Goal: Check status: Check status

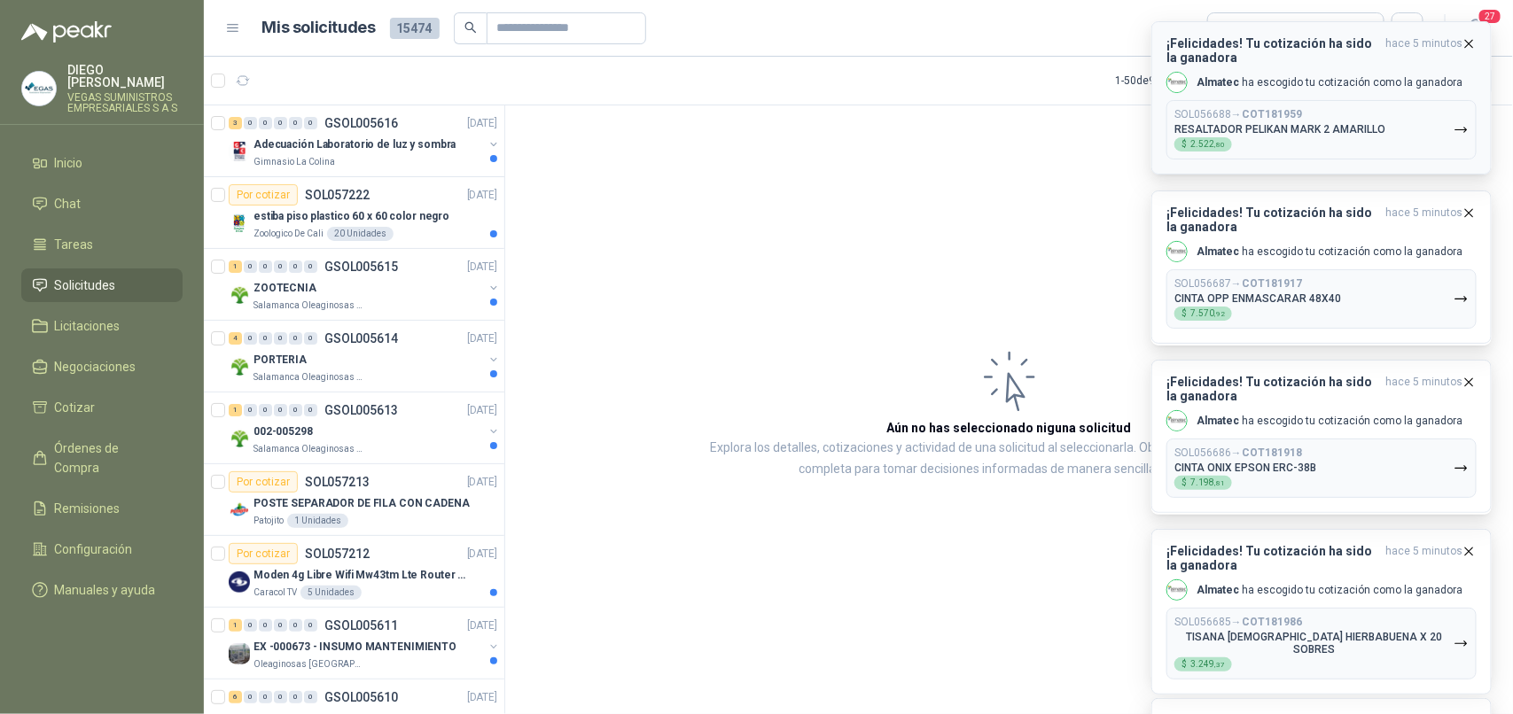
click at [1454, 135] on icon "button" at bounding box center [1460, 129] width 15 height 15
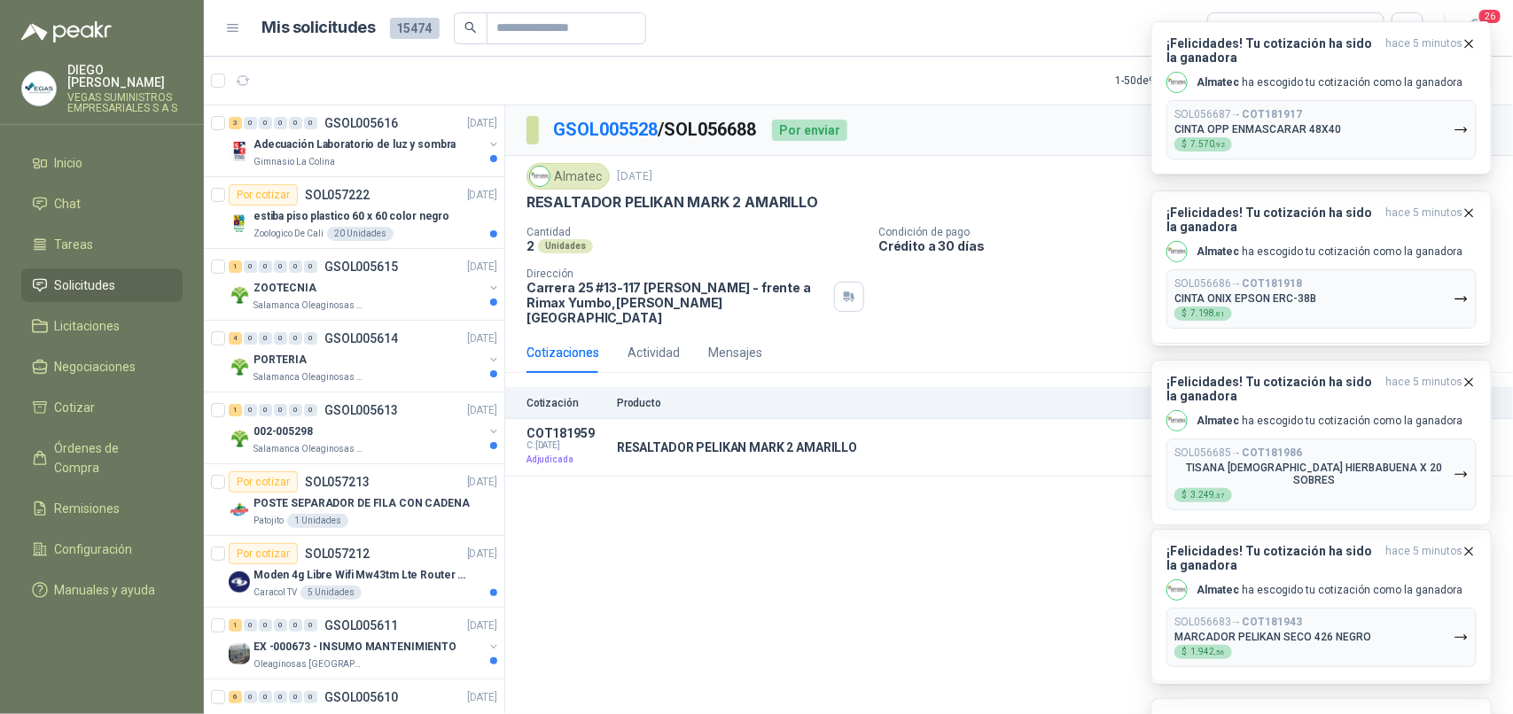
click at [1443, 120] on button "SOL056687 → COT181917 CINTA OPP ENMASCARAR 48X40 $ 7.570 ,92" at bounding box center [1321, 129] width 310 height 59
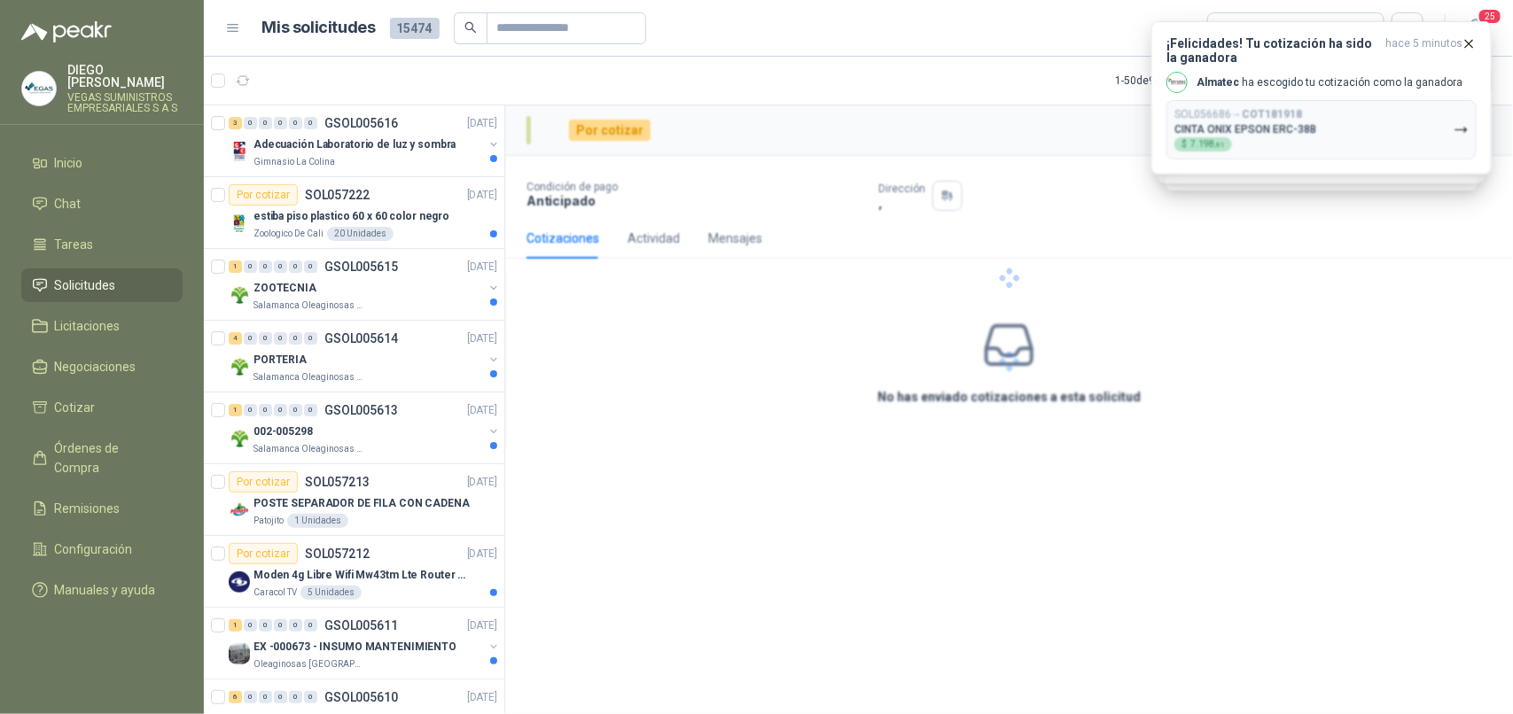
click at [1443, 120] on button "SOL056686 → COT181918 CINTA ONIX EPSON ERC-38B $ 7.198 ,81" at bounding box center [1321, 129] width 310 height 59
click at [1443, 120] on div at bounding box center [1009, 278] width 1008 height 346
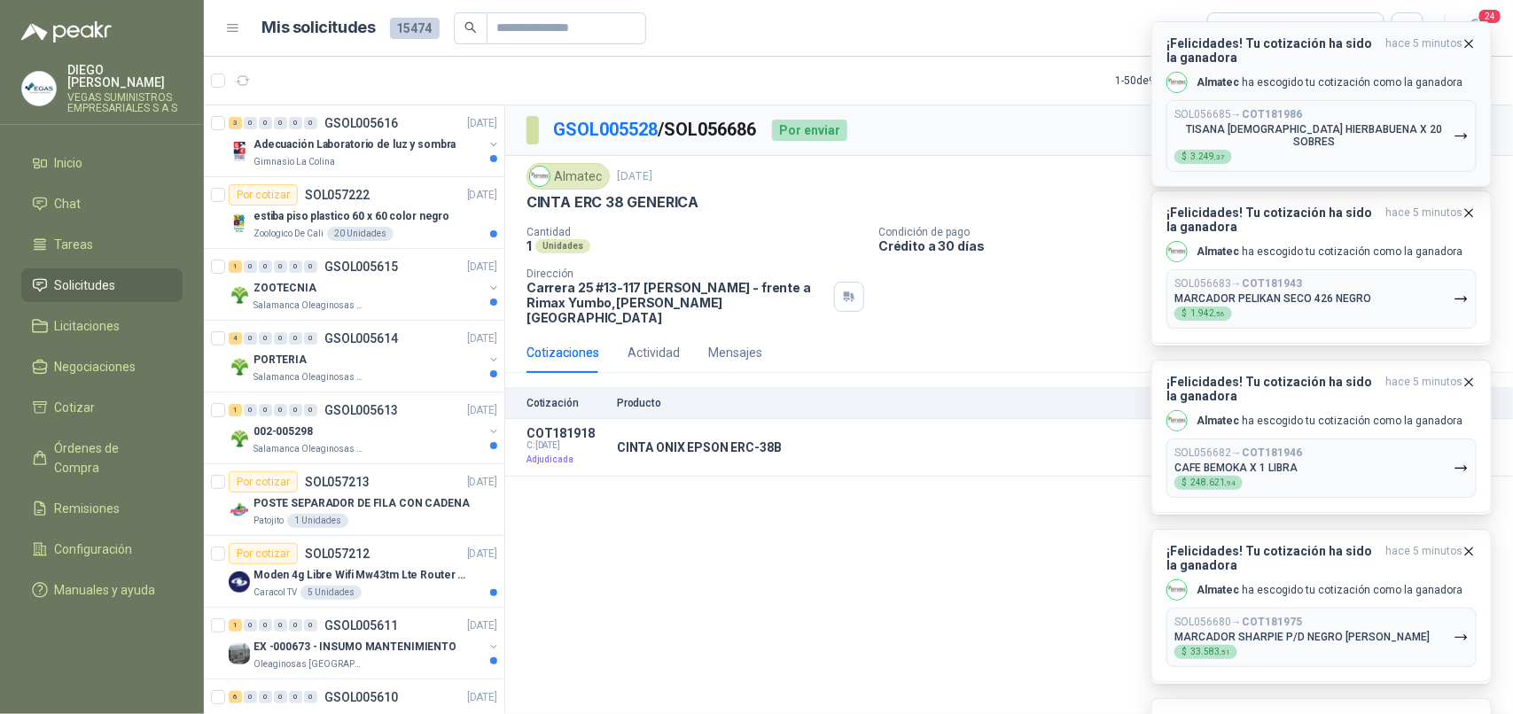
click at [1441, 124] on button "SOL056685 → COT181986 TISANA [DEMOGRAPHIC_DATA] HIERBABUENA X 20 SOBRES $ 3.249…" at bounding box center [1321, 136] width 310 height 72
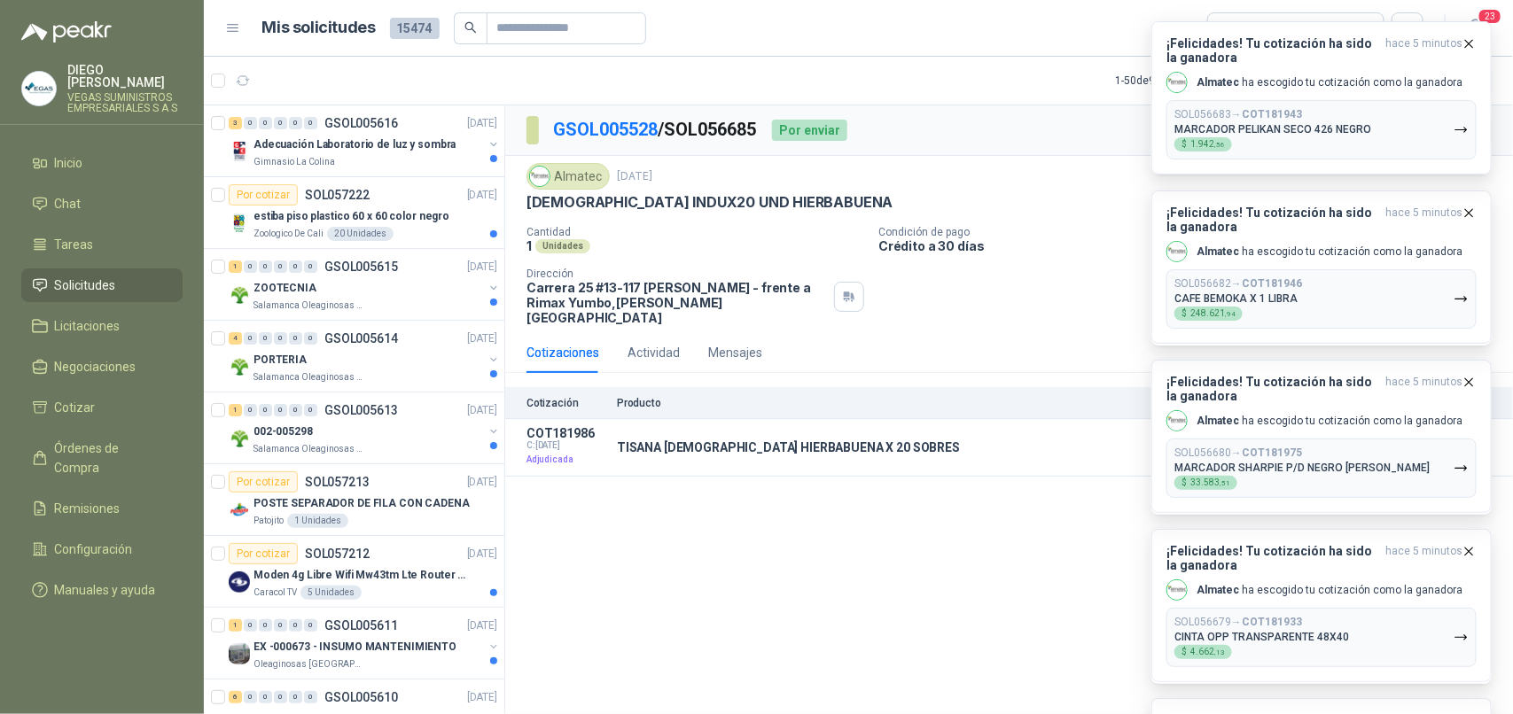
click at [1441, 126] on button "SOL056683 → COT181943 MARCADOR PELIKAN SECO 426 NEGRO $ 1.942 ,56" at bounding box center [1321, 129] width 310 height 59
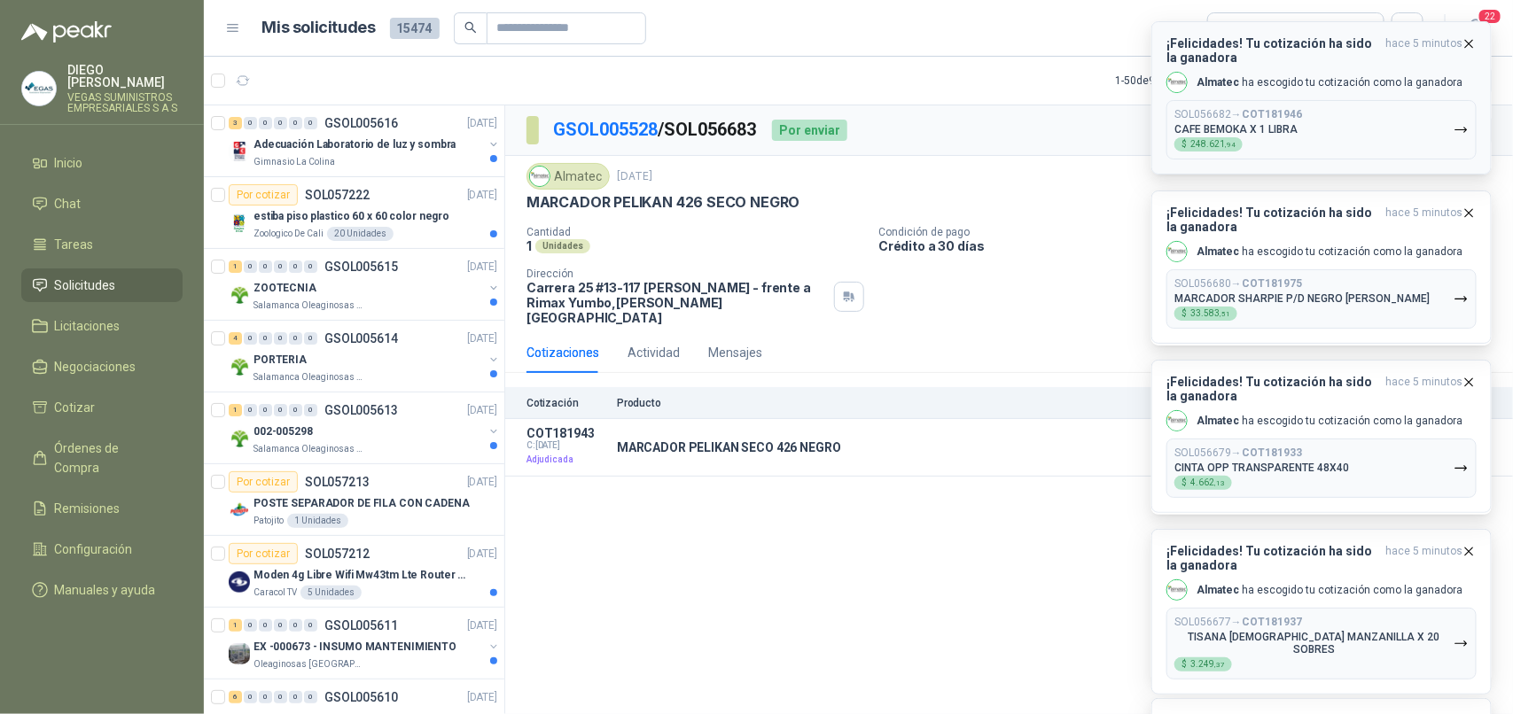
click at [1442, 143] on button "SOL056682 → COT181946 CAFE BEMOKA X 1 LIBRA $ 248.621 ,94" at bounding box center [1321, 129] width 310 height 59
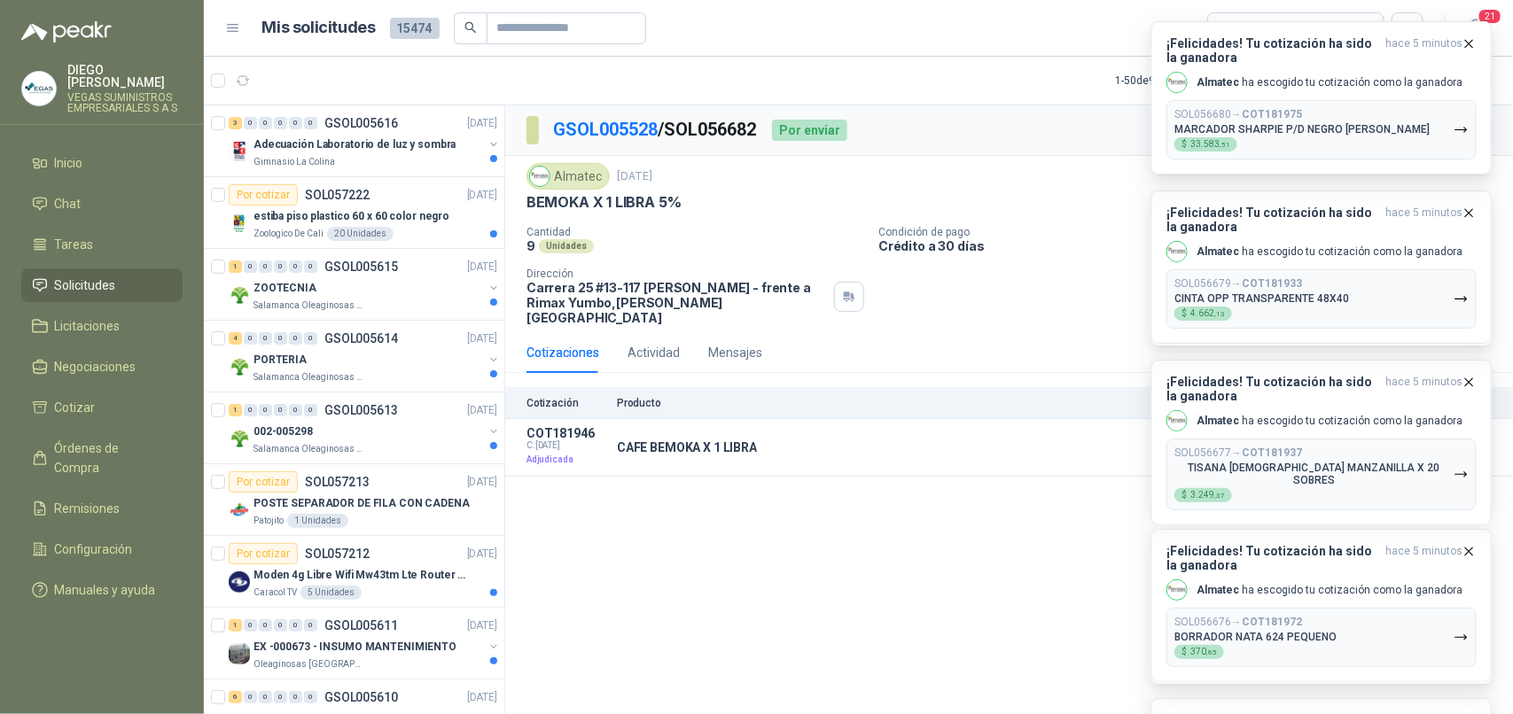
click at [1442, 137] on button "SOL056680 → COT181975 MARCADOR SHARPIE P/D NEGRO [PERSON_NAME] $ 33.583 ,51" at bounding box center [1321, 129] width 310 height 59
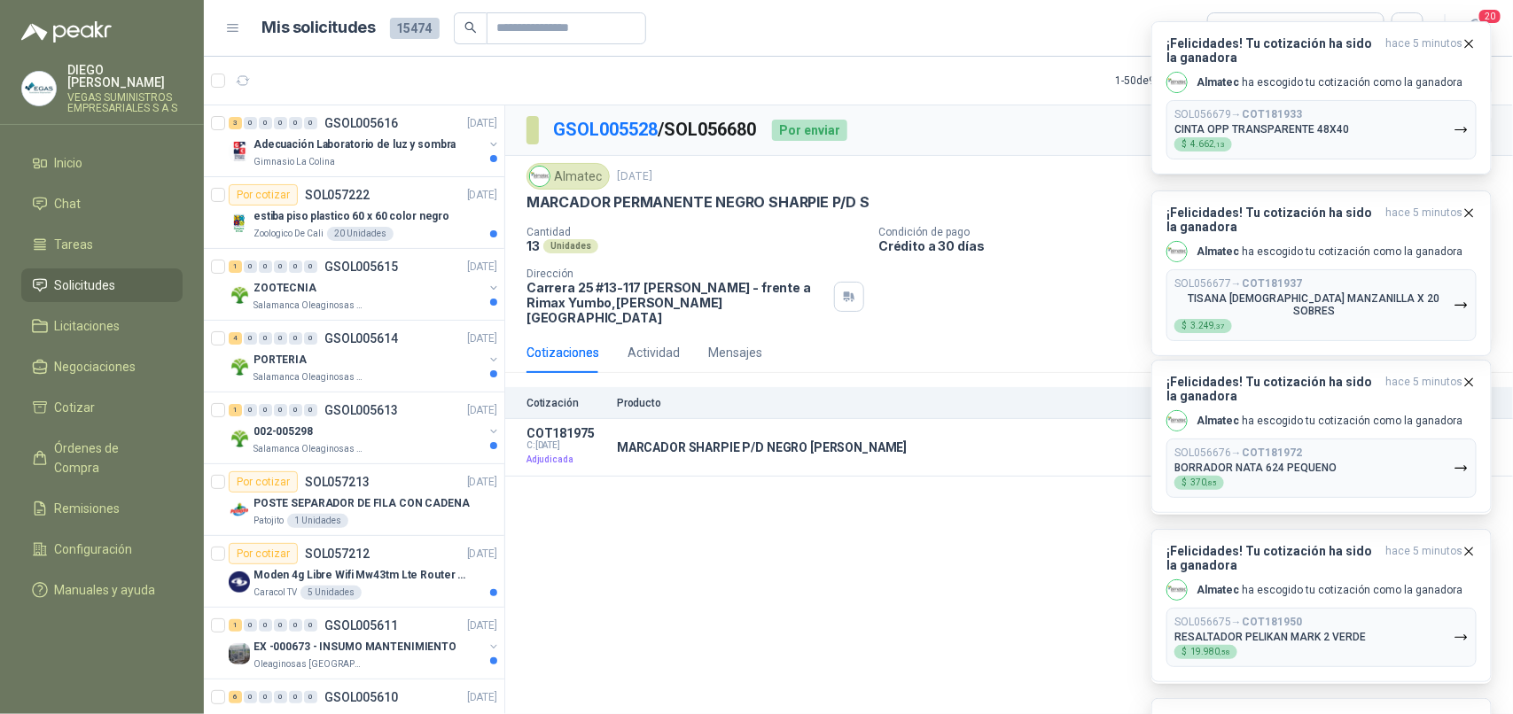
click at [1442, 137] on button "SOL056679 → COT181933 CINTA OPP TRANSPARENTE 48X40 $ 4.662 ,13" at bounding box center [1321, 129] width 310 height 59
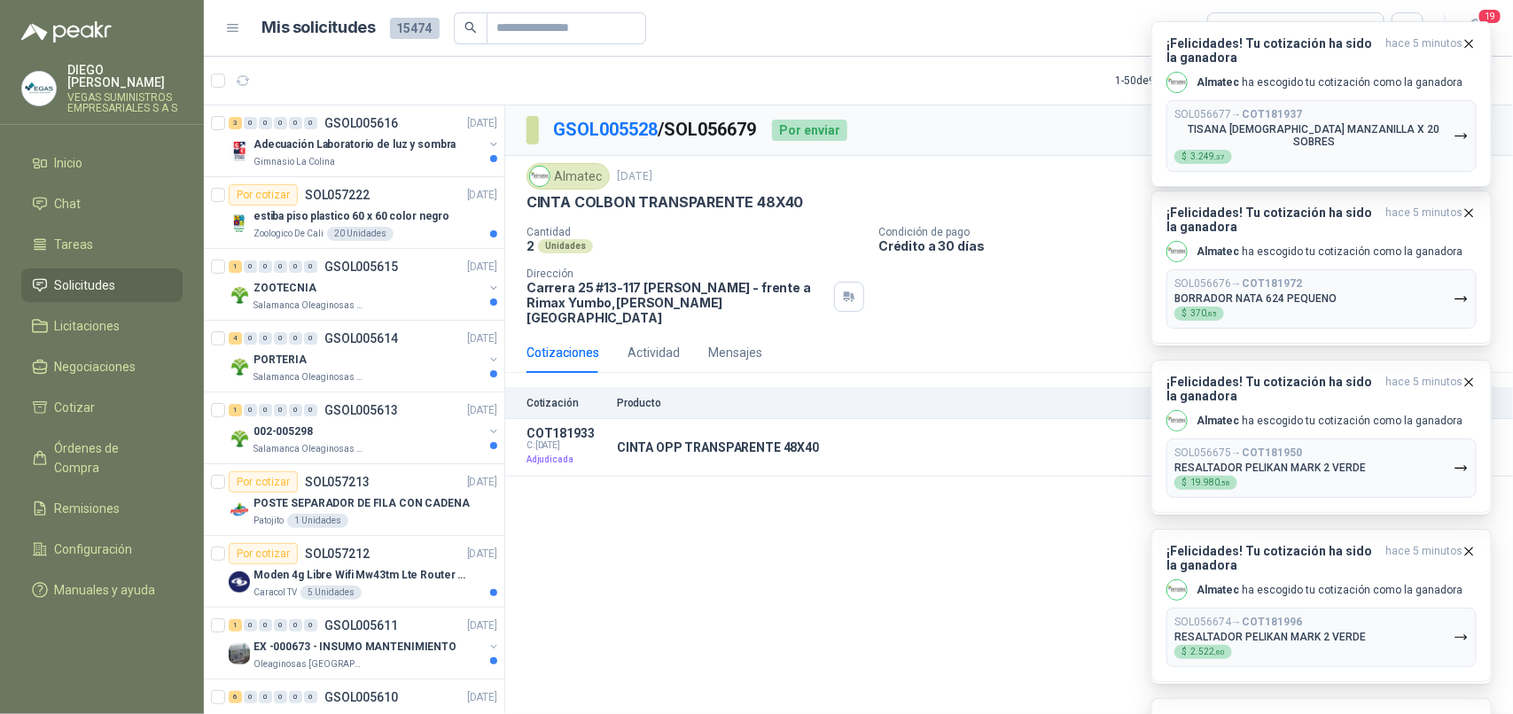
click at [1442, 137] on button "SOL056677 → COT181937 TISANA [DEMOGRAPHIC_DATA] MANZANILLA X 20 SOBRES $ 3.249 …" at bounding box center [1321, 136] width 310 height 72
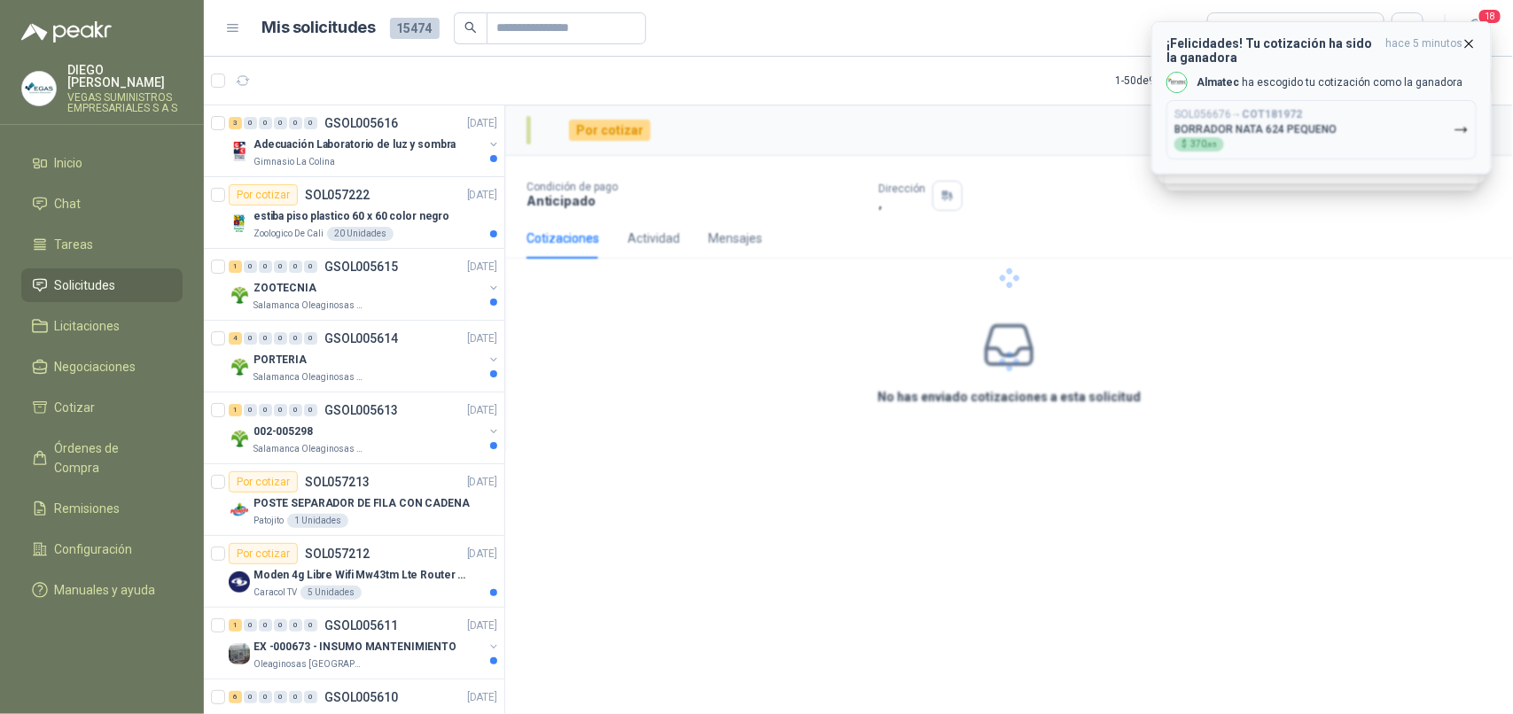
click at [1447, 136] on button "SOL056676 → COT181972 BORRADOR NATA 624 PEQUENO $ 370 ,85" at bounding box center [1321, 129] width 310 height 59
click at [1449, 136] on button "SOL056675 → COT181950 RESALTADOR [PERSON_NAME] 2 VERDE $ 19.980 ,58" at bounding box center [1321, 129] width 310 height 59
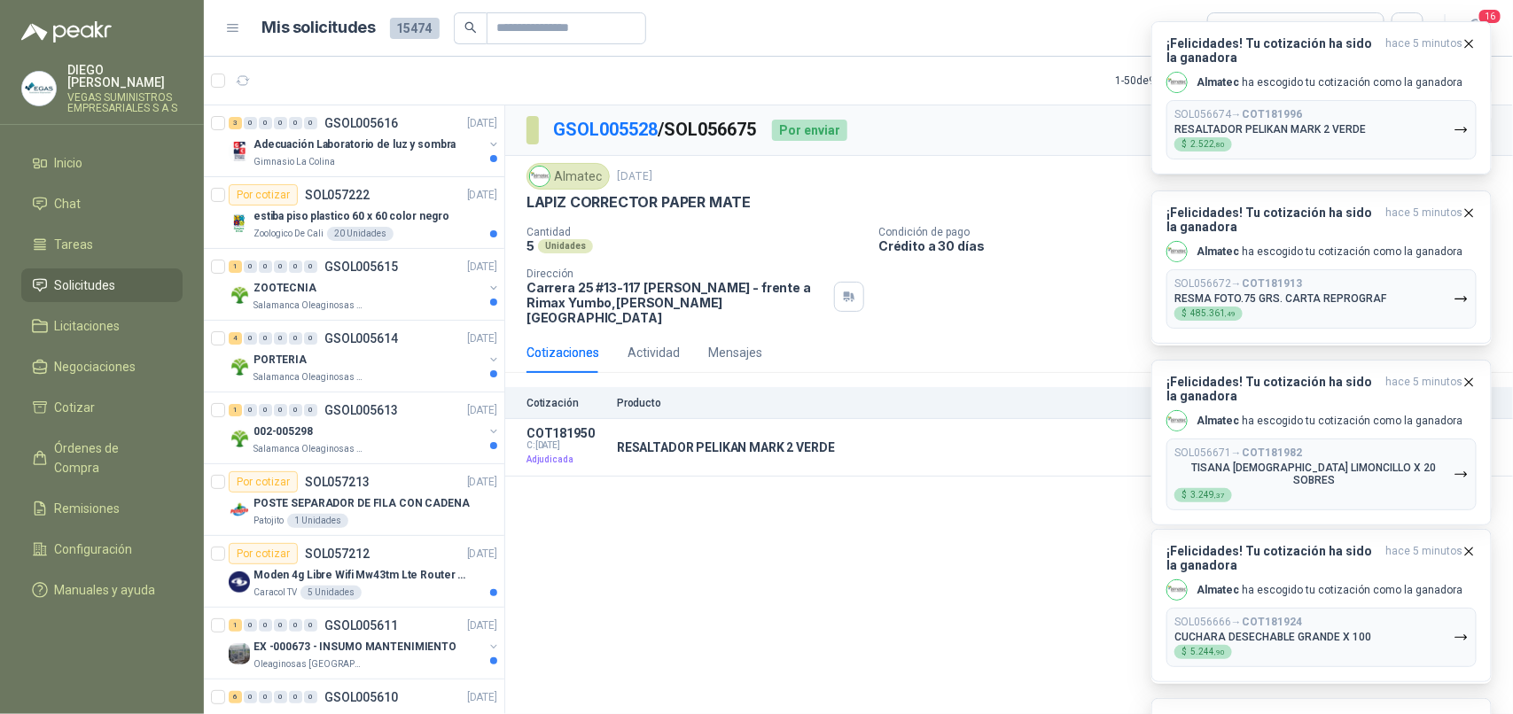
click at [1449, 138] on button "SOL056674 → COT181996 RESALTADOR [PERSON_NAME] 2 VERDE $ 2.522 ,80" at bounding box center [1321, 129] width 310 height 59
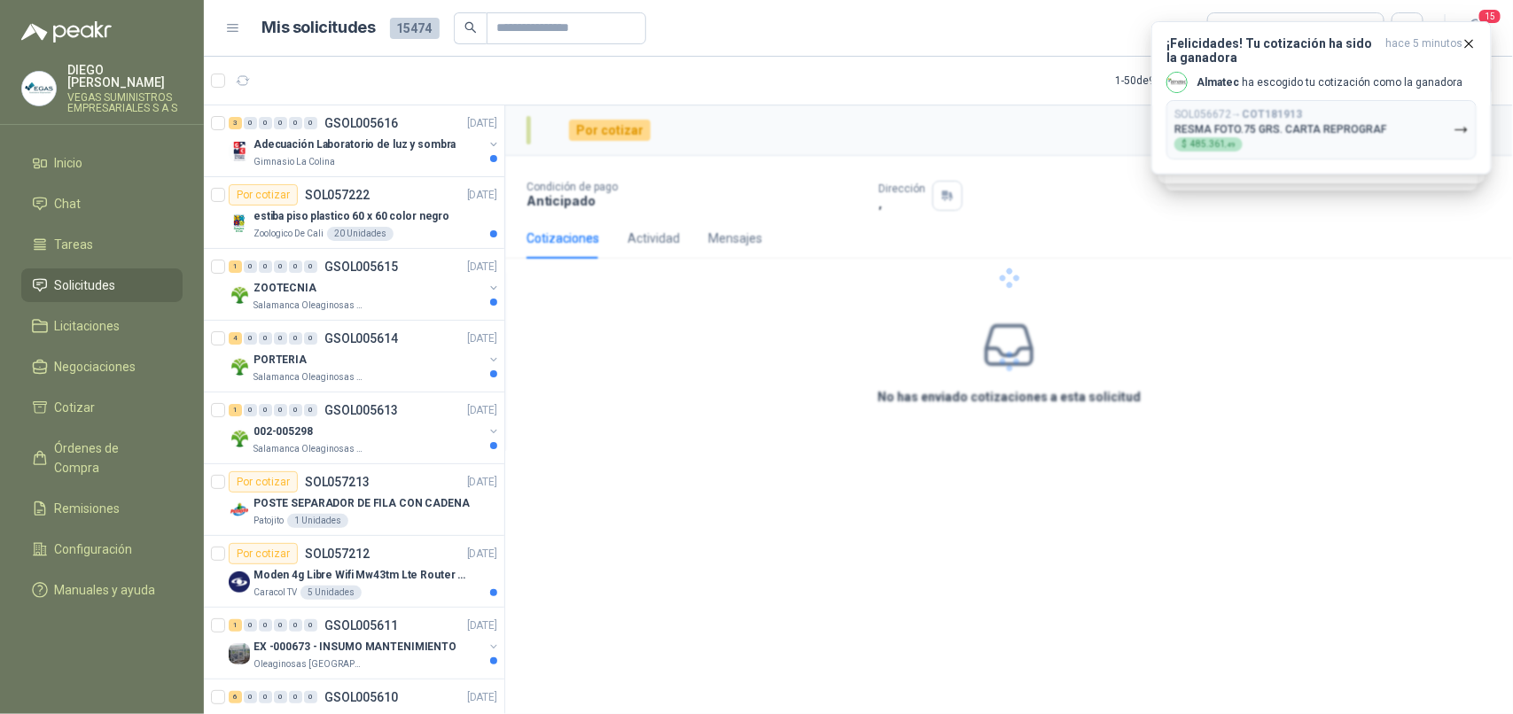
click at [1449, 138] on div at bounding box center [1009, 278] width 1008 height 346
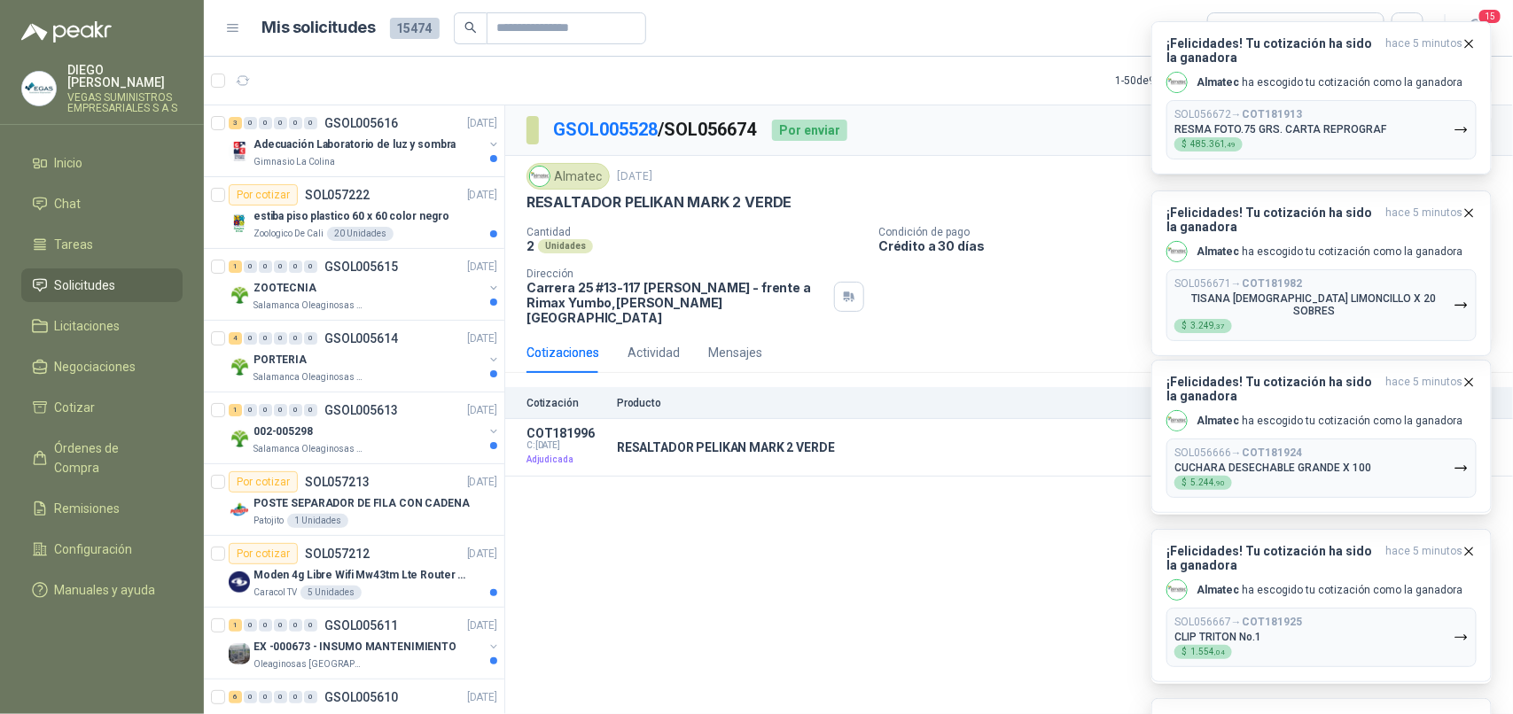
click at [1449, 138] on button "SOL056672 → COT181913 RESMA FOTO.75 GRS. CARTA REPROGRAF $ 485.361 ,49" at bounding box center [1321, 129] width 310 height 59
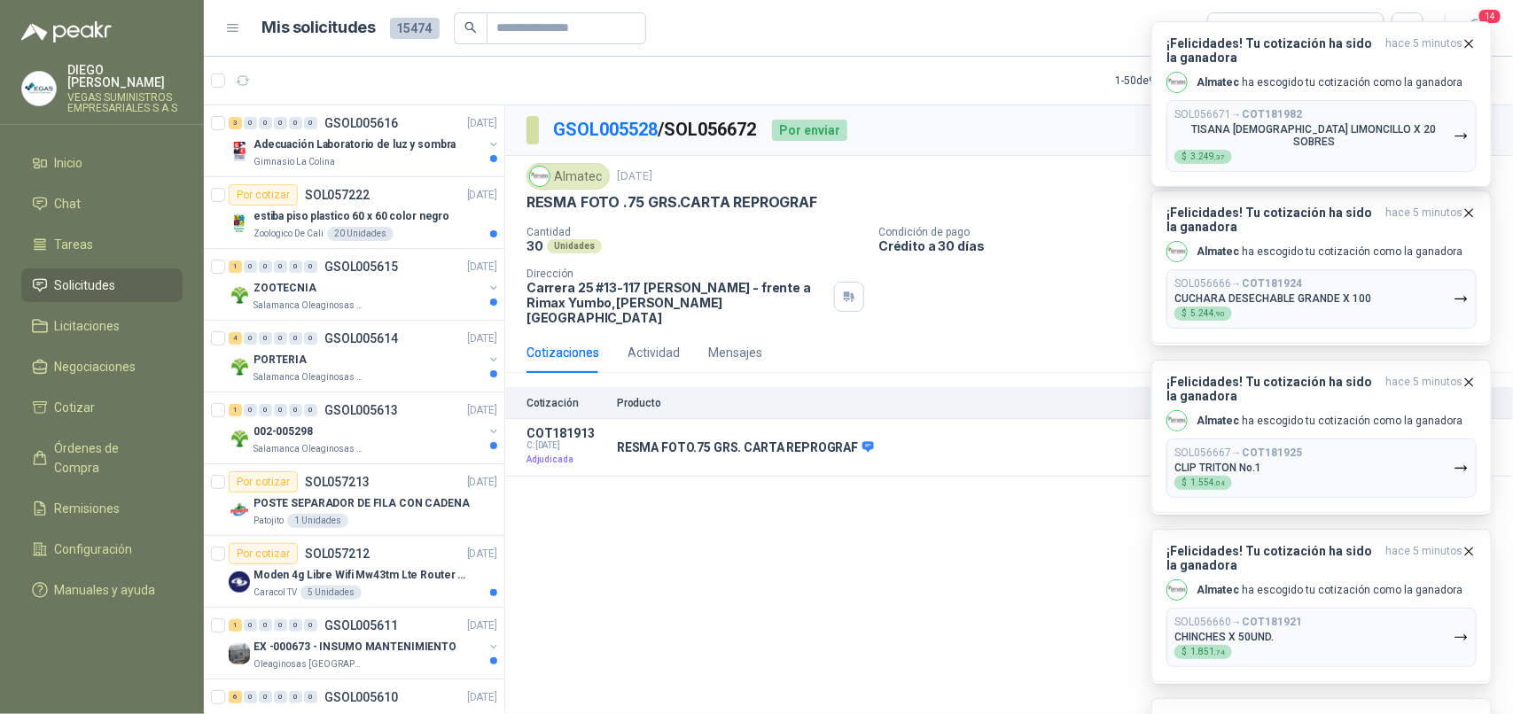
click at [1449, 138] on button "SOL056671 → COT181982 TISANA HINDU LIMONCILLO X 20 SOBRES $ 3.249 ,37" at bounding box center [1321, 136] width 310 height 72
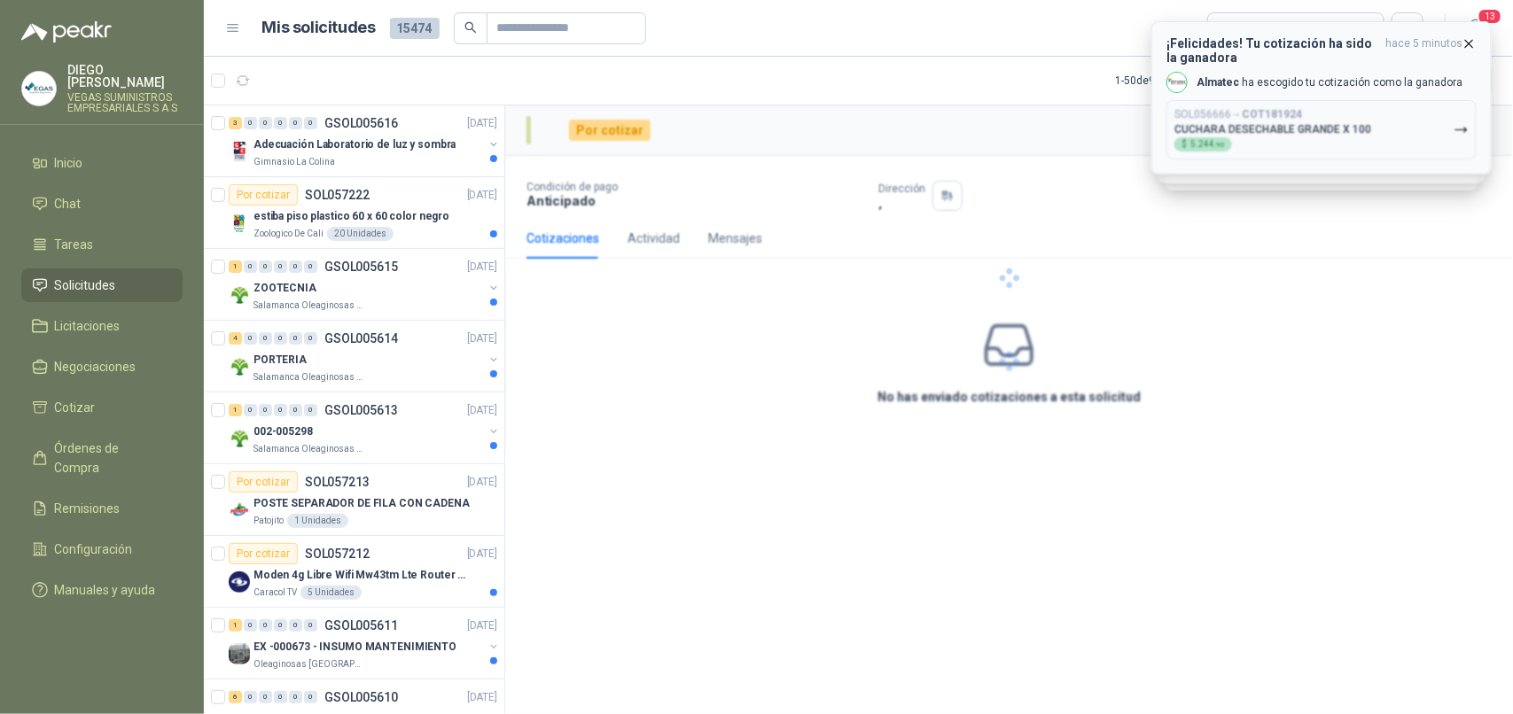
click at [1450, 139] on div at bounding box center [1009, 278] width 1008 height 346
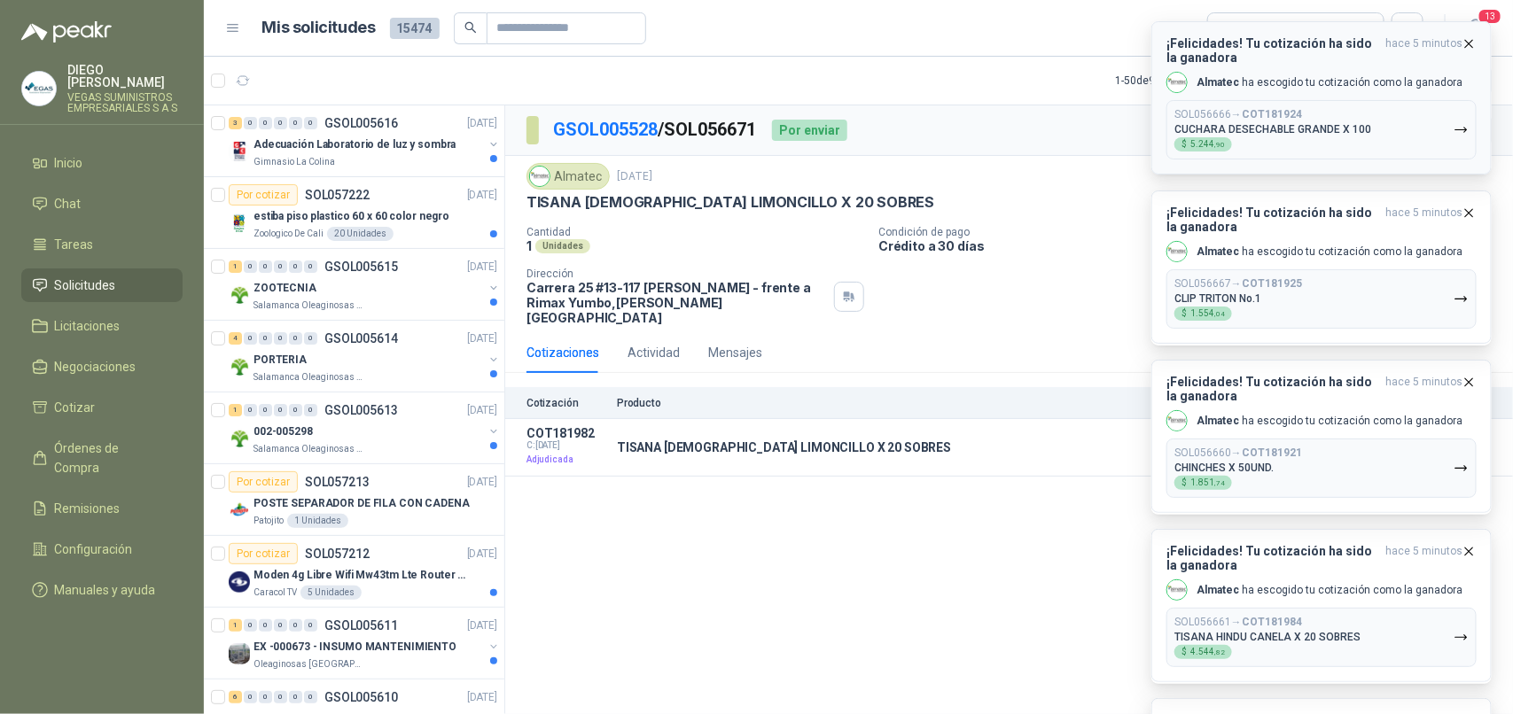
click at [1449, 144] on button "SOL056666 → COT181924 CUCHARA DESECHABLE GRANDE X 100 $ 5.244 ,90" at bounding box center [1321, 129] width 310 height 59
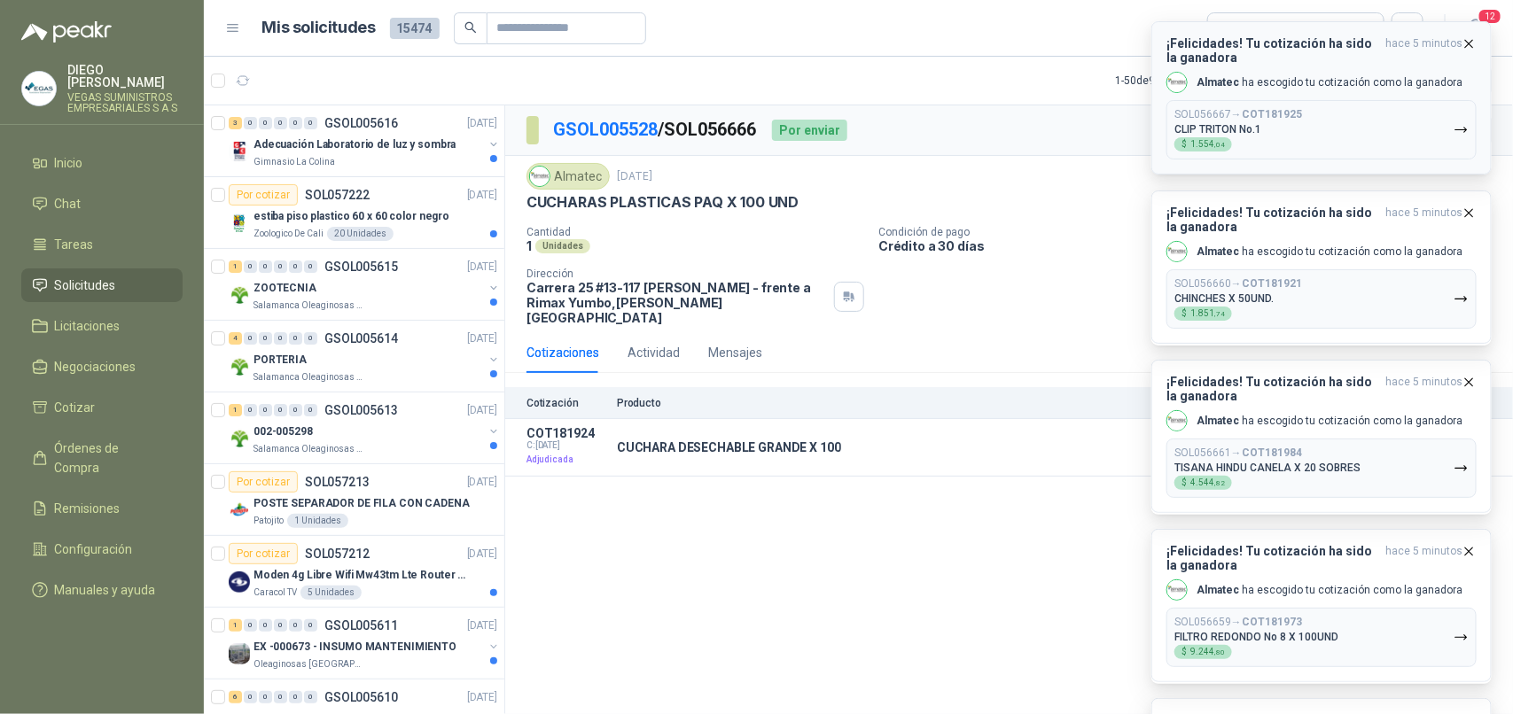
click at [1447, 144] on button "SOL056667 → COT181925 CLIP TRITON No.1 $ 1.554 ,04" at bounding box center [1321, 129] width 310 height 59
click at [1447, 144] on button "SOL056660 → COT181921 CHINCHES X 50UND. $ 1.851 ,74" at bounding box center [1321, 129] width 310 height 59
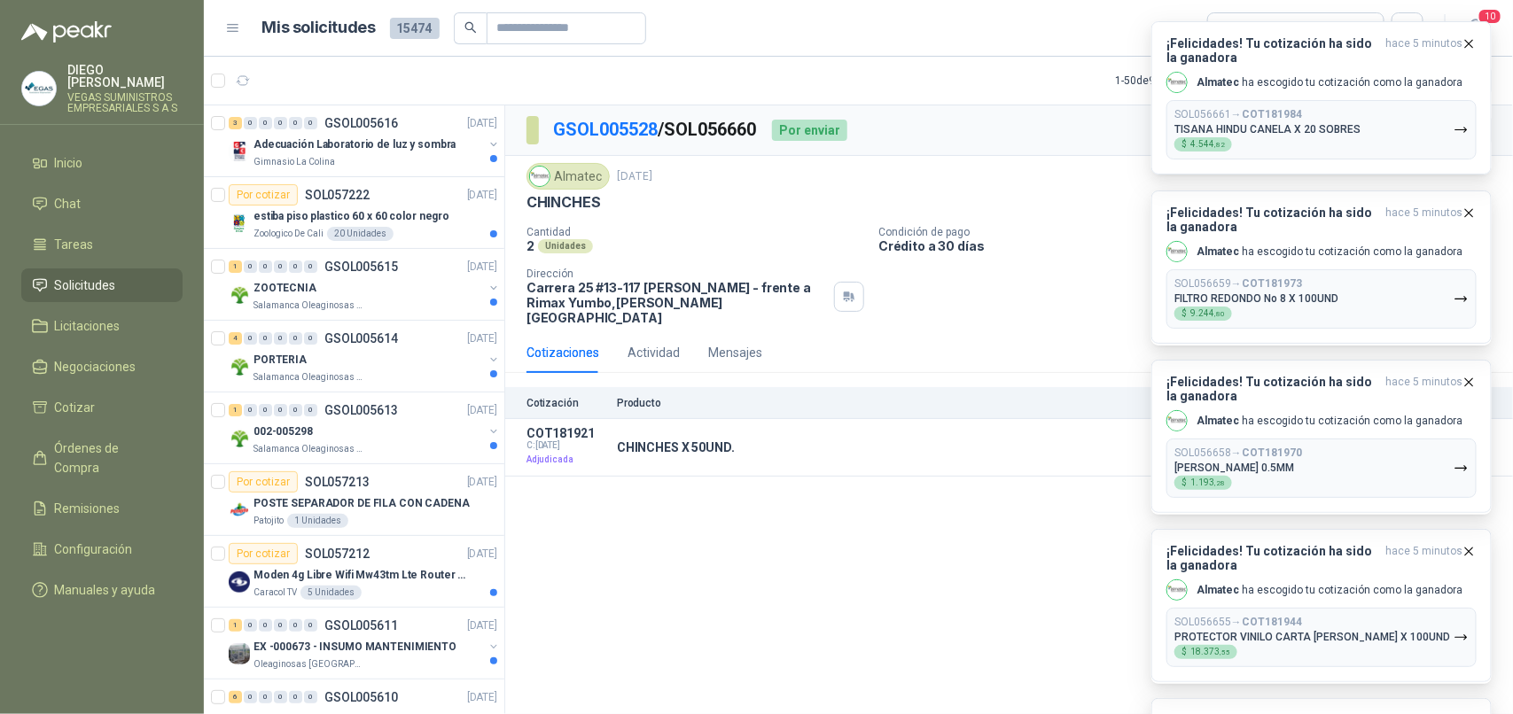
click at [1447, 144] on button "SOL056661 → COT181984 TISANA HINDU CANELA X 20 SOBRES $ 4.544 ,82" at bounding box center [1321, 129] width 310 height 59
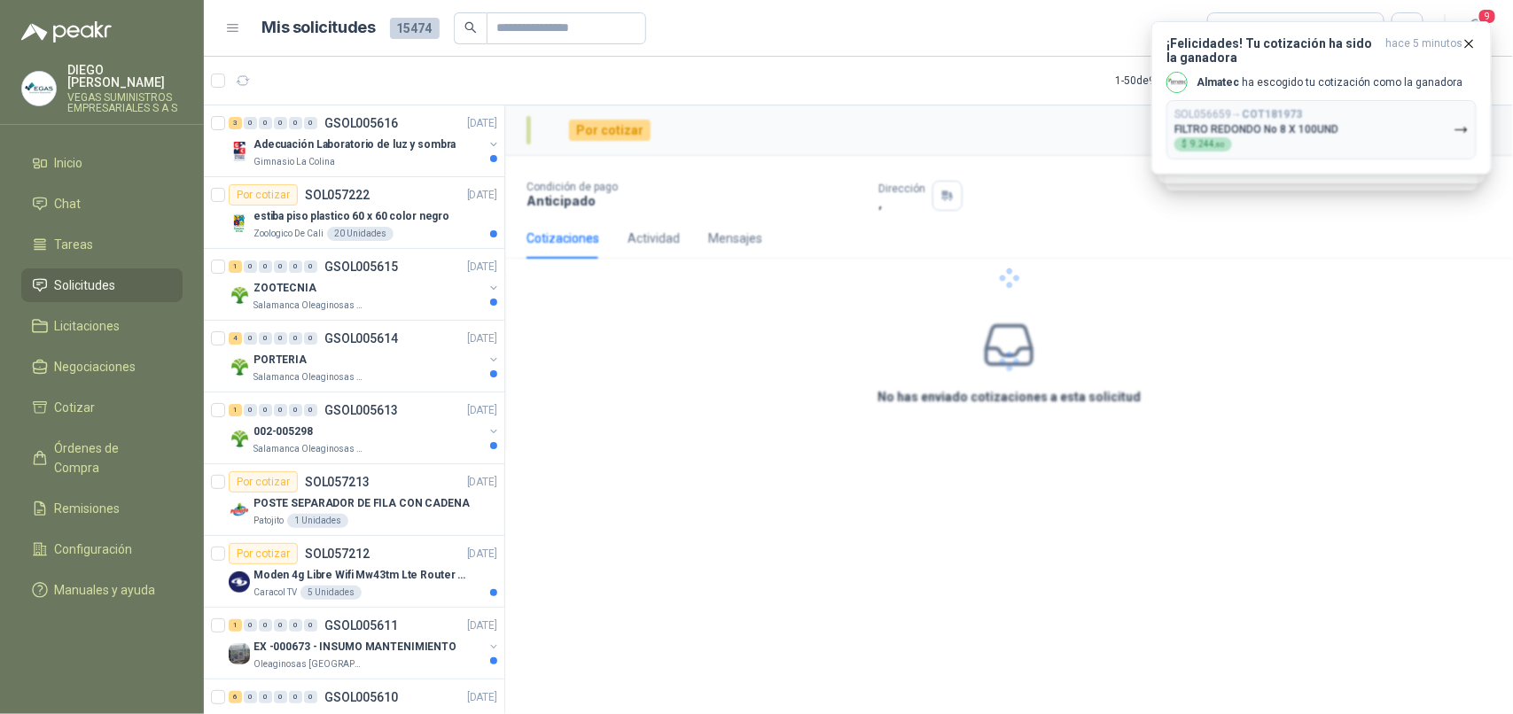
click at [1447, 144] on div at bounding box center [1009, 278] width 1008 height 346
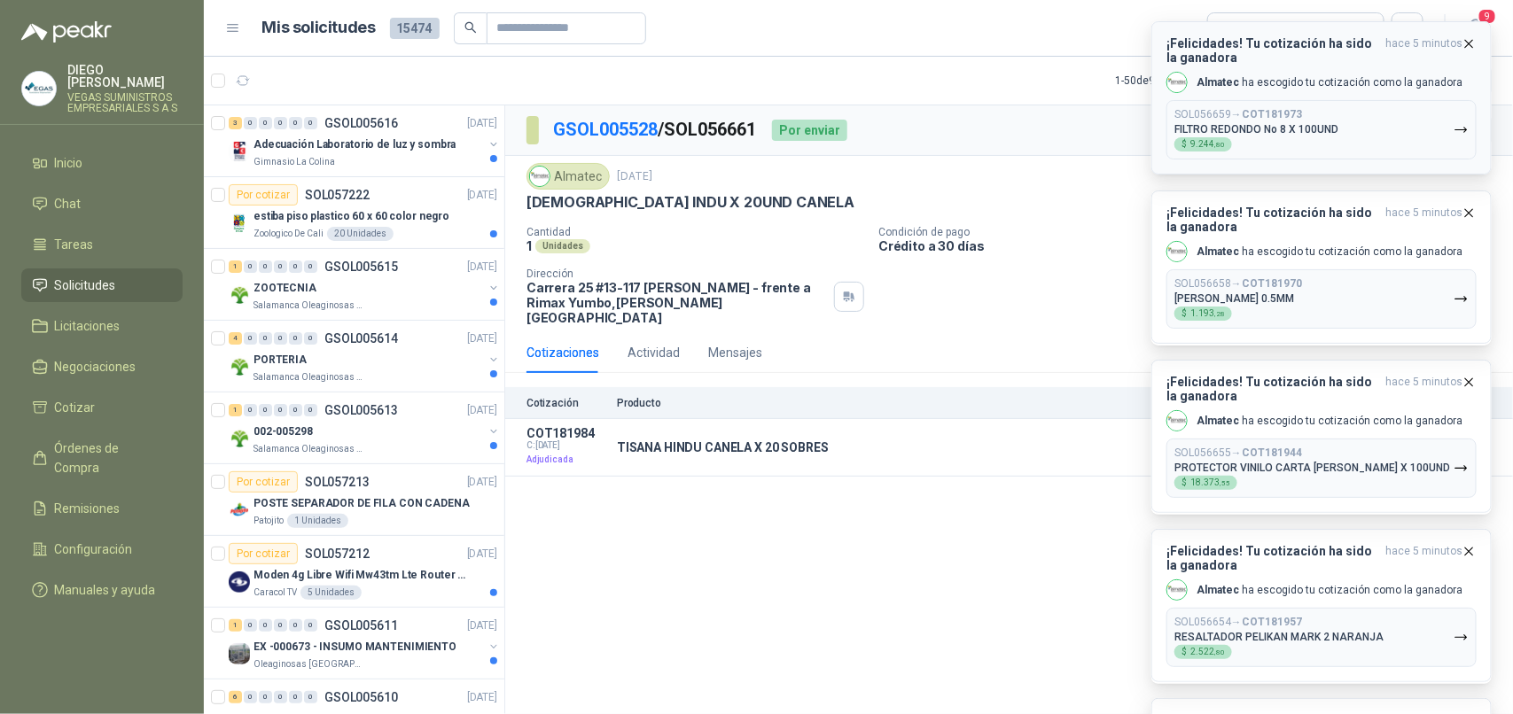
click at [1446, 144] on button "SOL056659 → COT181973 FILTRO REDONDO No 8 X 100UND $ 9.244 ,80" at bounding box center [1321, 129] width 310 height 59
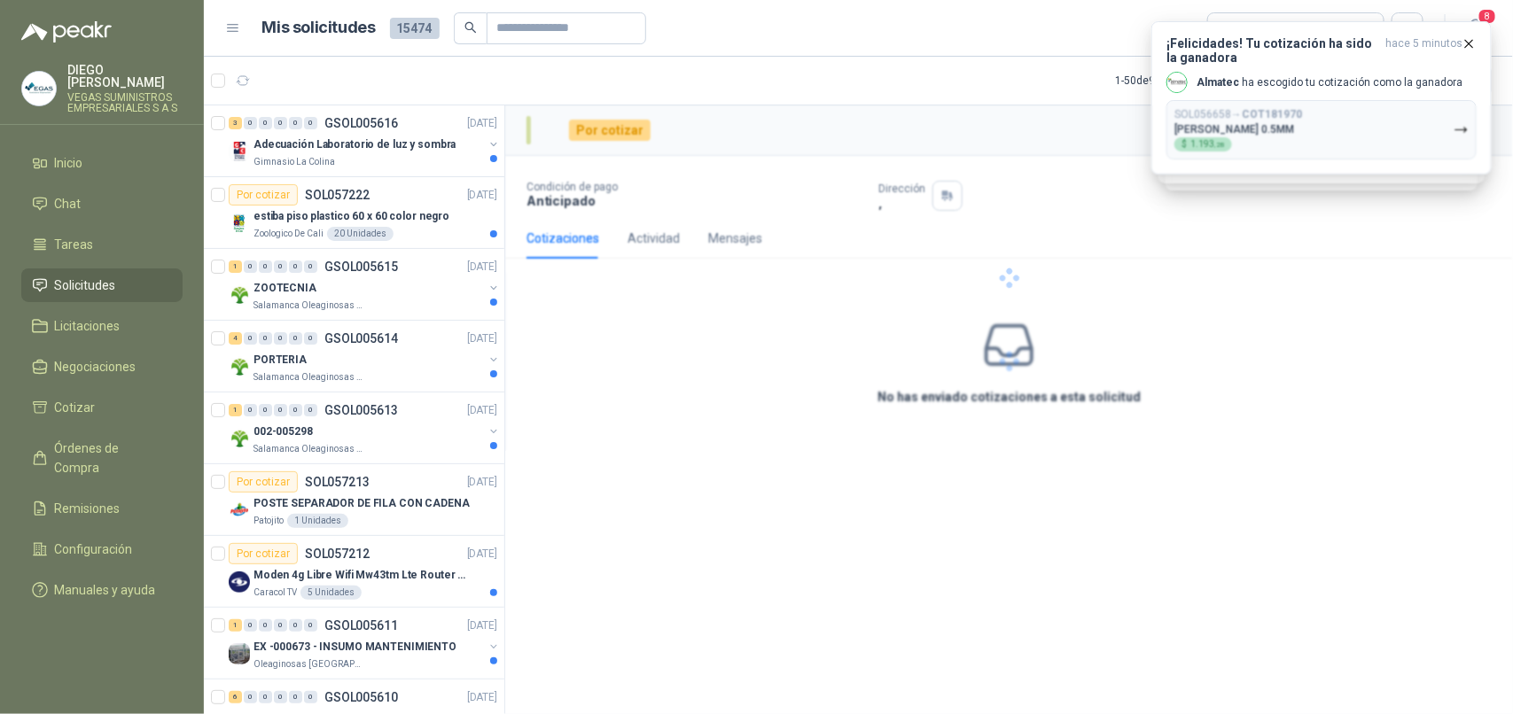
click at [1446, 144] on div at bounding box center [1009, 278] width 1008 height 346
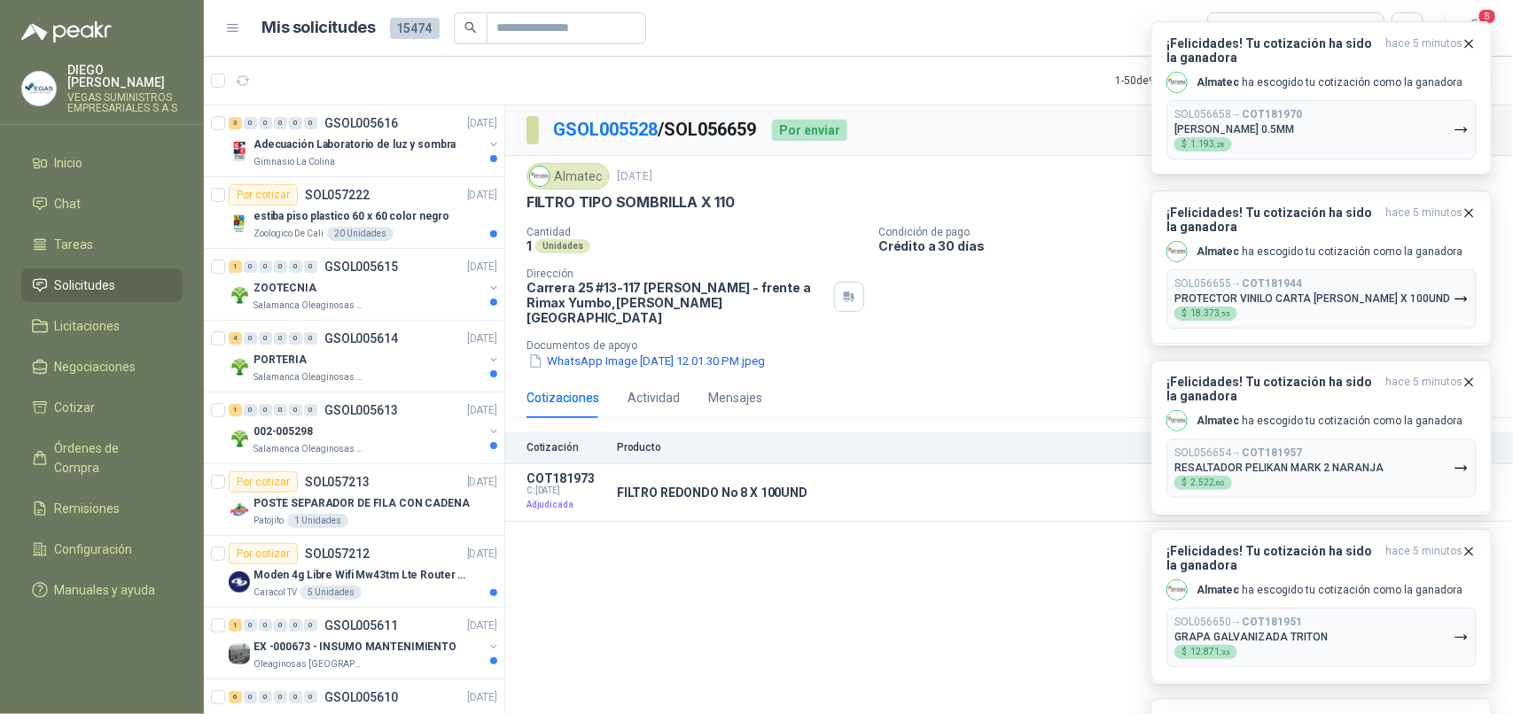
click at [1446, 144] on button "SOL056658 → COT181970 [PERSON_NAME] 0.5MM $ 1.193 ,28" at bounding box center [1321, 129] width 310 height 59
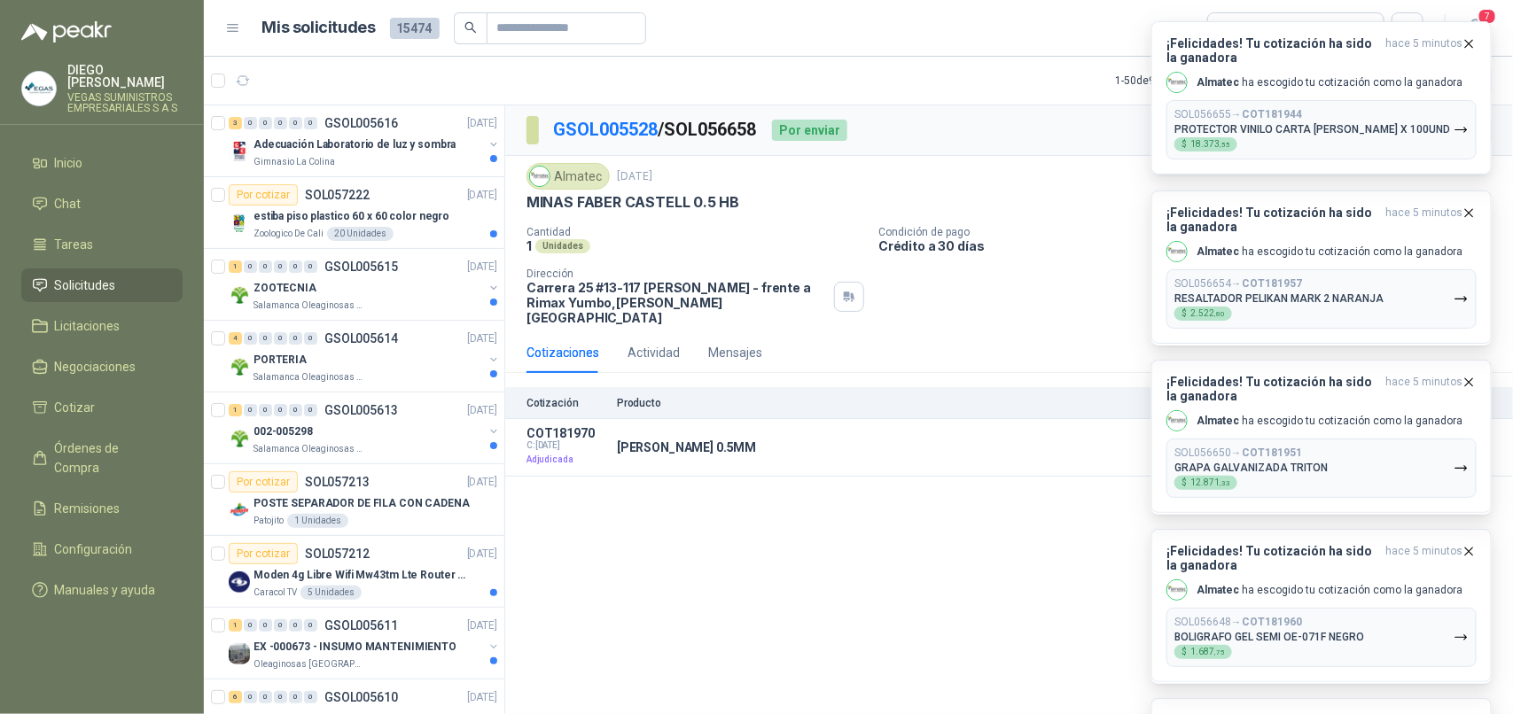
click at [1446, 144] on button "SOL056655 → COT181944 PROTECTOR VINILO CARTA [PERSON_NAME] X 100UND $ 18.373 ,55" at bounding box center [1321, 129] width 310 height 59
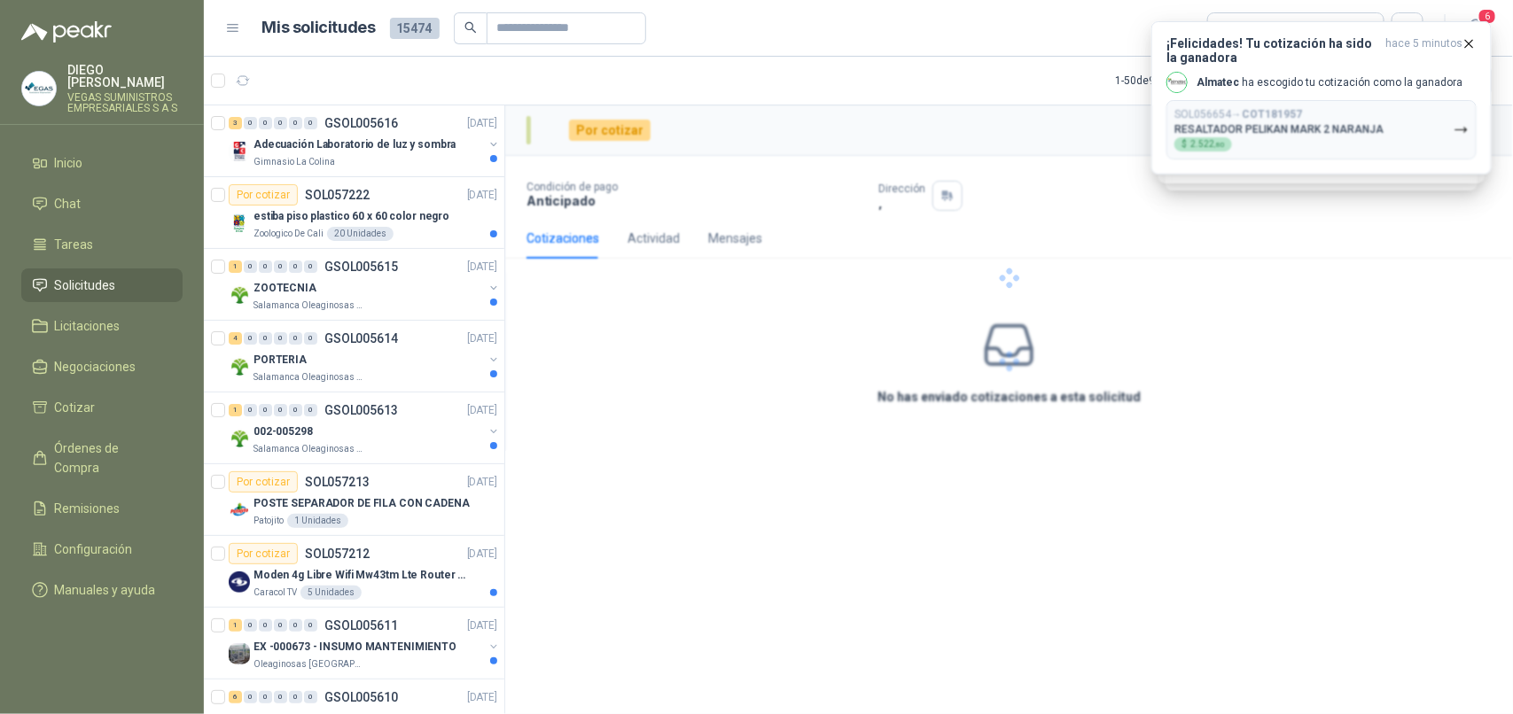
click at [1446, 144] on div at bounding box center [1009, 278] width 1008 height 346
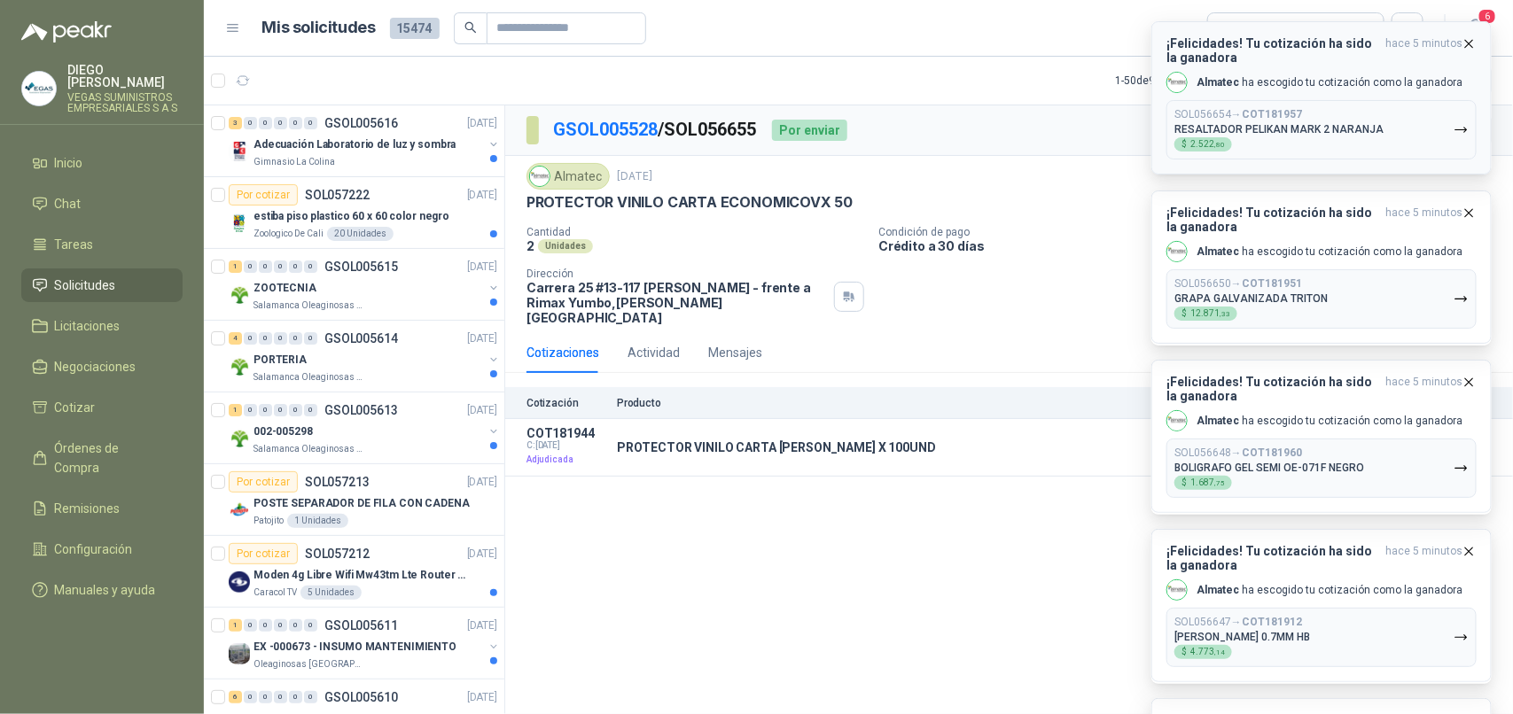
click at [1446, 144] on button "SOL056654 → COT181957 RESALTADOR [PERSON_NAME] 2 NARANJA $ 2.522 ,80" at bounding box center [1321, 129] width 310 height 59
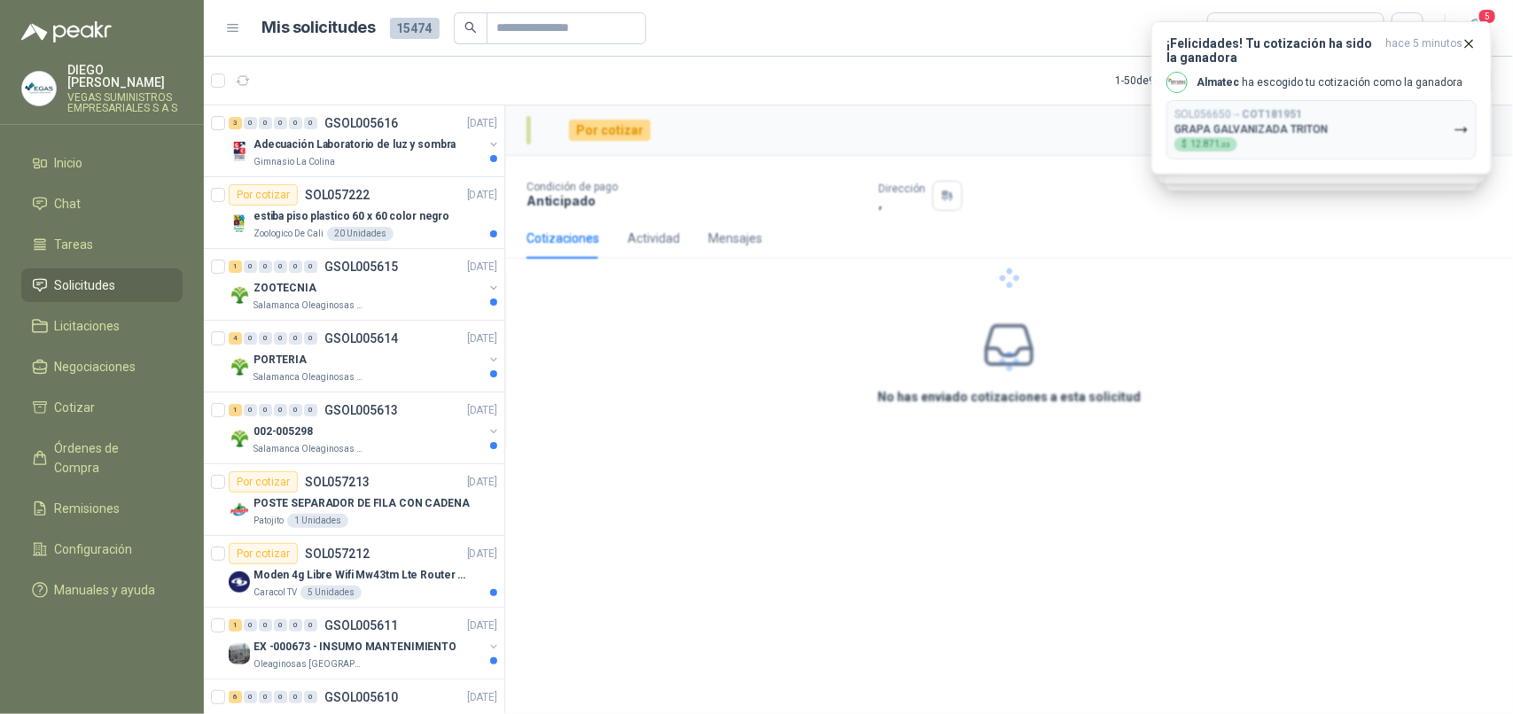
click at [1446, 143] on div at bounding box center [1009, 278] width 1008 height 346
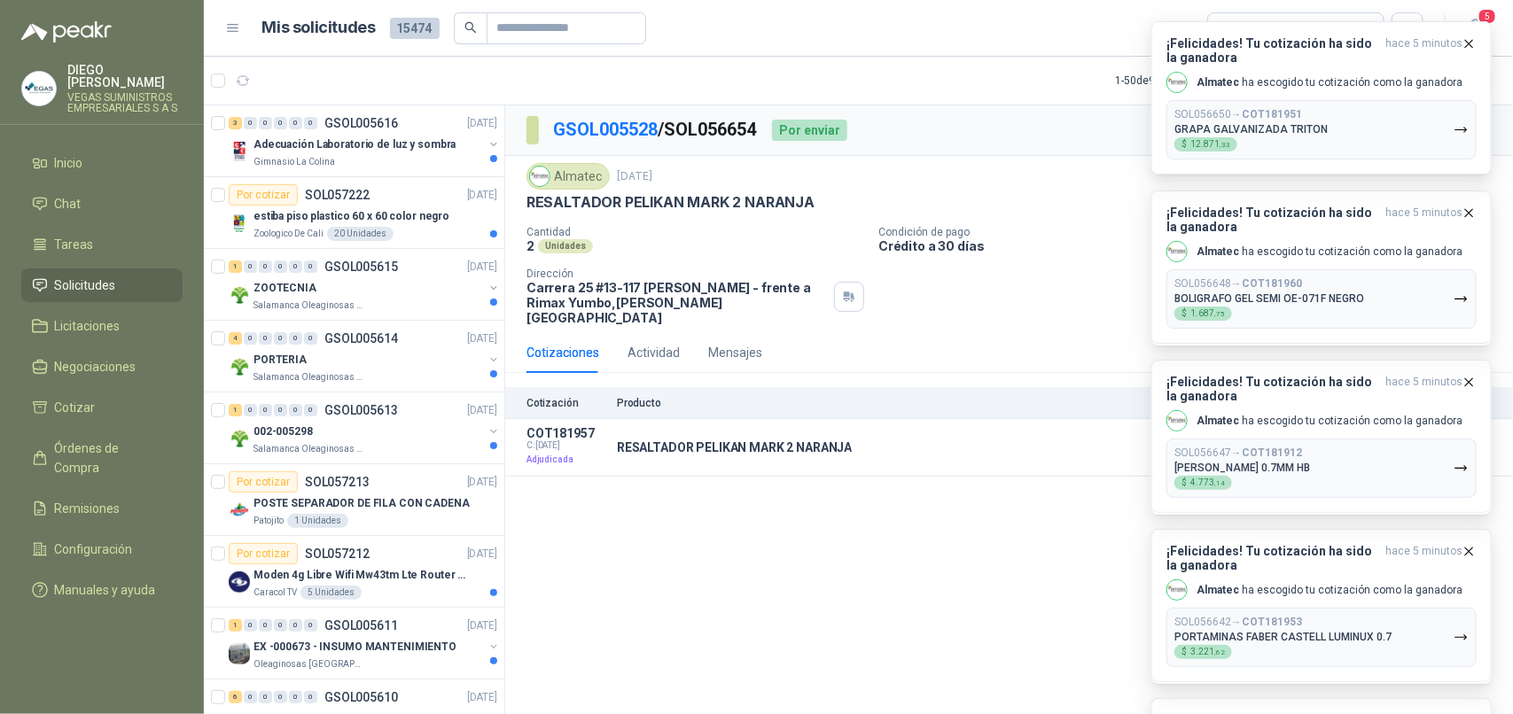
click at [1446, 143] on button "SOL056650 → COT181951 GRAPA GALVANIZADA TRITON $ 12.871 ,33" at bounding box center [1321, 129] width 310 height 59
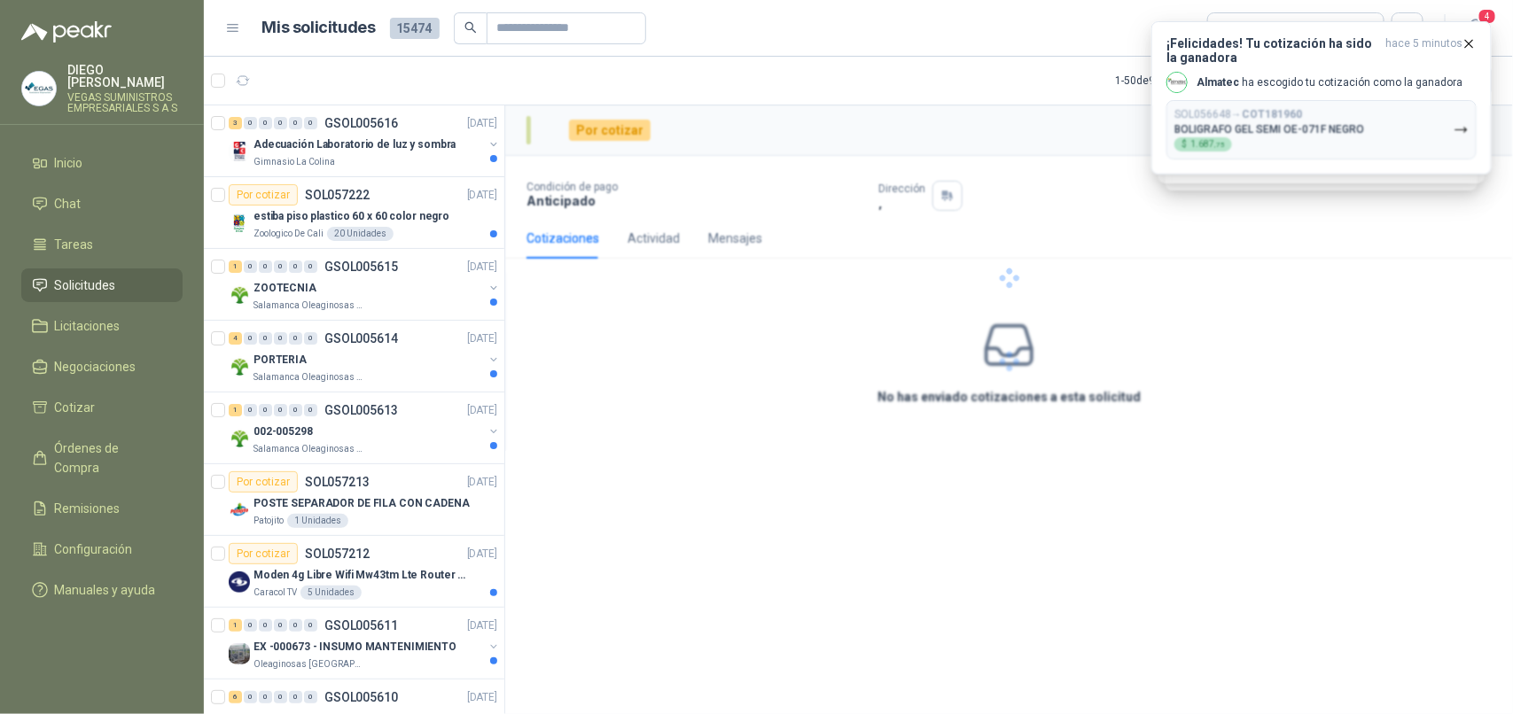
click at [1446, 143] on div at bounding box center [1009, 278] width 1008 height 346
click at [1446, 143] on button "SOL056648 → COT181960 BOLIGRAFO GEL SEMI OE-071F NEGRO $ 1.687 ,75" at bounding box center [1321, 129] width 310 height 59
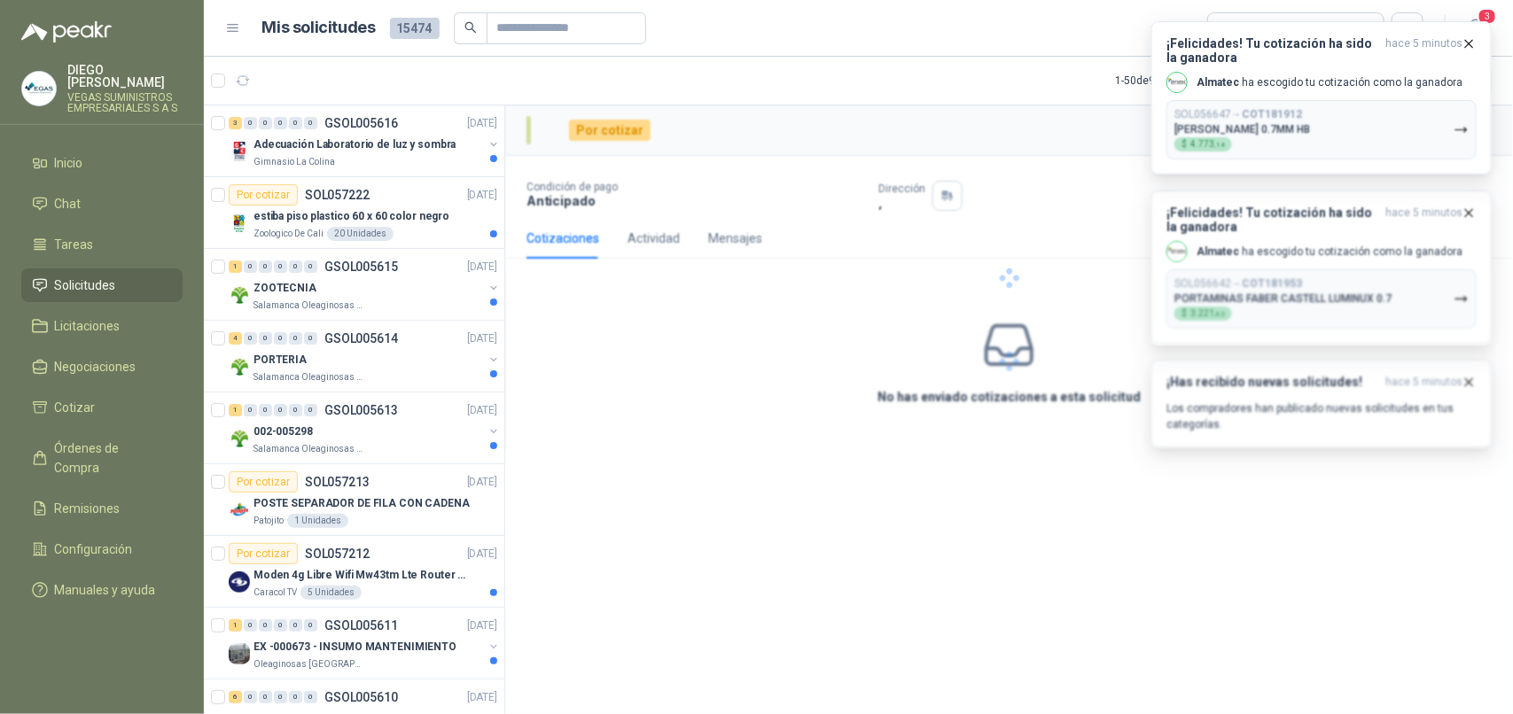
click at [1446, 143] on div at bounding box center [1009, 278] width 1008 height 346
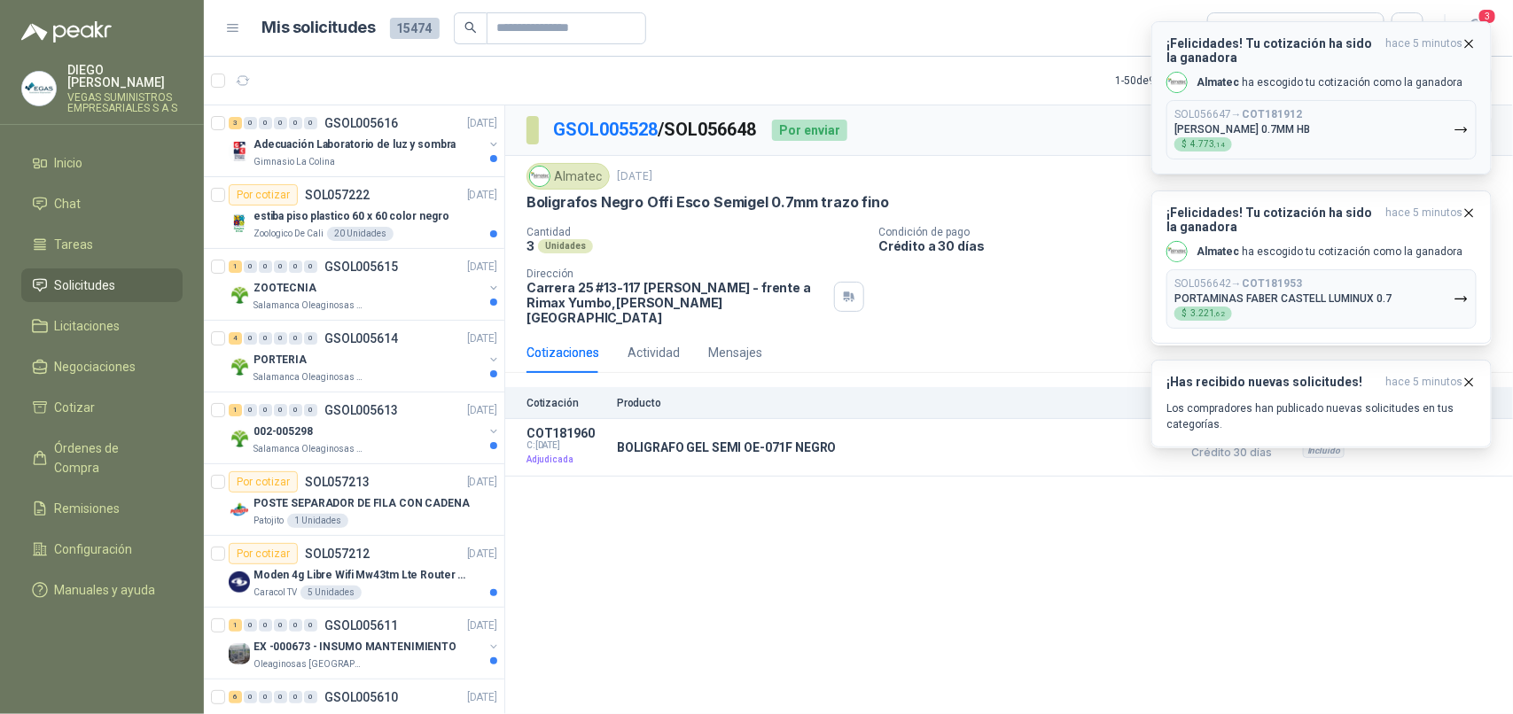
click at [1446, 142] on button "SOL056647 → COT181912 [PERSON_NAME] 0.7MM HB $ 4.773 ,14" at bounding box center [1321, 129] width 310 height 59
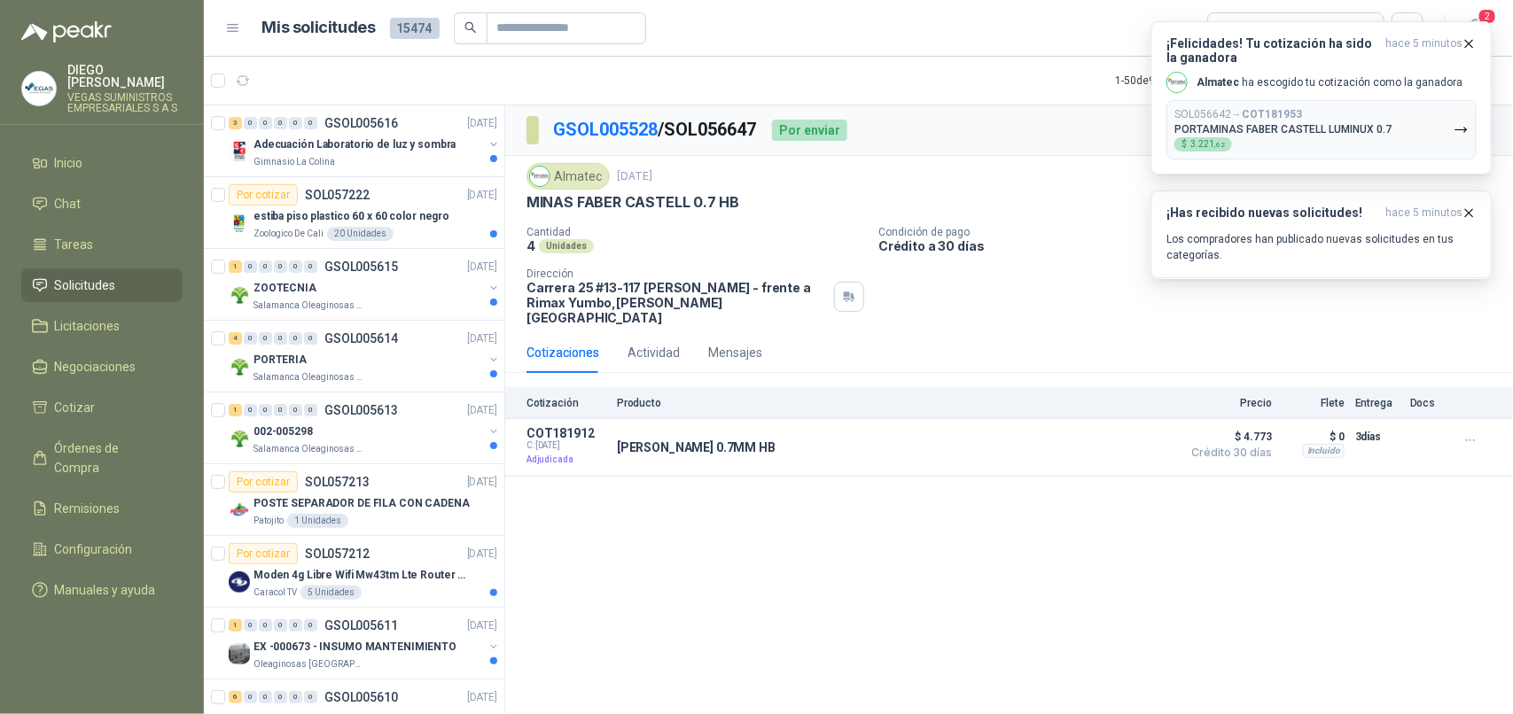
click at [1446, 142] on button "SOL056642 → COT181953 PORTAMINAS FABER CASTELL LUMINUX 0.7 $ 3.221 ,62" at bounding box center [1321, 129] width 310 height 59
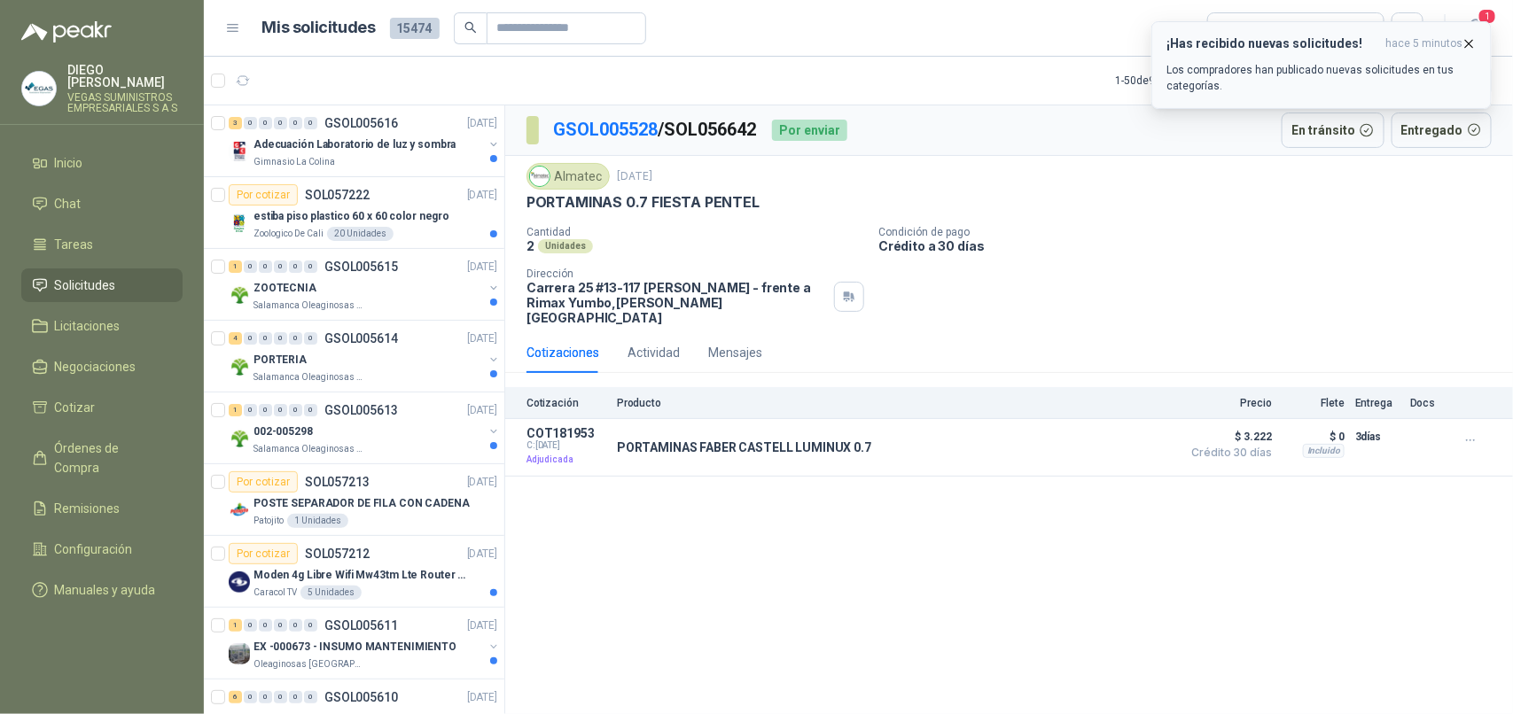
click at [1476, 33] on button "¡Has recibido nuevas solicitudes! hace 5 minutos Los compradores han publicado …" at bounding box center [1321, 65] width 340 height 88
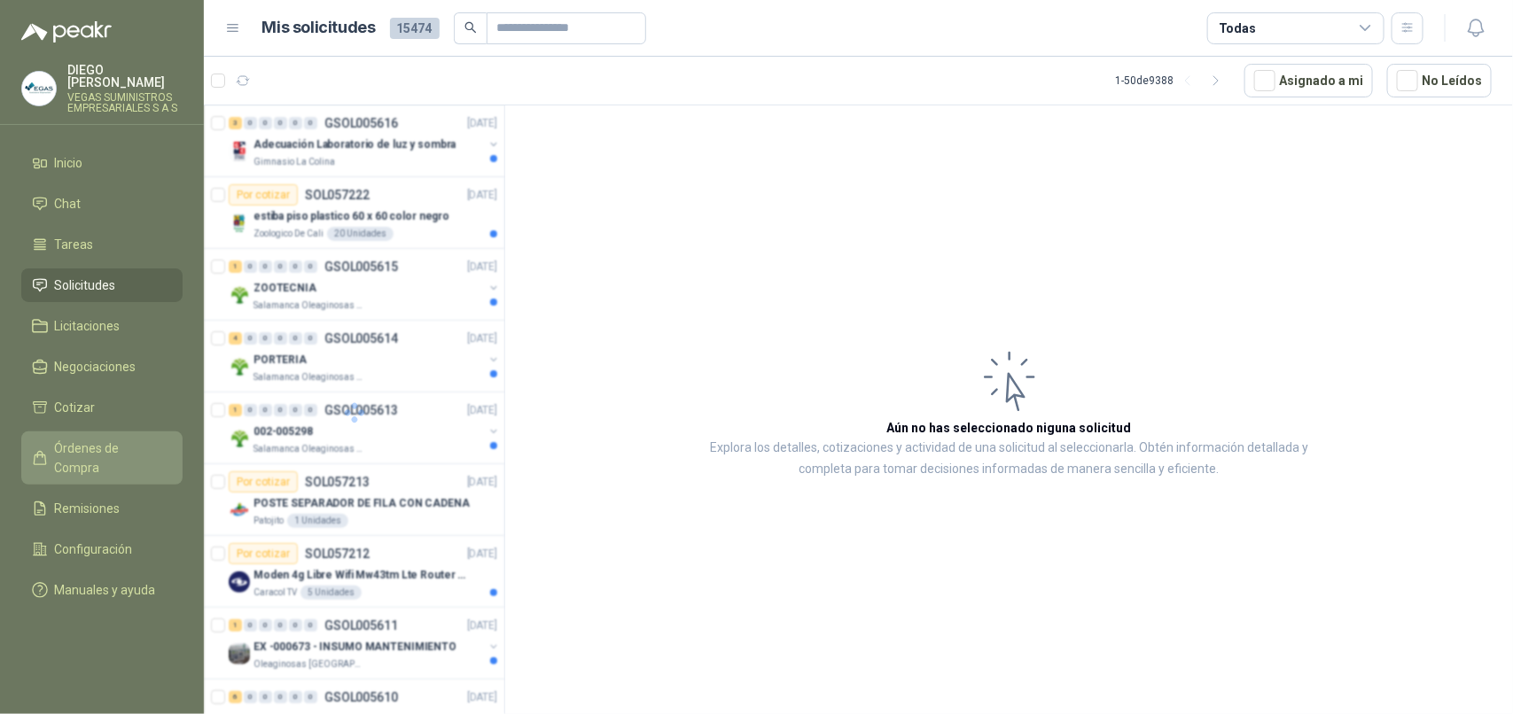
click at [151, 439] on span "Órdenes de Compra" at bounding box center [110, 458] width 111 height 39
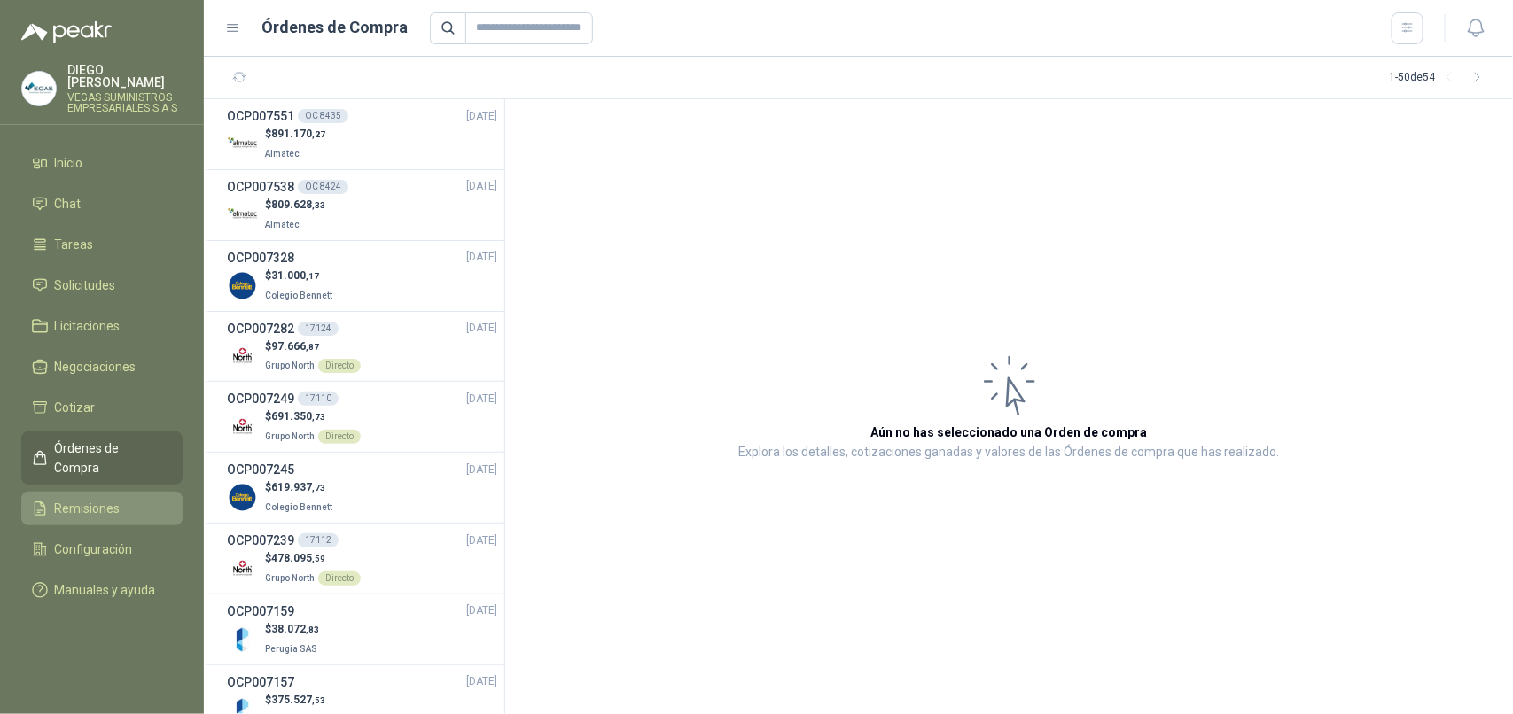
click at [138, 499] on li "Remisiones" at bounding box center [102, 508] width 140 height 19
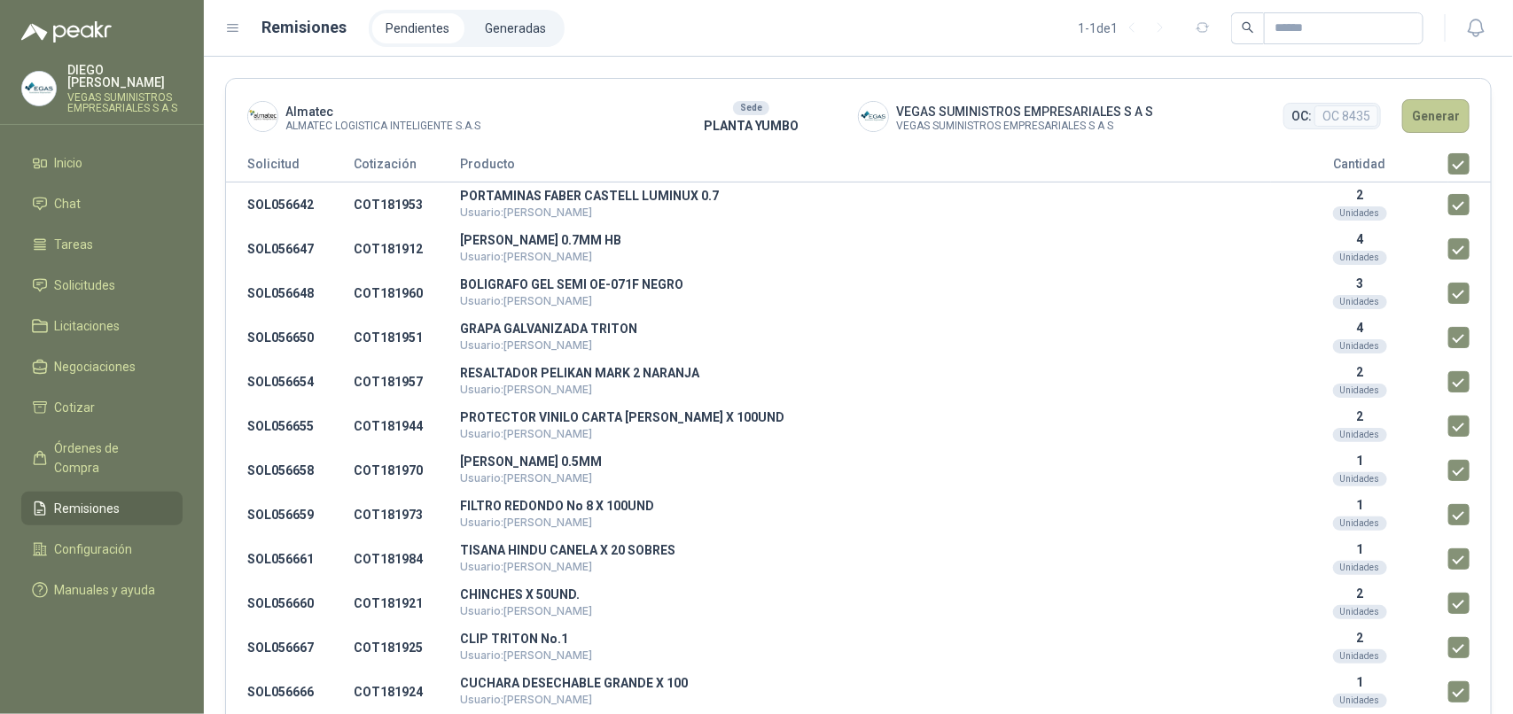
click at [1425, 121] on button "Generar" at bounding box center [1435, 116] width 67 height 34
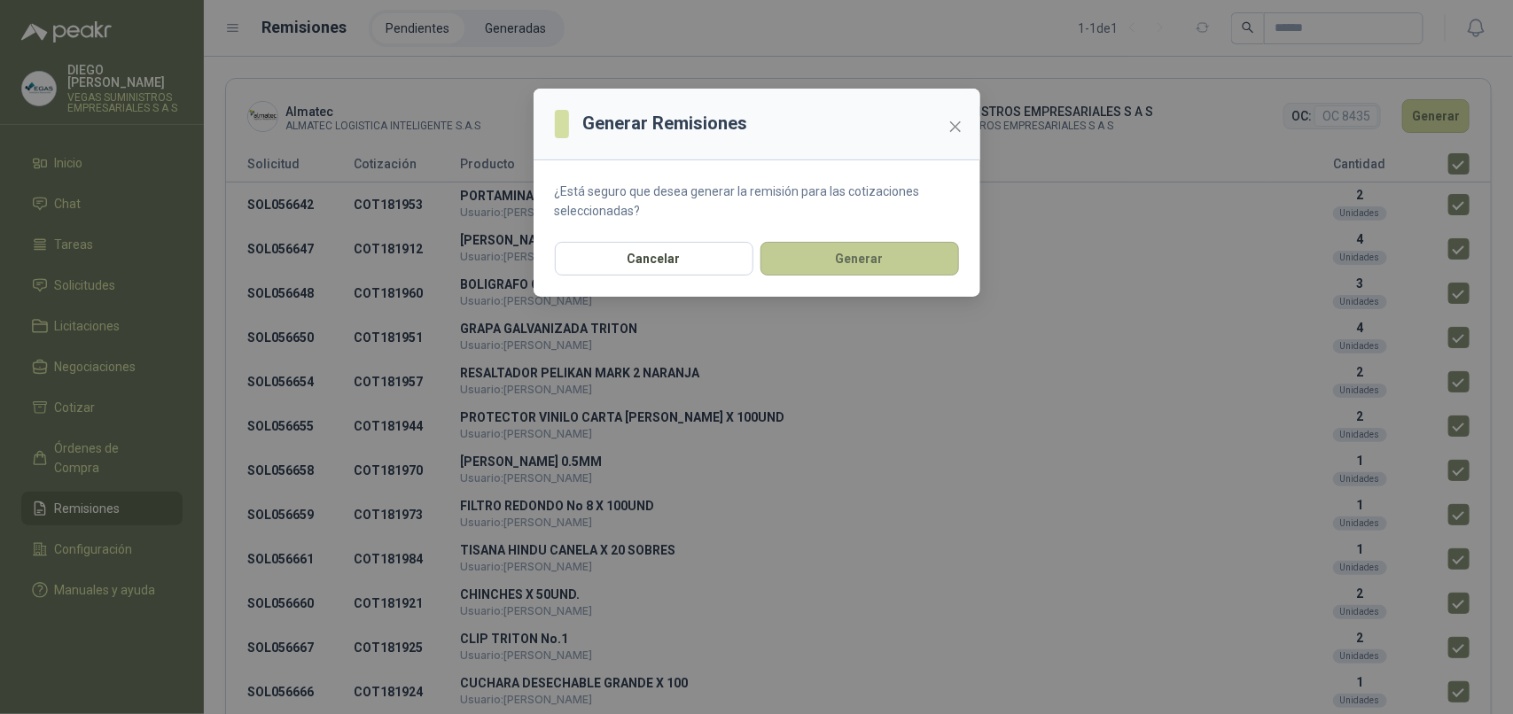
click at [883, 257] on button "Generar" at bounding box center [859, 259] width 199 height 34
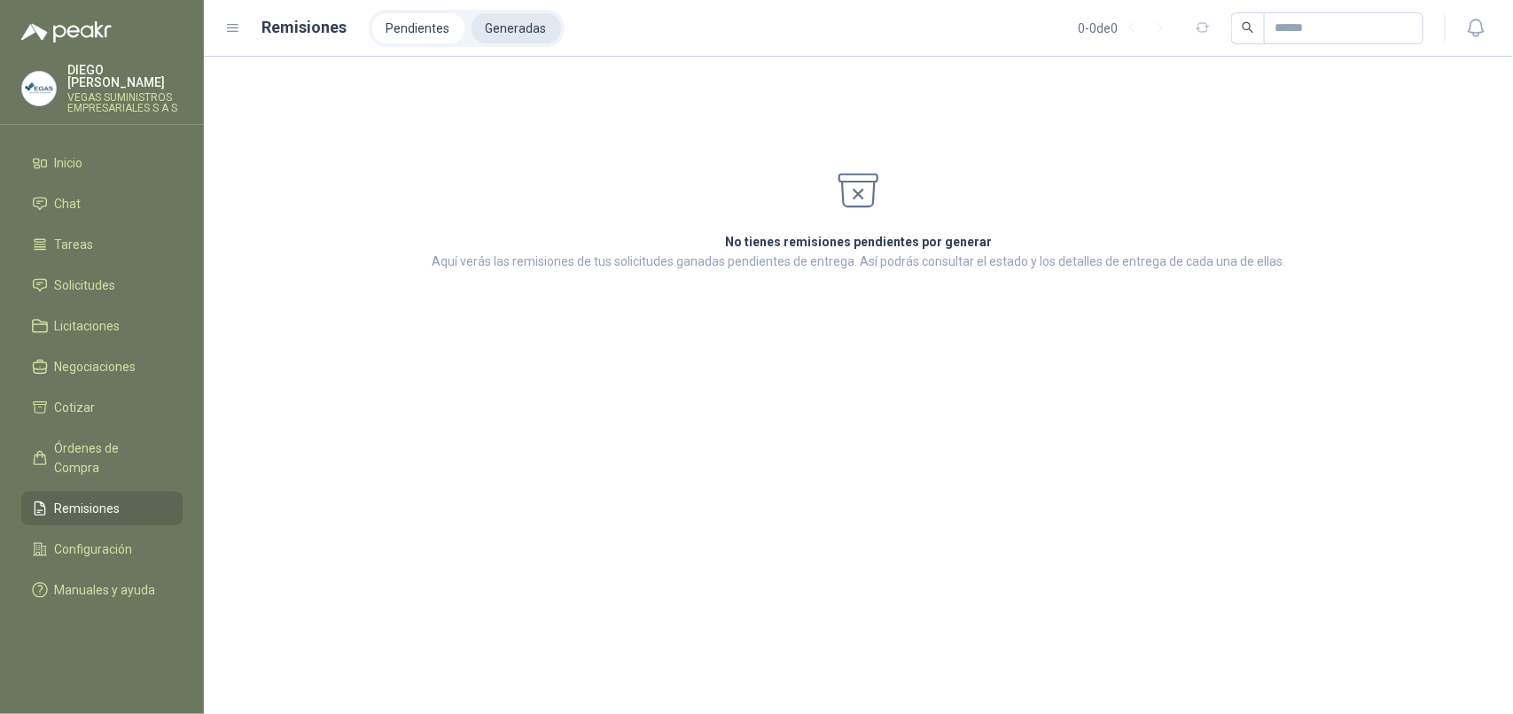
click at [498, 27] on li "Generadas" at bounding box center [516, 28] width 90 height 30
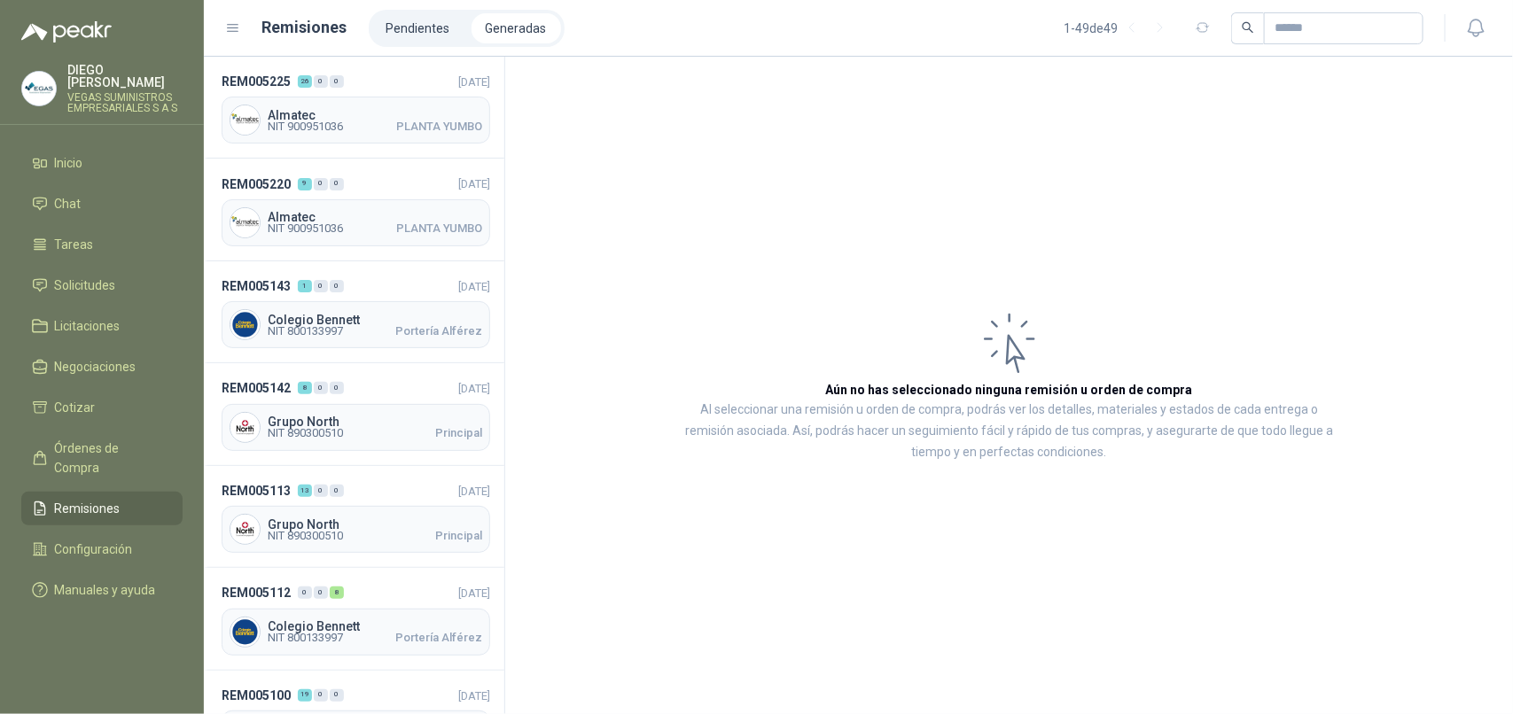
click at [90, 499] on span "Remisiones" at bounding box center [88, 508] width 66 height 19
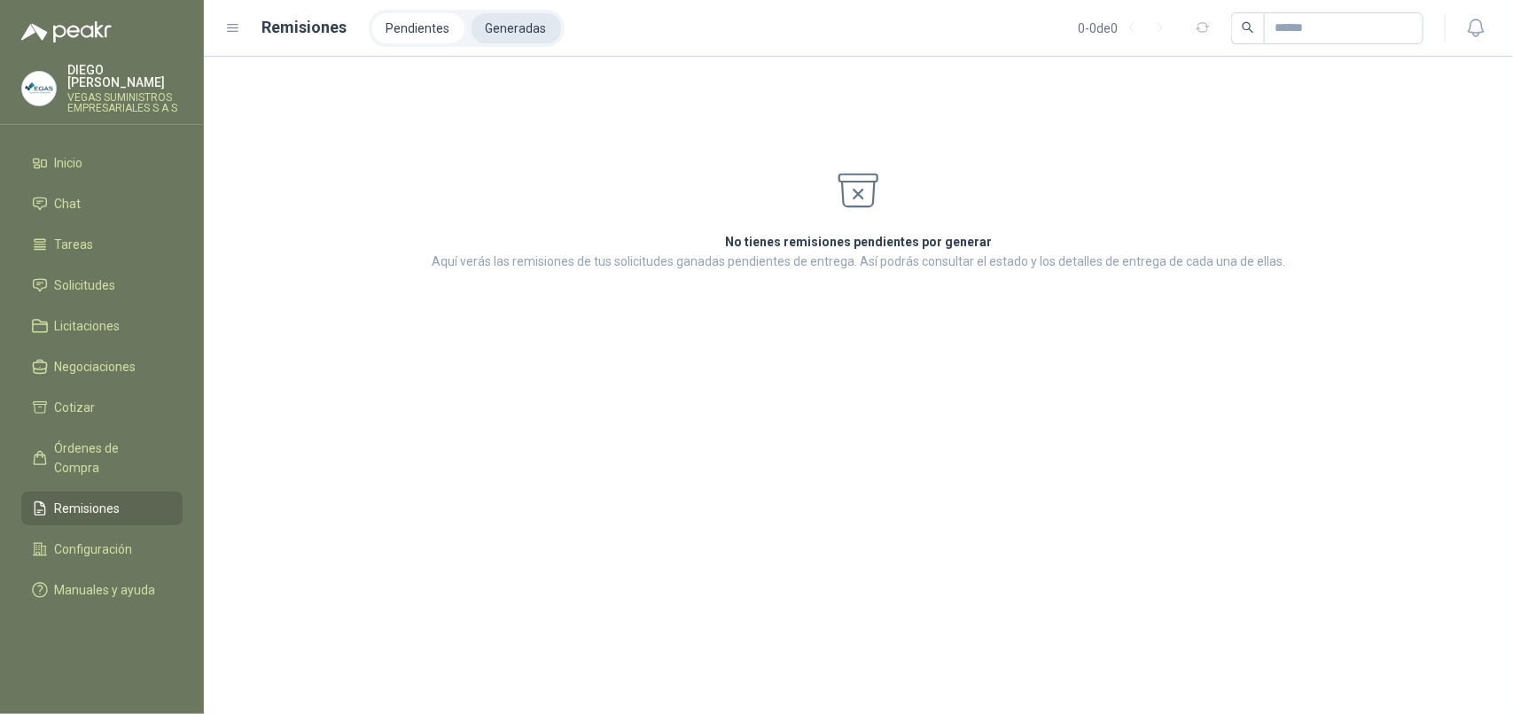
click at [534, 22] on li "Generadas" at bounding box center [516, 28] width 90 height 30
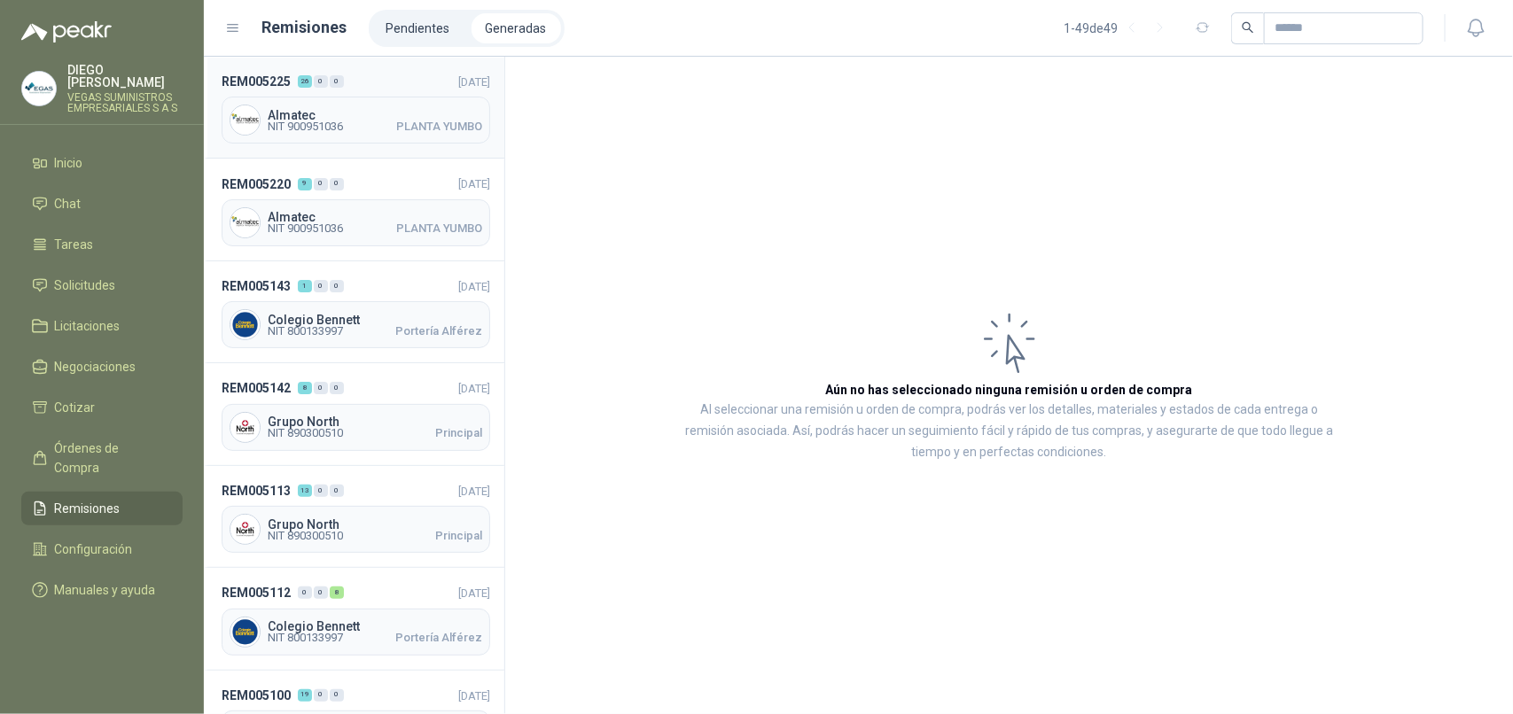
click at [337, 121] on span "NIT 900951036" at bounding box center [305, 126] width 75 height 11
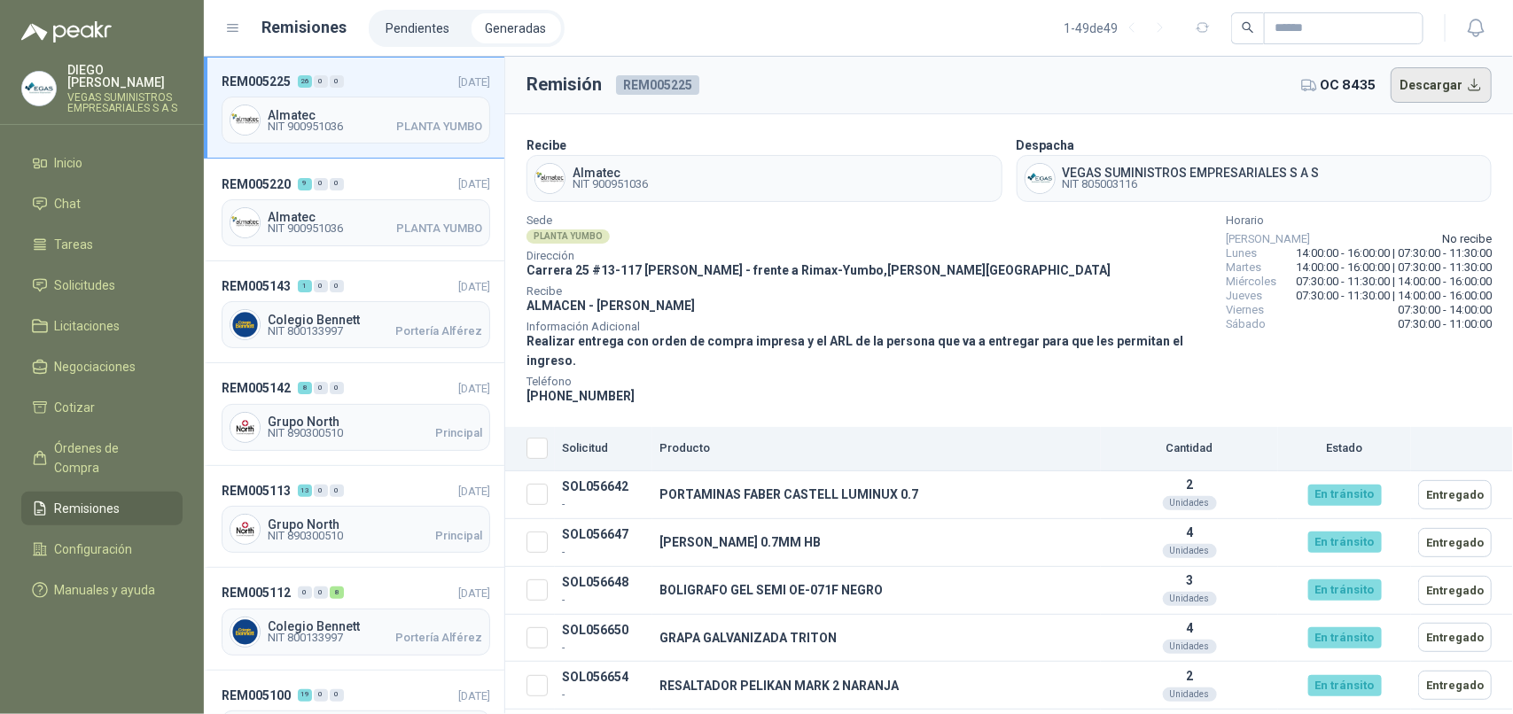
click at [1432, 85] on button "Descargar" at bounding box center [1441, 84] width 102 height 35
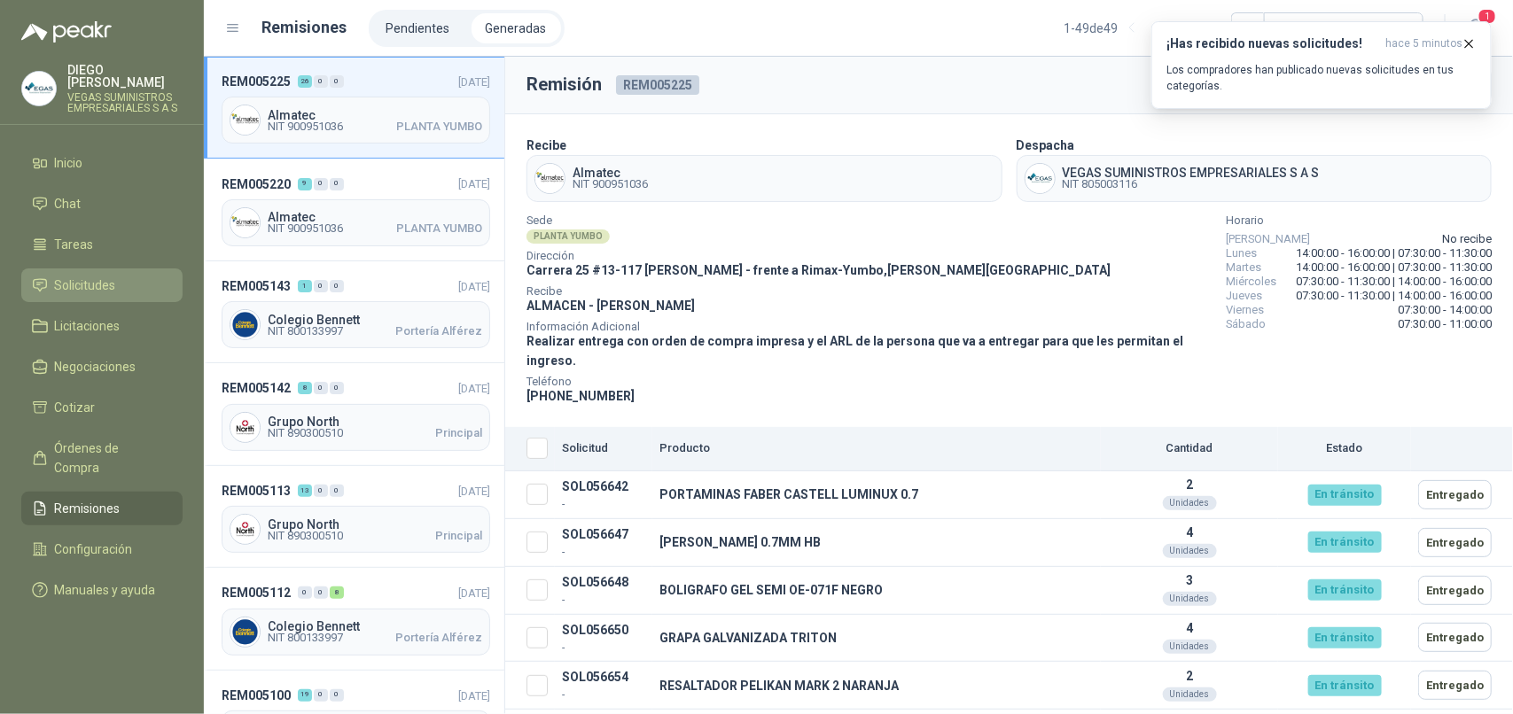
click at [117, 276] on li "Solicitudes" at bounding box center [102, 285] width 140 height 19
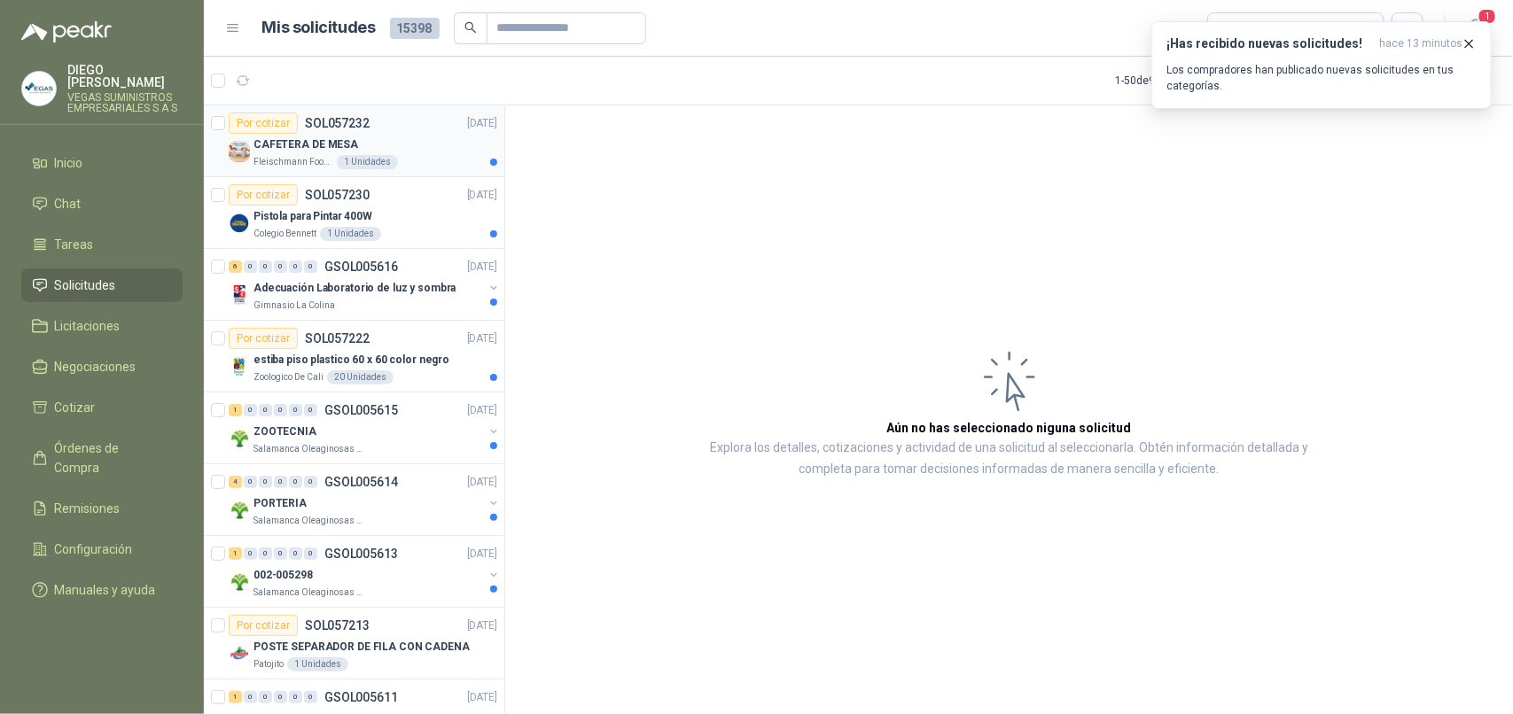
click at [299, 144] on p "CAFETERA DE MESA" at bounding box center [305, 144] width 105 height 17
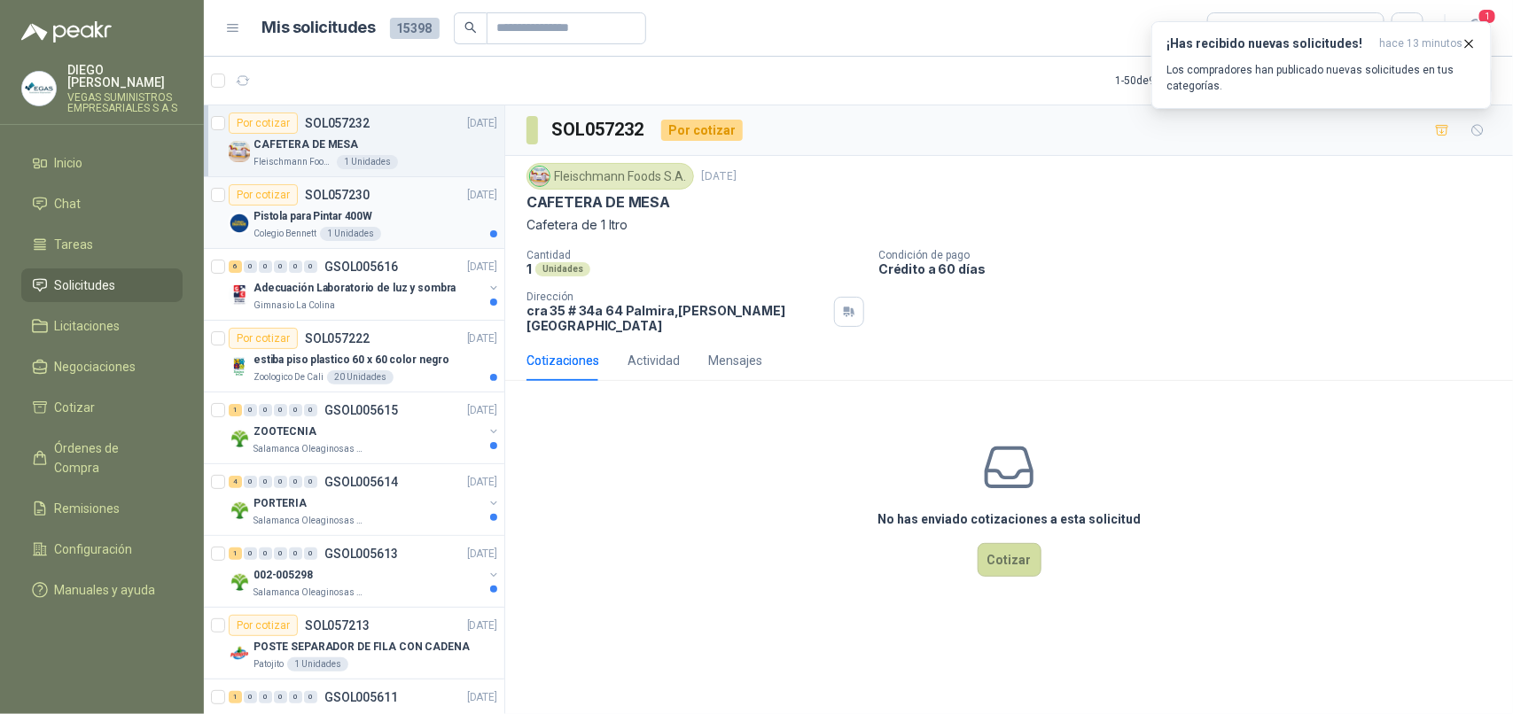
click at [282, 226] on div "Pistola para Pintar 400W" at bounding box center [375, 216] width 244 height 21
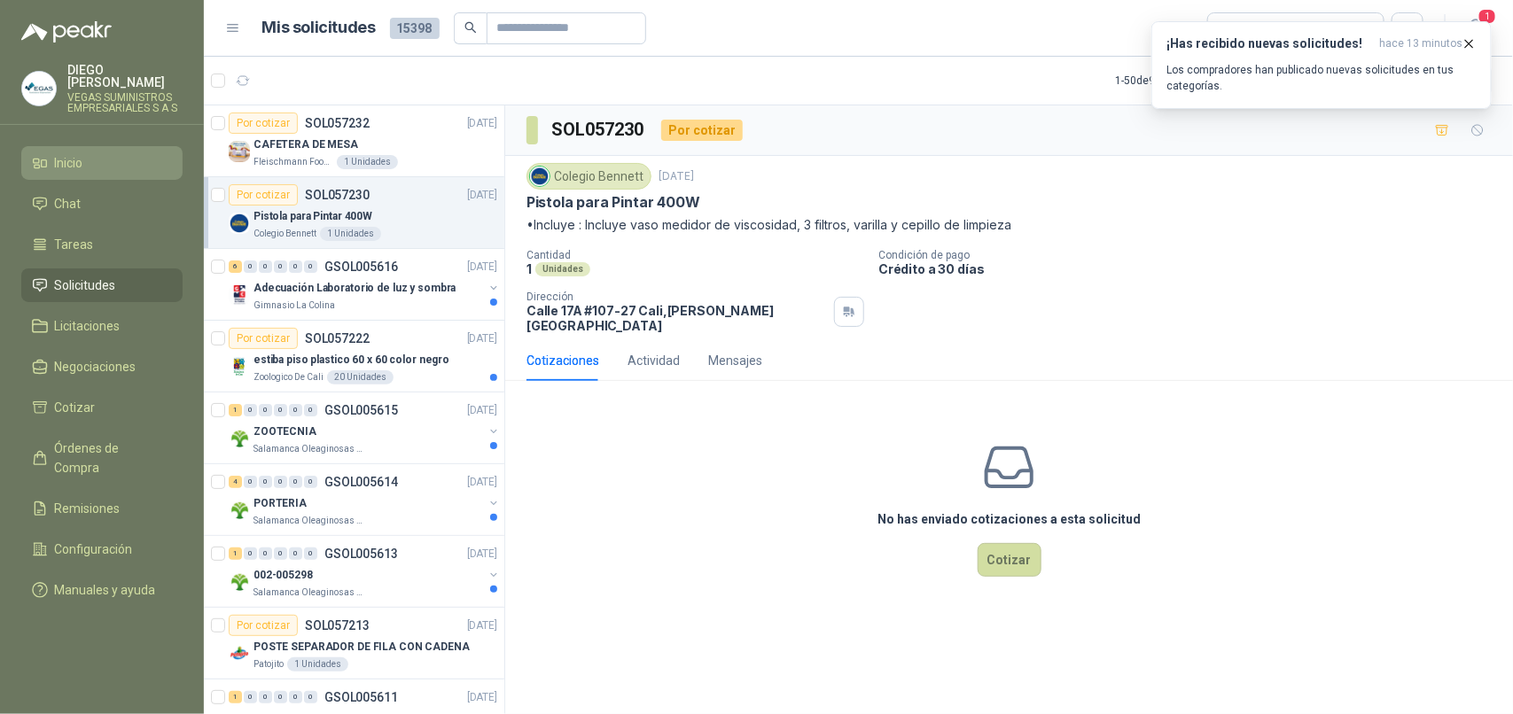
click at [83, 153] on span "Inicio" at bounding box center [69, 162] width 28 height 19
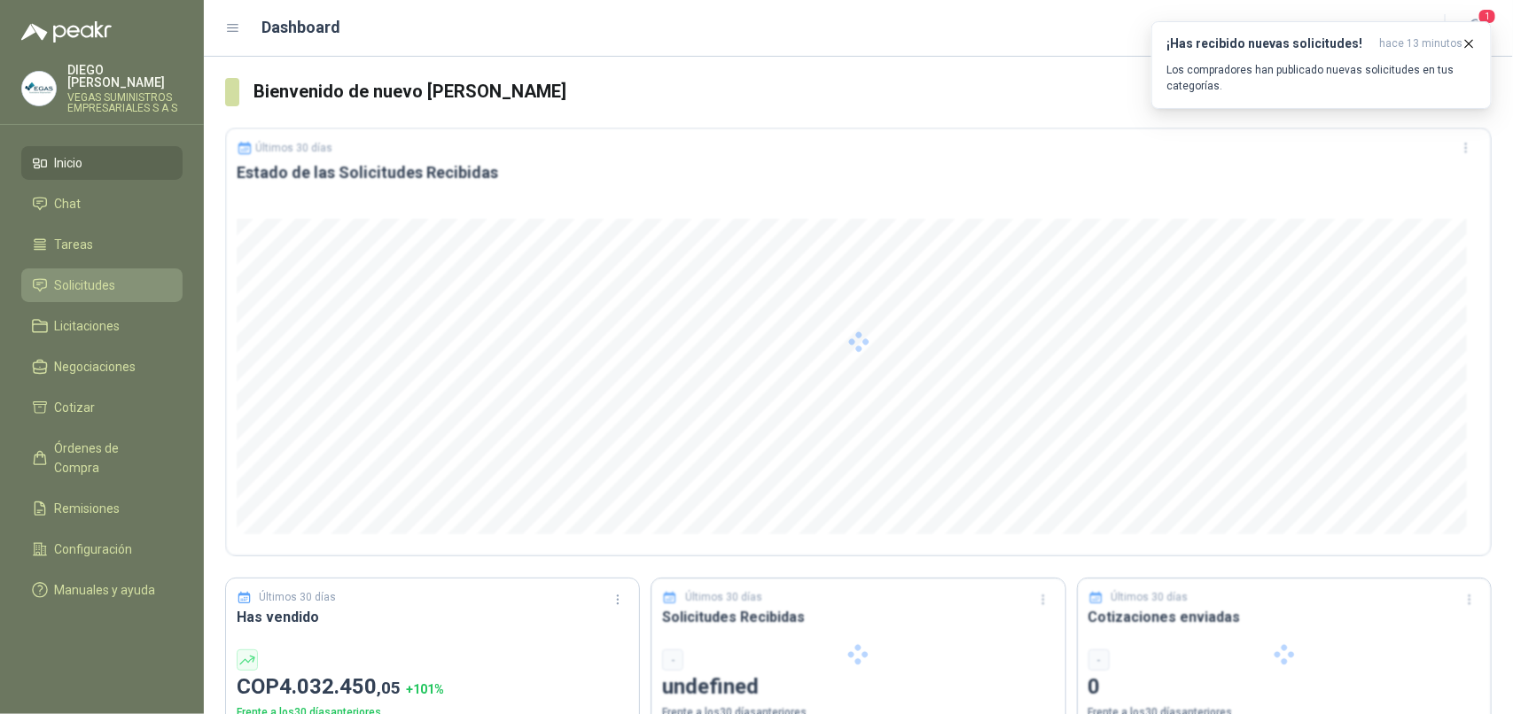
click at [85, 276] on span "Solicitudes" at bounding box center [85, 285] width 61 height 19
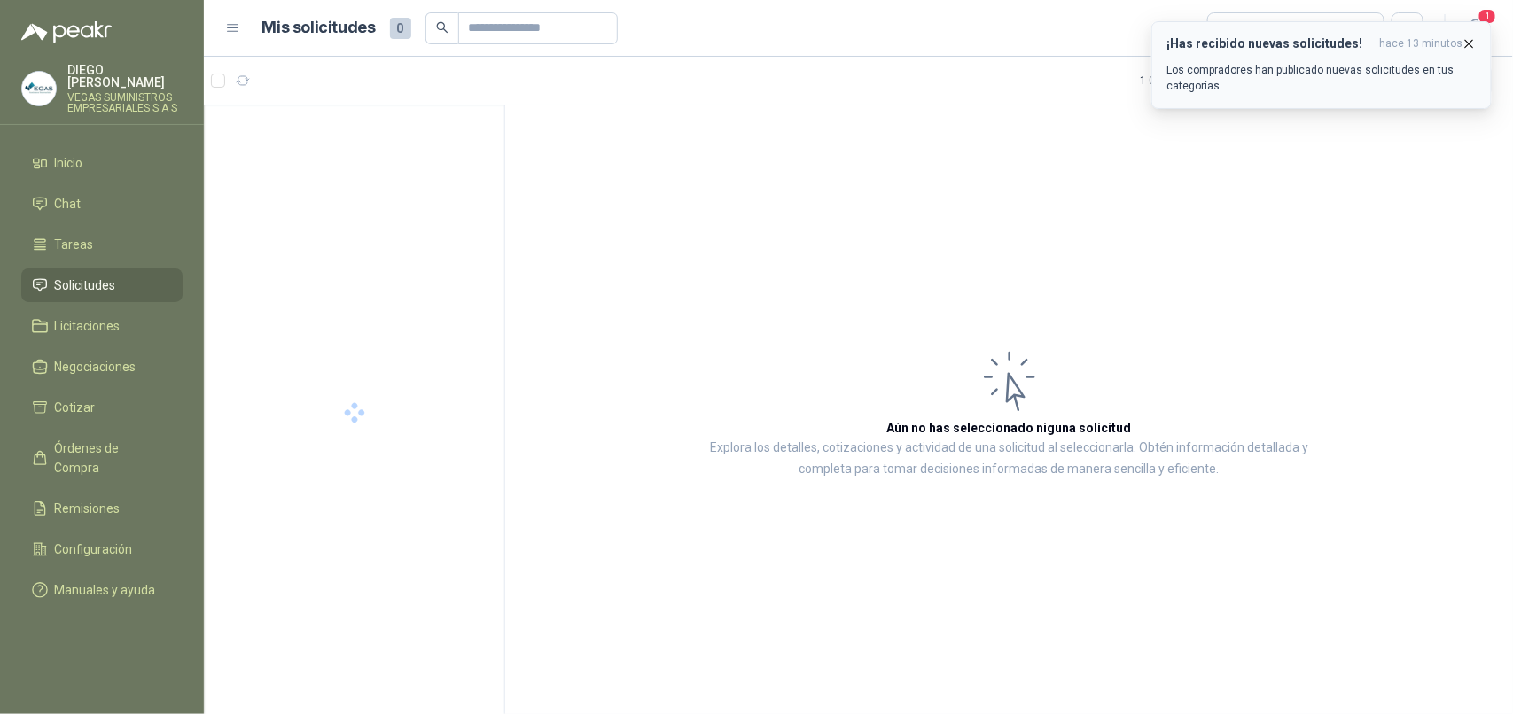
click at [1473, 43] on icon "button" at bounding box center [1468, 43] width 15 height 15
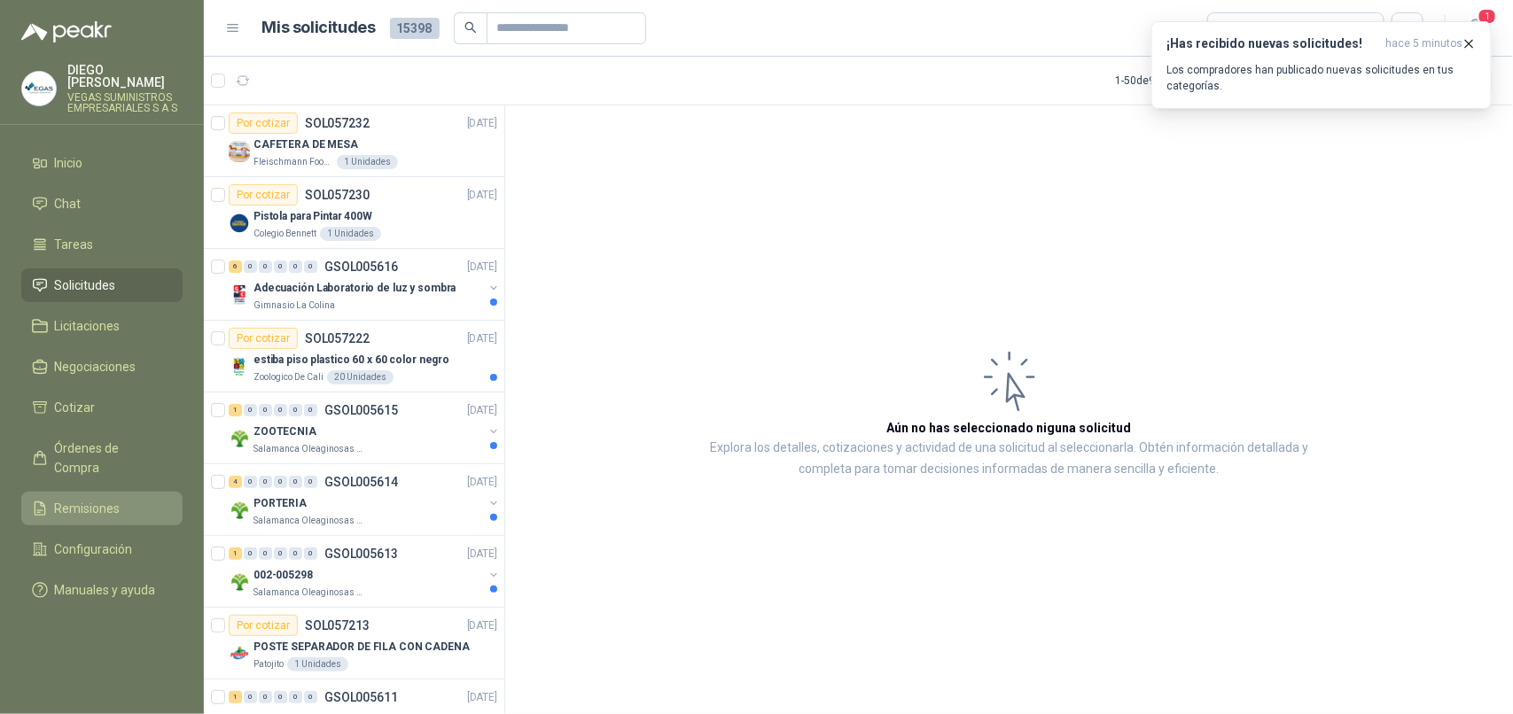
click at [113, 499] on span "Remisiones" at bounding box center [88, 508] width 66 height 19
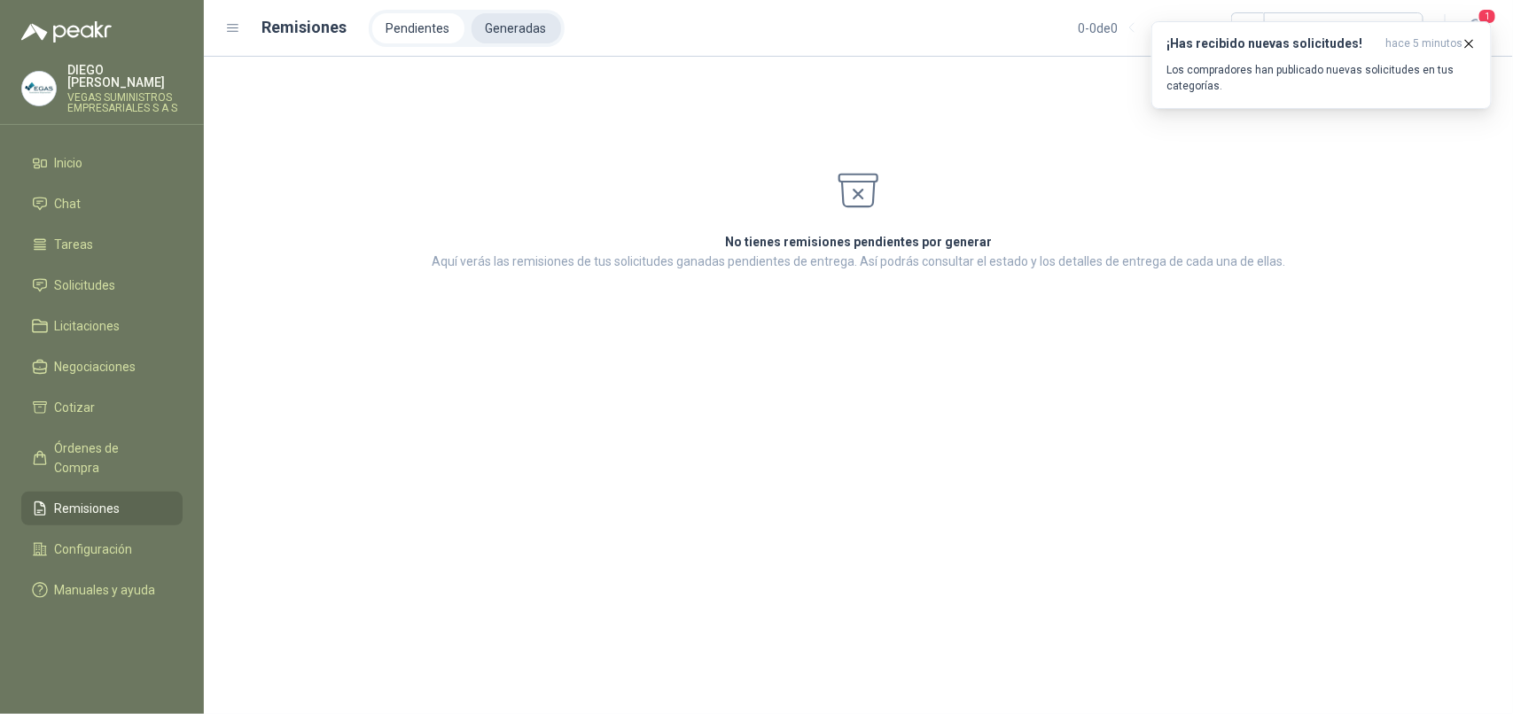
click at [536, 34] on li "Generadas" at bounding box center [516, 28] width 90 height 30
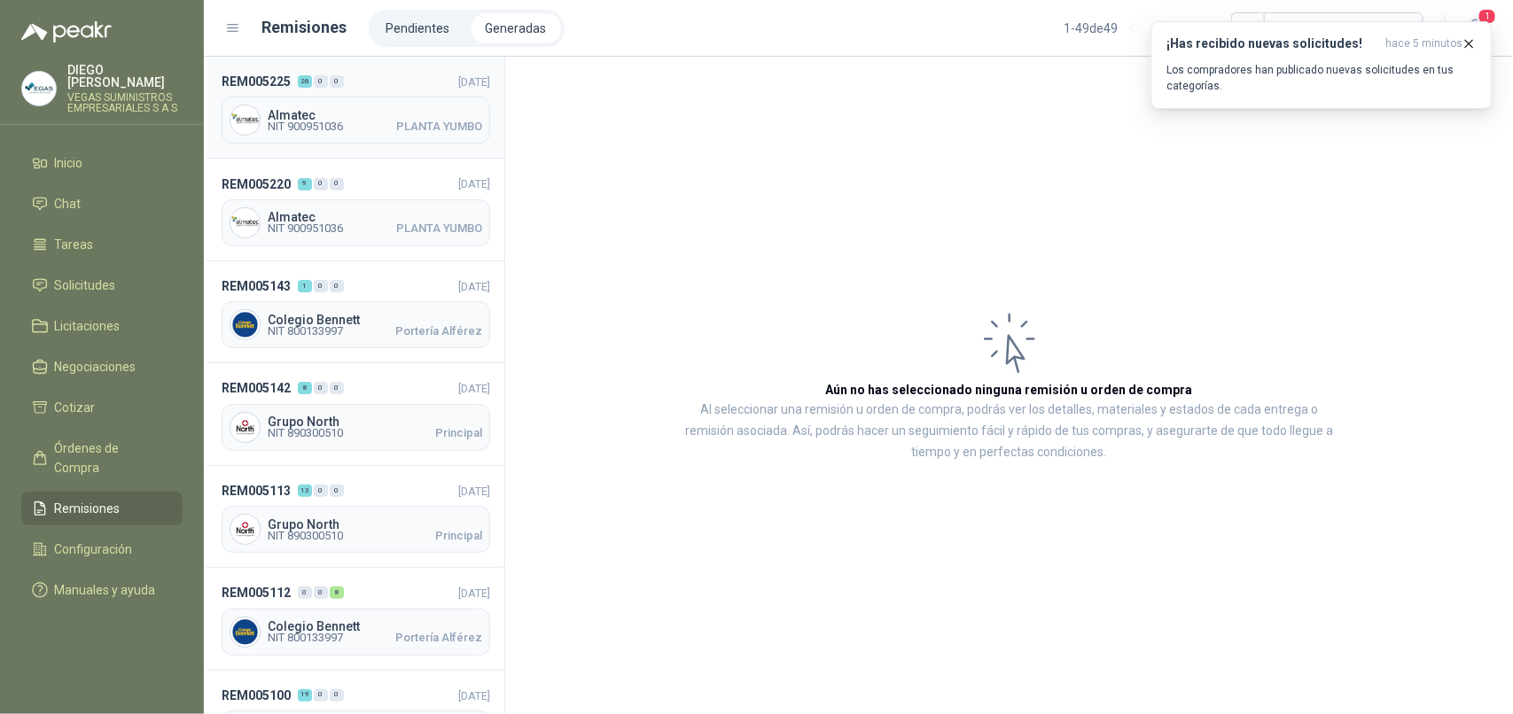
click at [396, 129] on span "PLANTA YUMBO" at bounding box center [439, 126] width 86 height 11
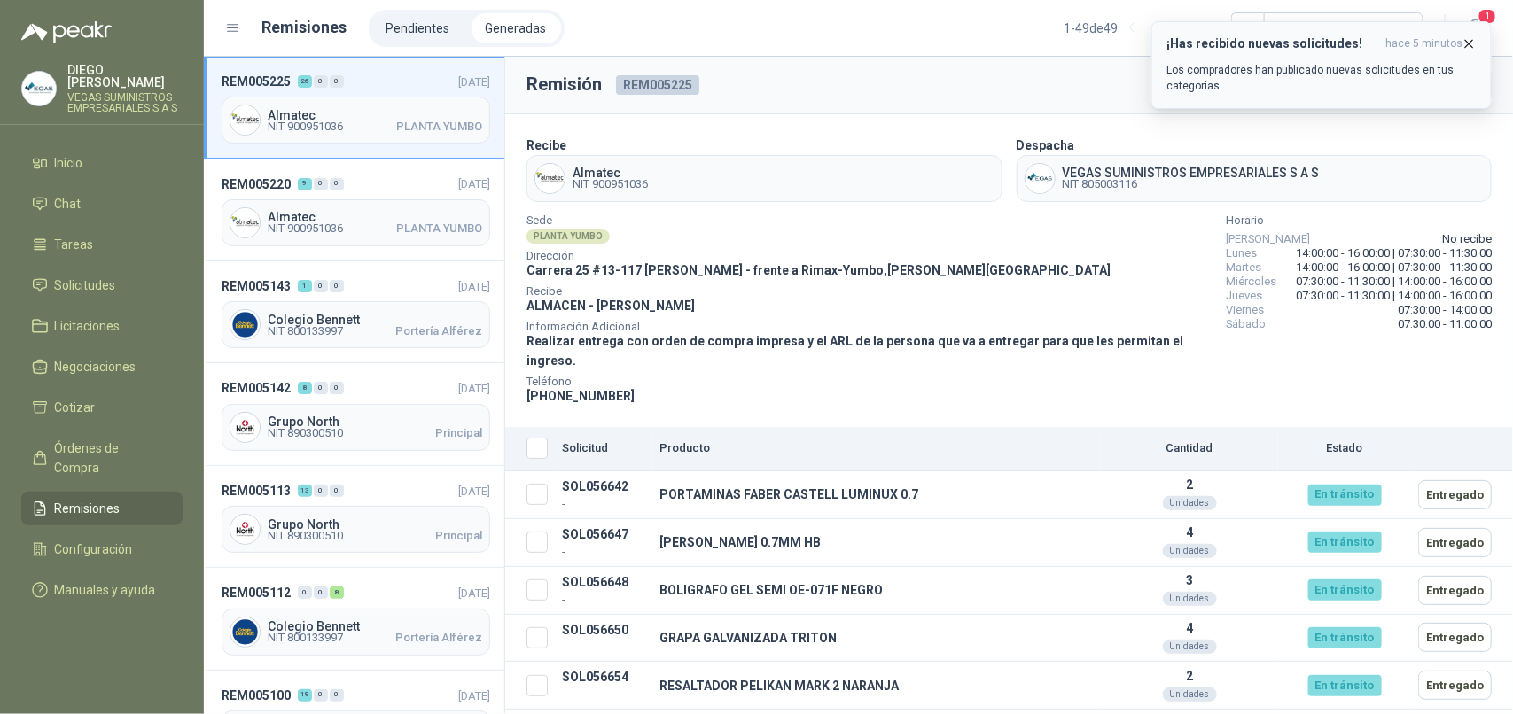
click at [1469, 44] on icon "button" at bounding box center [1469, 43] width 7 height 7
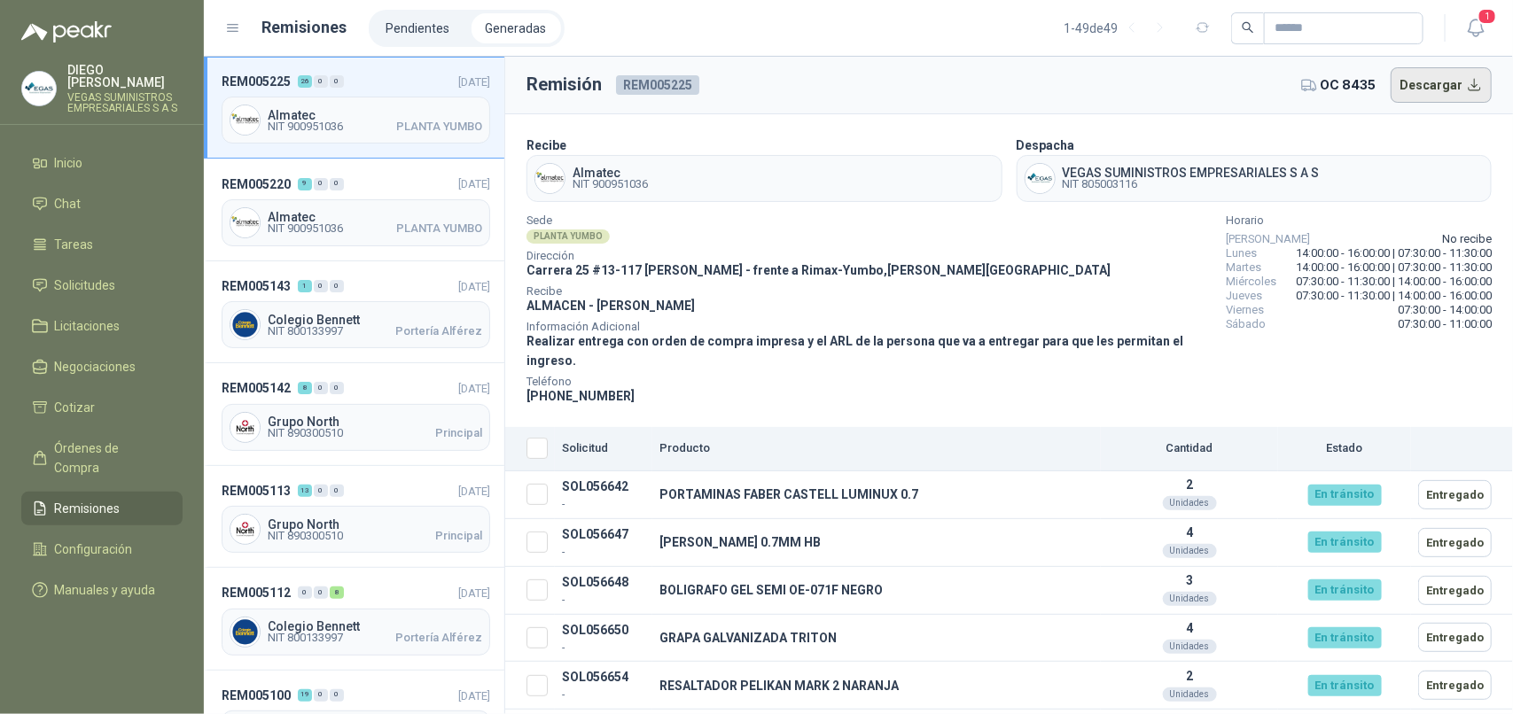
click at [1438, 87] on button "Descargar" at bounding box center [1441, 84] width 102 height 35
click at [112, 276] on span "Solicitudes" at bounding box center [85, 285] width 61 height 19
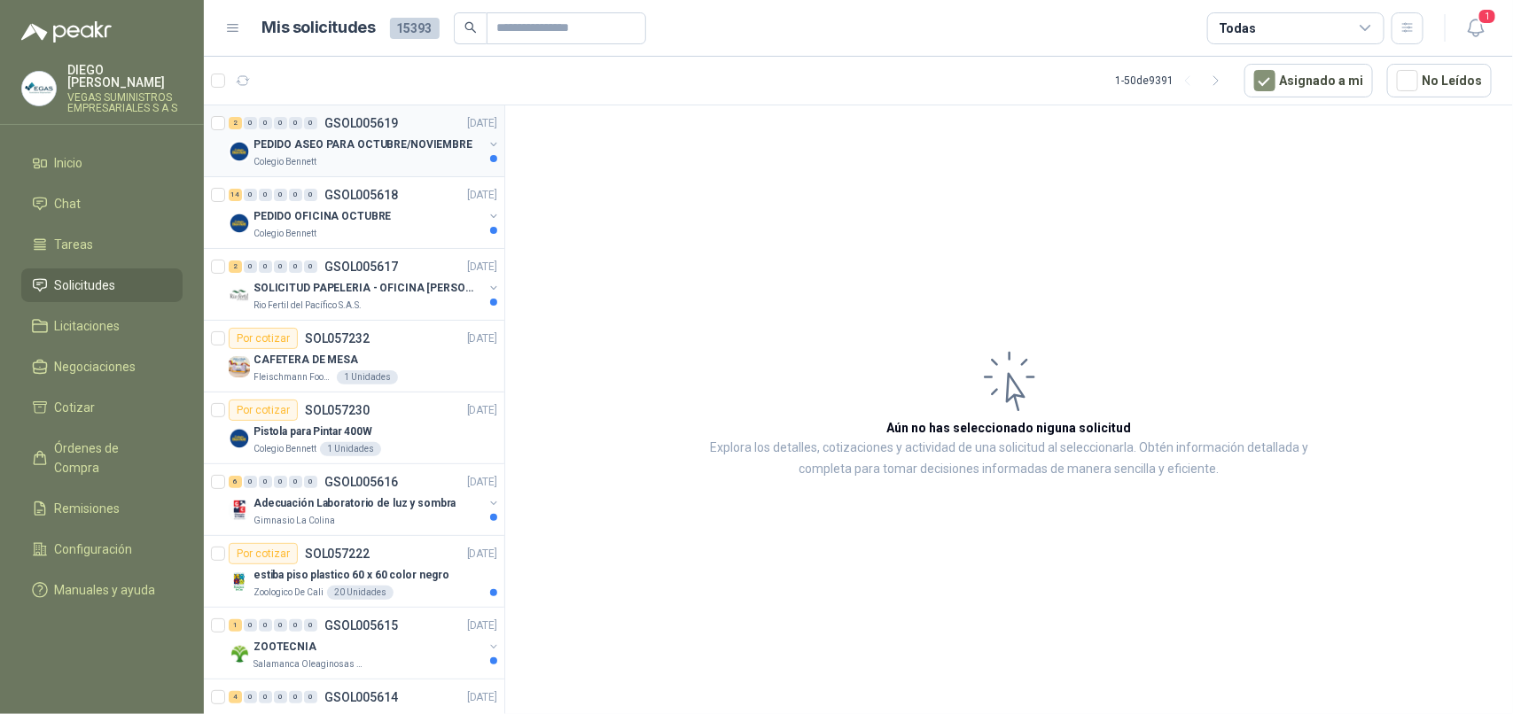
click at [396, 165] on div "Colegio Bennett" at bounding box center [368, 162] width 230 height 14
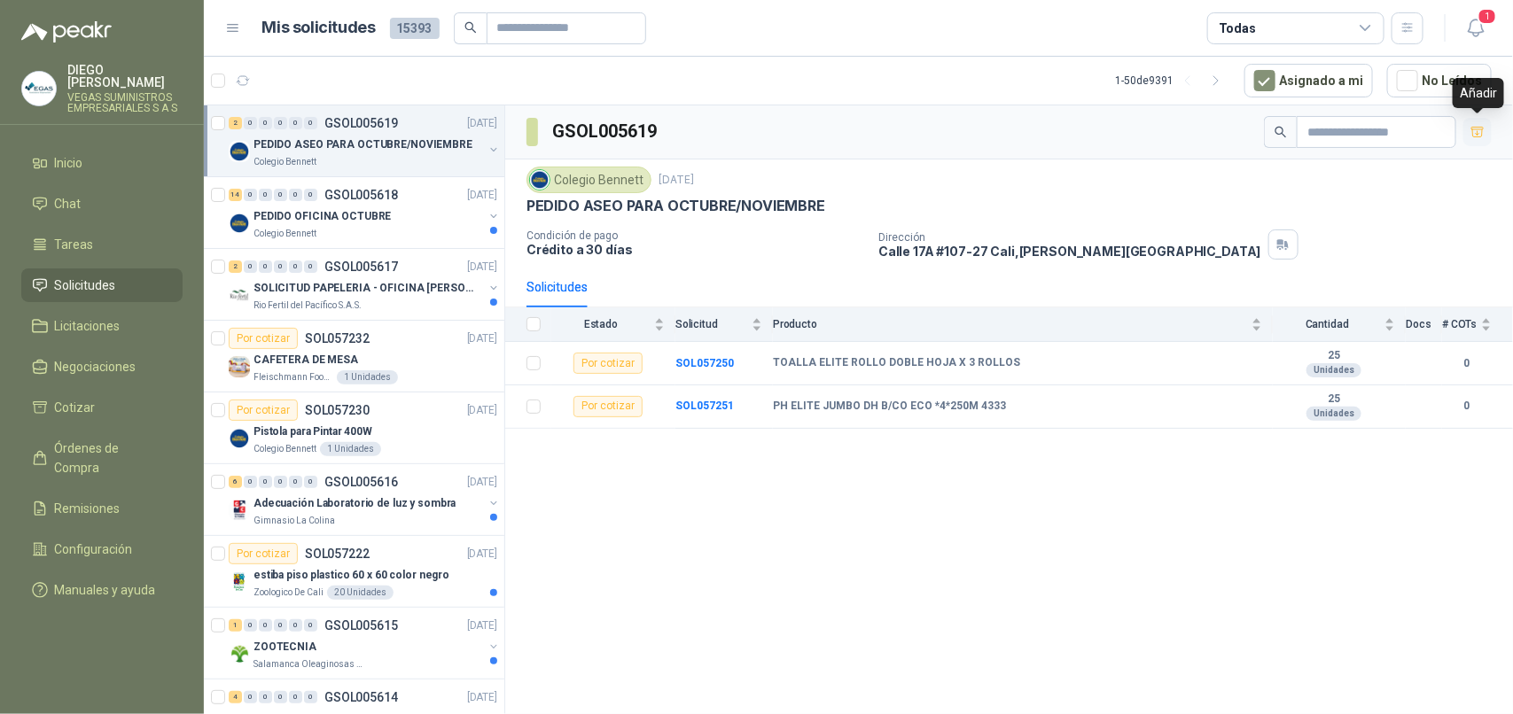
click at [1476, 124] on button "button" at bounding box center [1477, 132] width 28 height 28
click at [360, 226] on div "PEDIDO OFICINA OCTUBRE" at bounding box center [368, 216] width 230 height 21
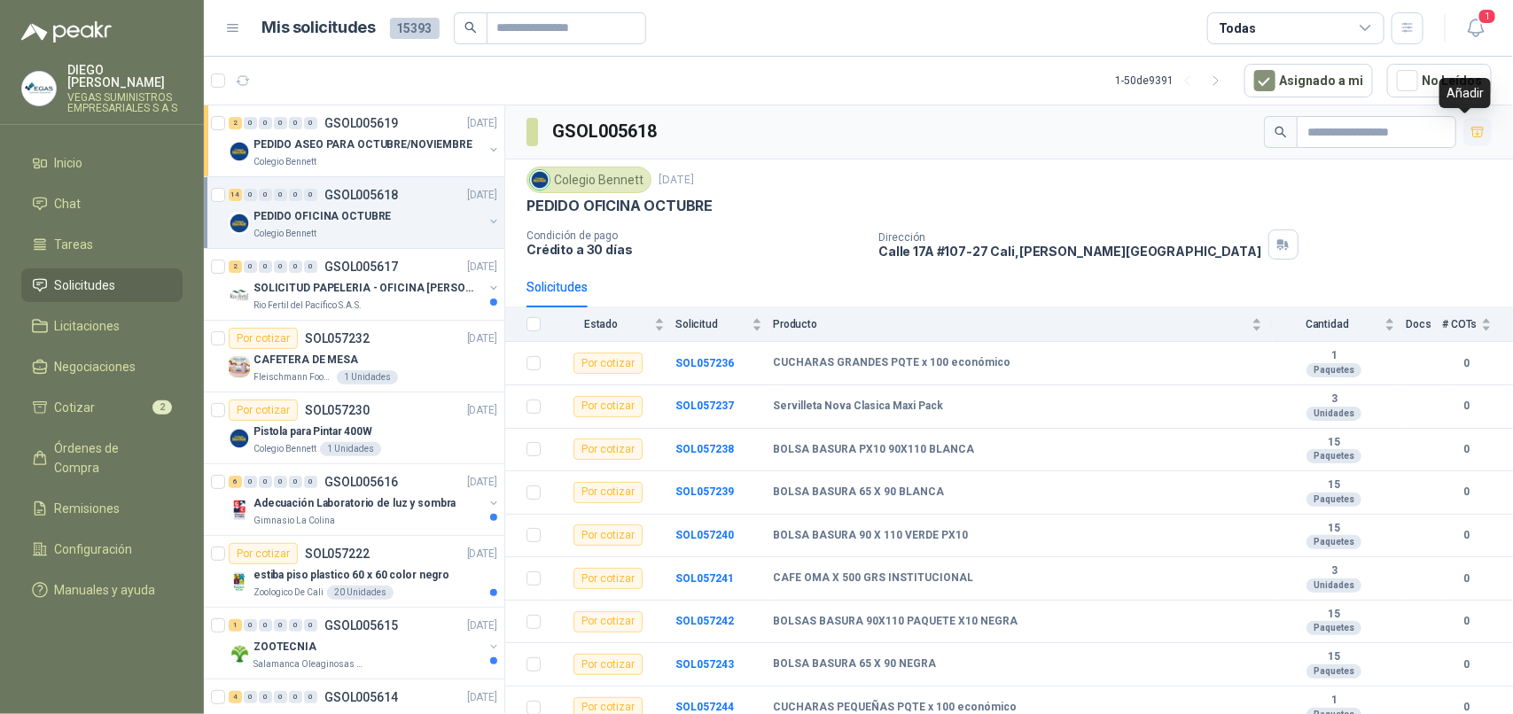
click at [1470, 129] on icon "button" at bounding box center [1477, 132] width 15 height 15
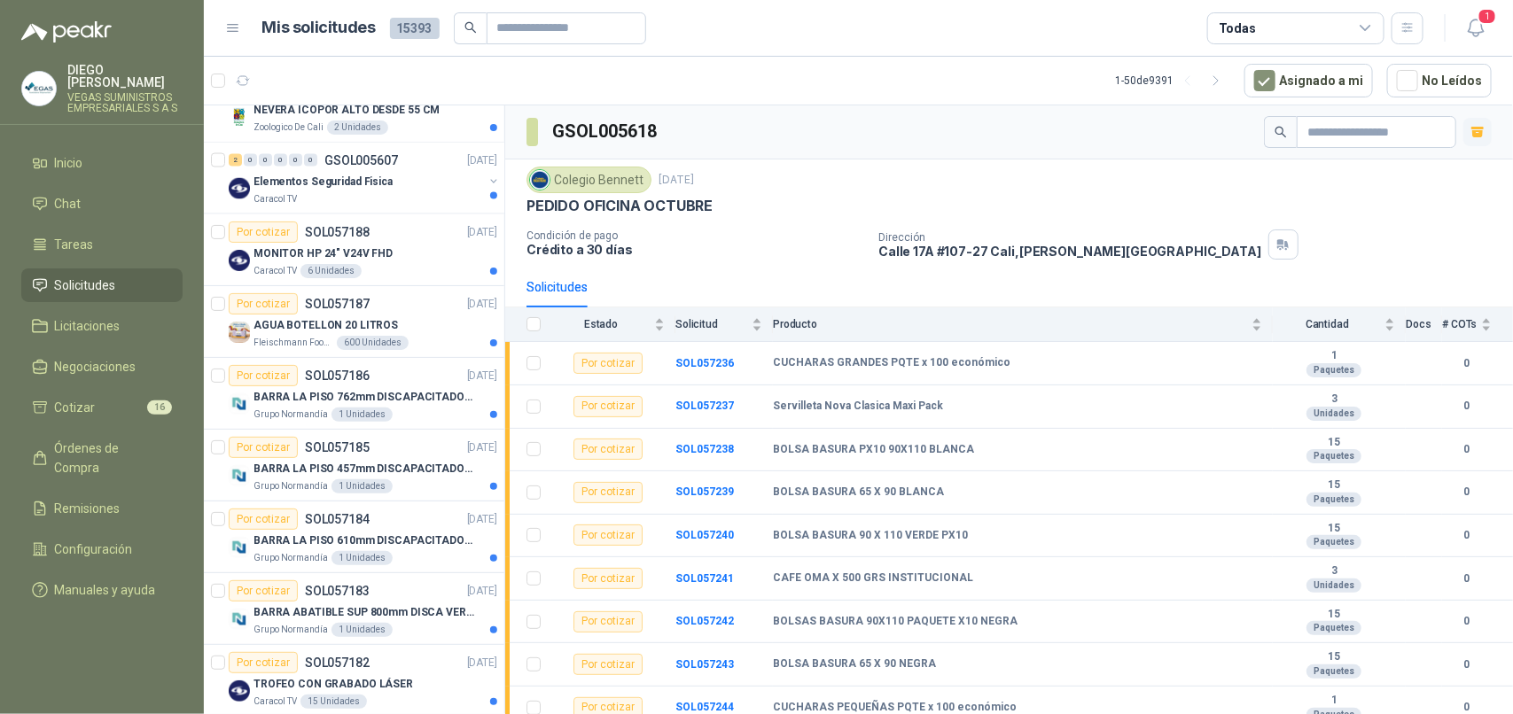
scroll to position [1329, 0]
click at [127, 235] on li "Tareas" at bounding box center [102, 244] width 140 height 19
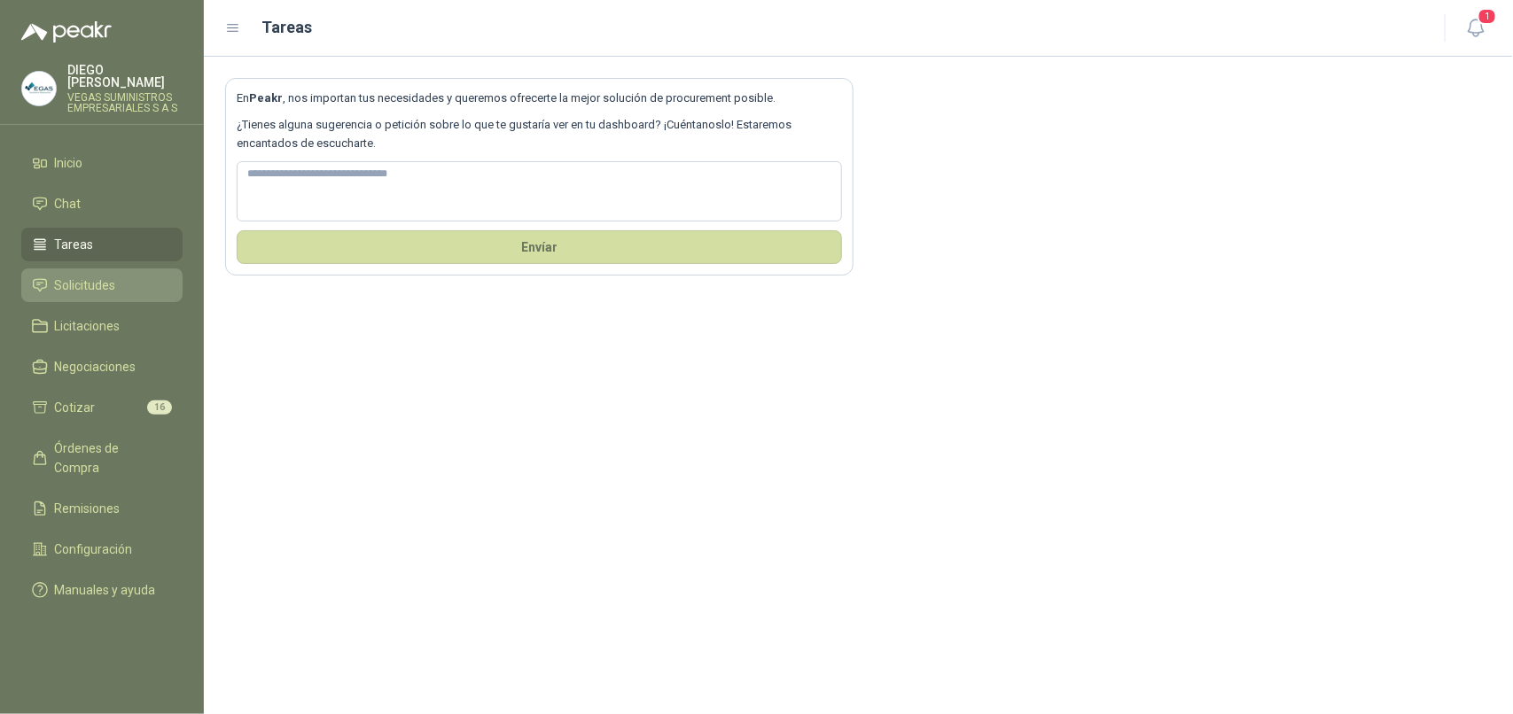
click at [126, 276] on li "Solicitudes" at bounding box center [102, 285] width 140 height 19
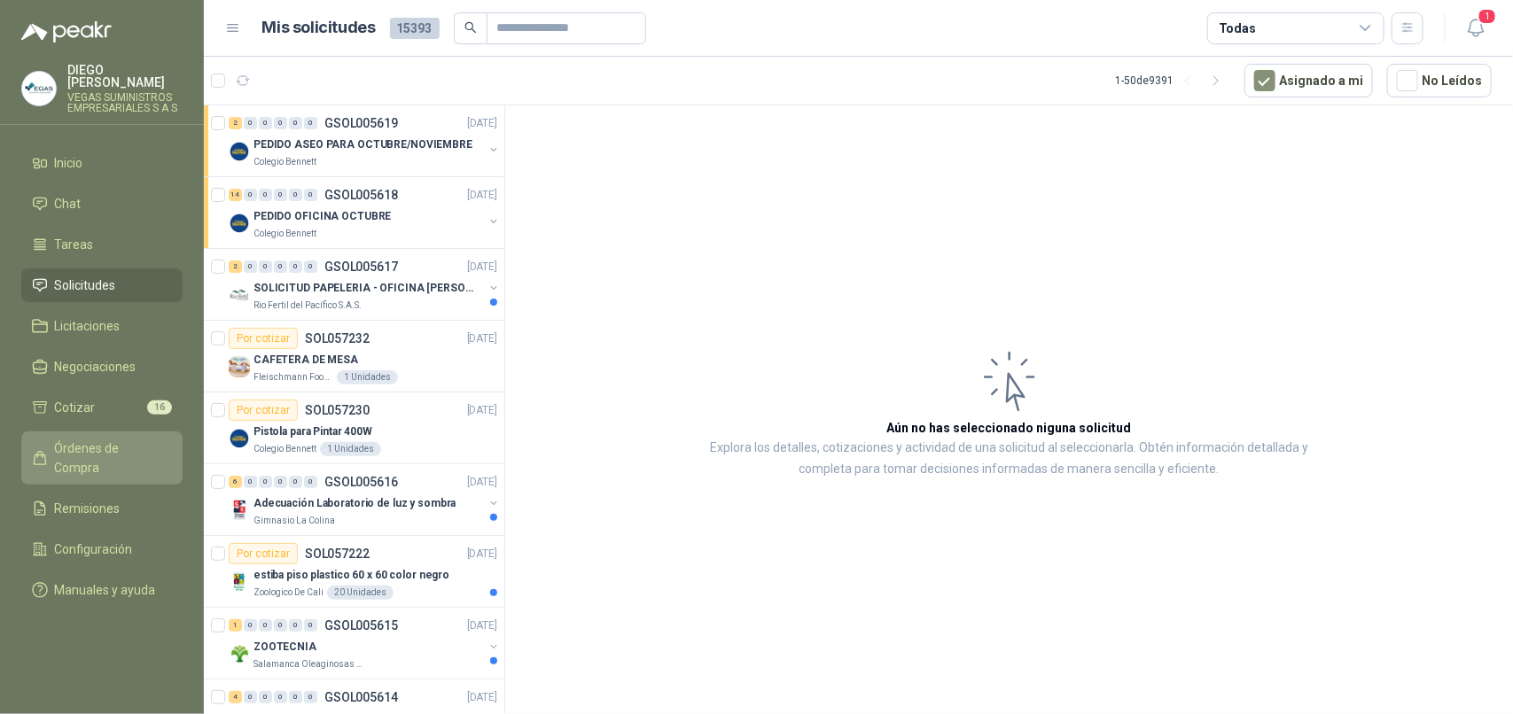
click at [112, 441] on span "Órdenes de Compra" at bounding box center [110, 458] width 111 height 39
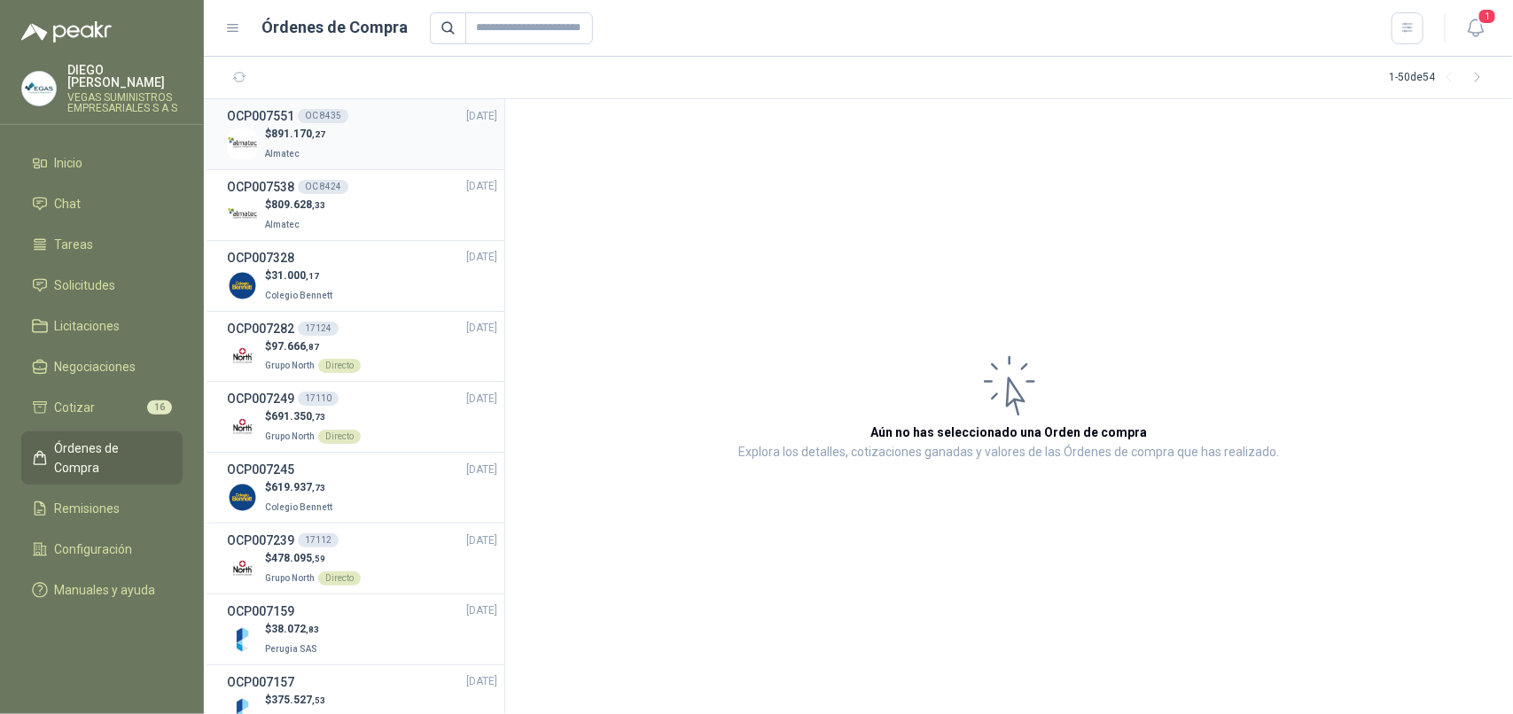
click at [378, 152] on div "$ 891.170 ,27 Almatec" at bounding box center [362, 144] width 270 height 36
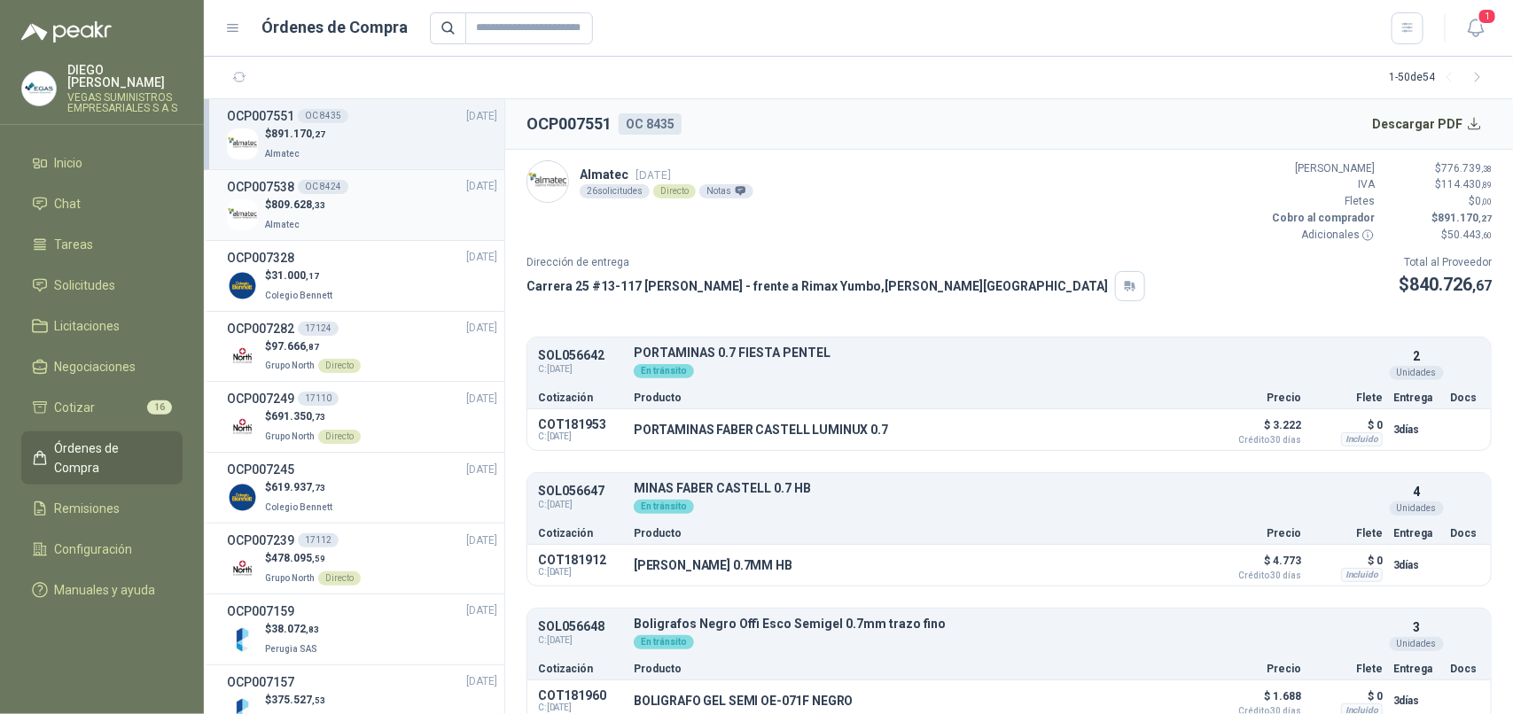
click at [374, 206] on div "$ 809.628 ,33 Almatec" at bounding box center [362, 215] width 270 height 36
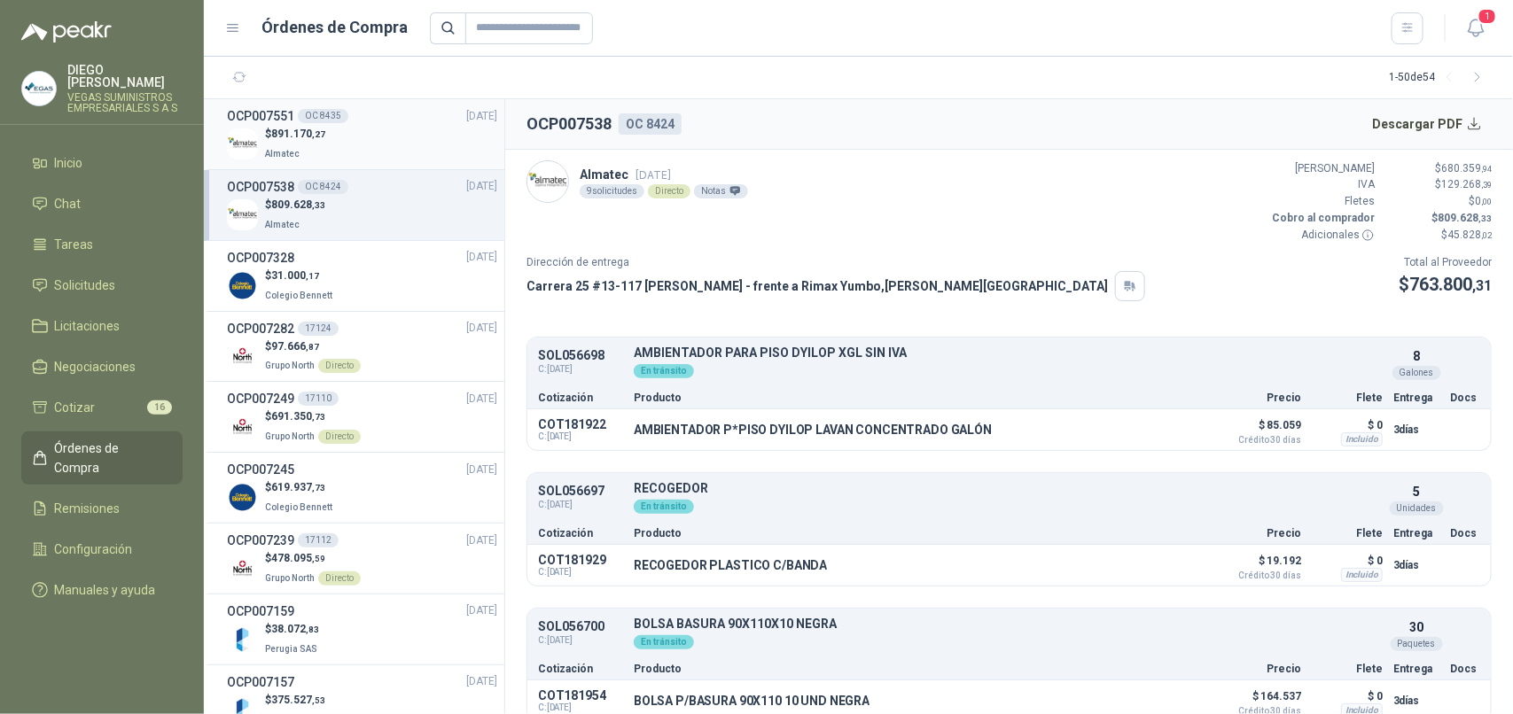
click at [383, 151] on div "$ 891.170 ,27 Almatec" at bounding box center [362, 144] width 270 height 36
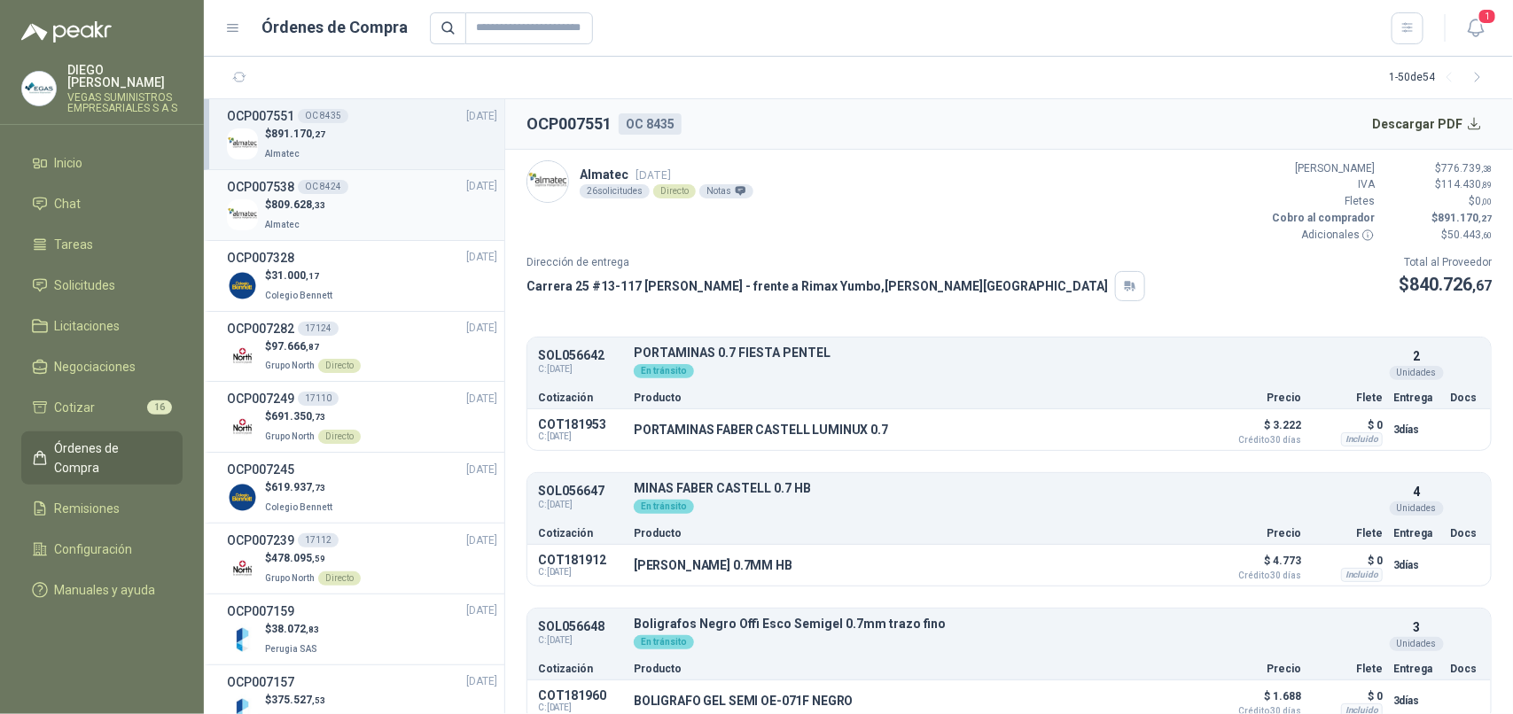
click at [379, 197] on div "$ 809.628 ,33 Almatec" at bounding box center [362, 215] width 270 height 36
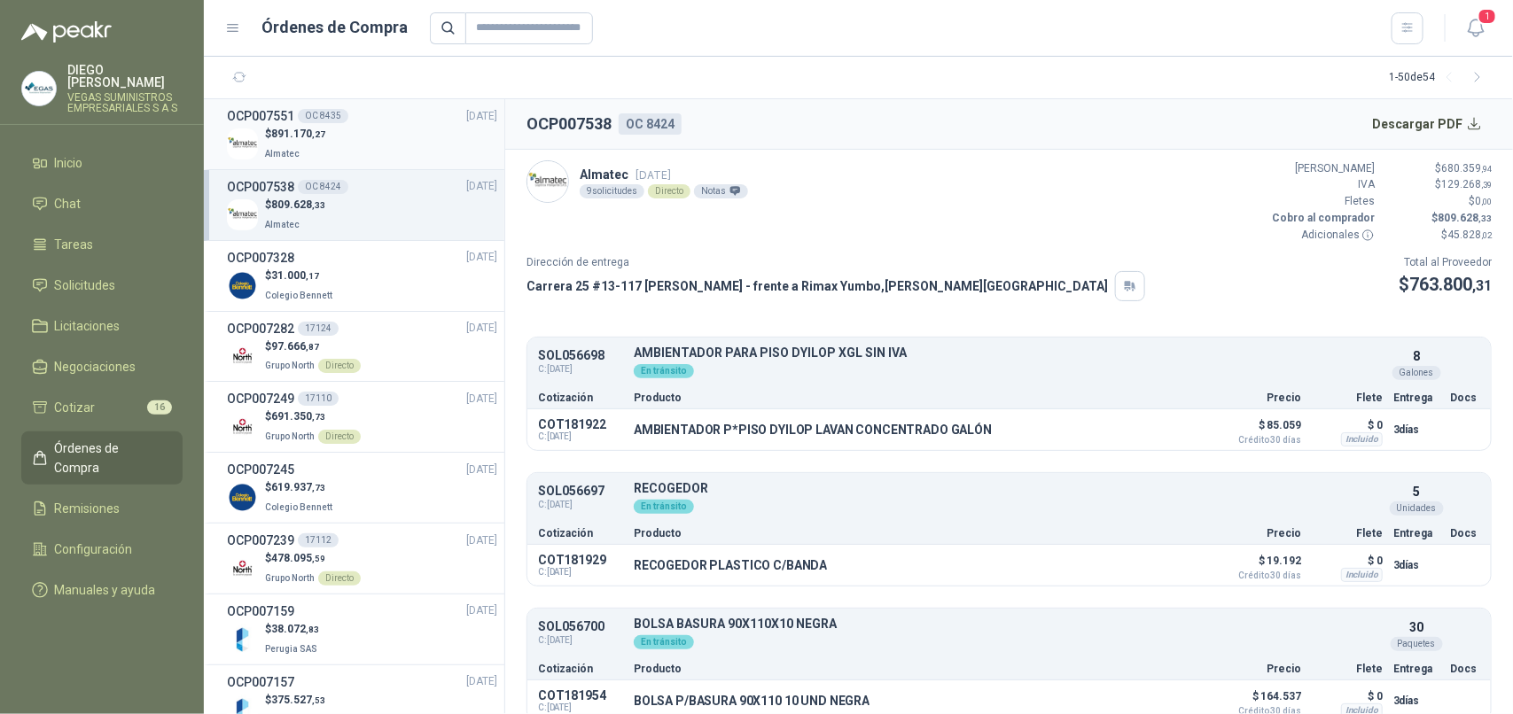
click at [394, 147] on div "$ 891.170 ,27 Almatec" at bounding box center [362, 144] width 270 height 36
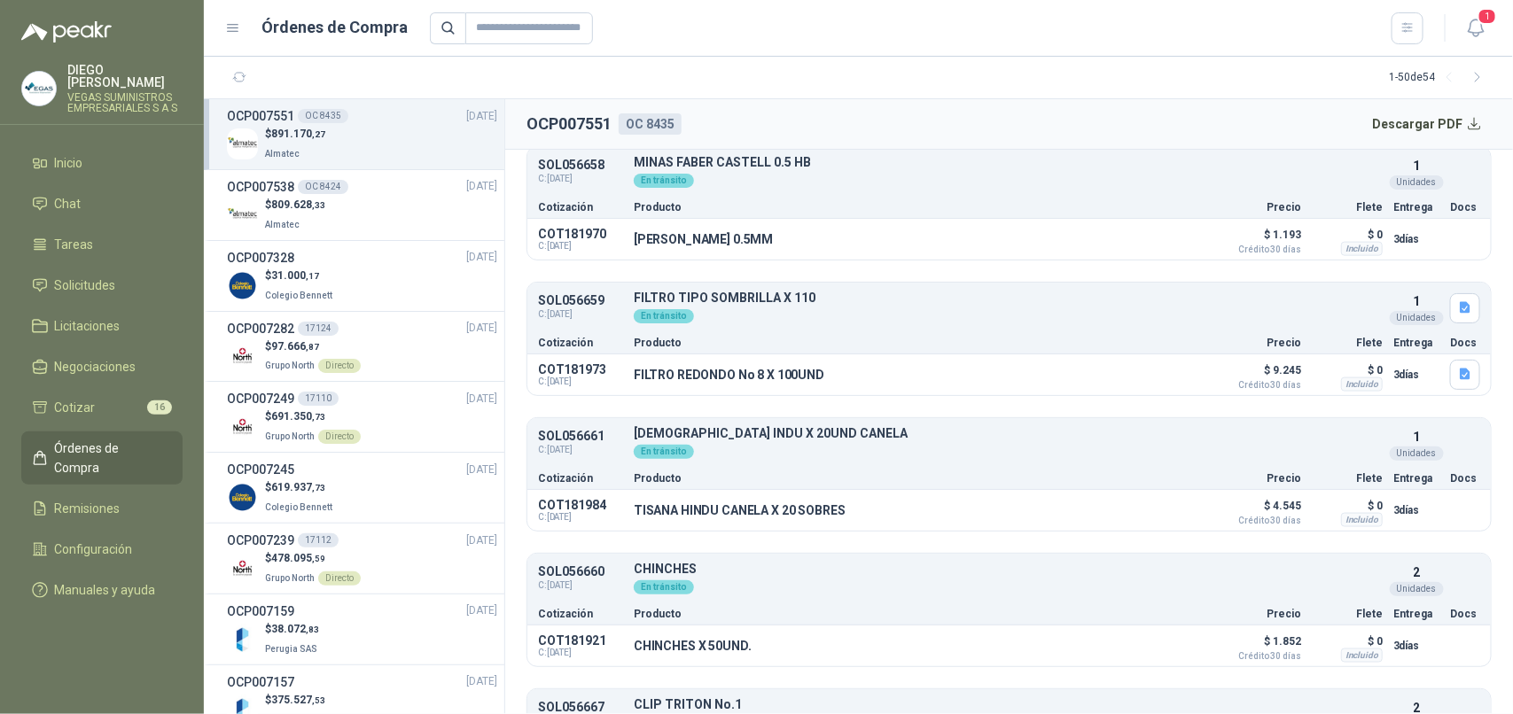
scroll to position [997, 0]
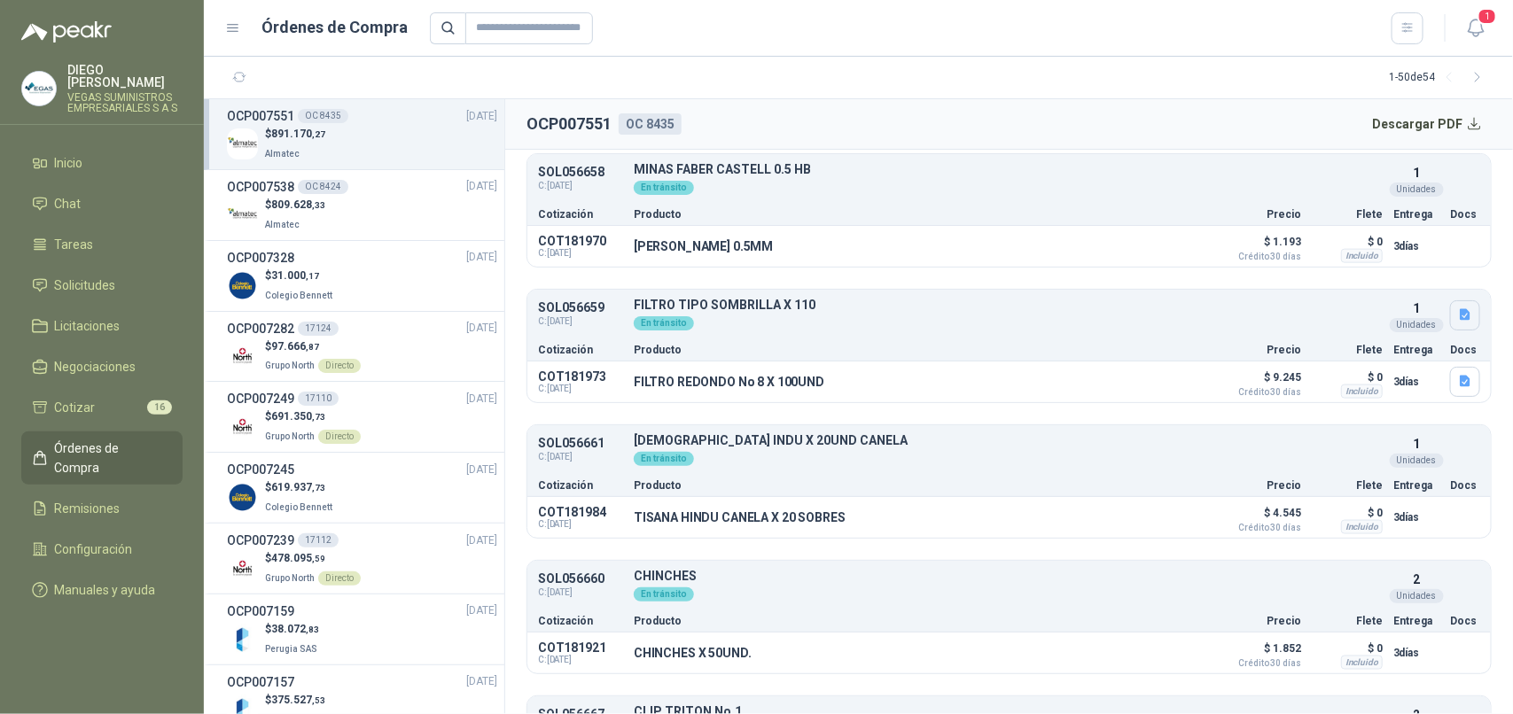
click at [1458, 321] on icon "button" at bounding box center [1465, 315] width 15 height 15
click at [1411, 284] on button "WhatsApp Image [DATE] 12.01.30 PM.jpeg" at bounding box center [1335, 280] width 240 height 19
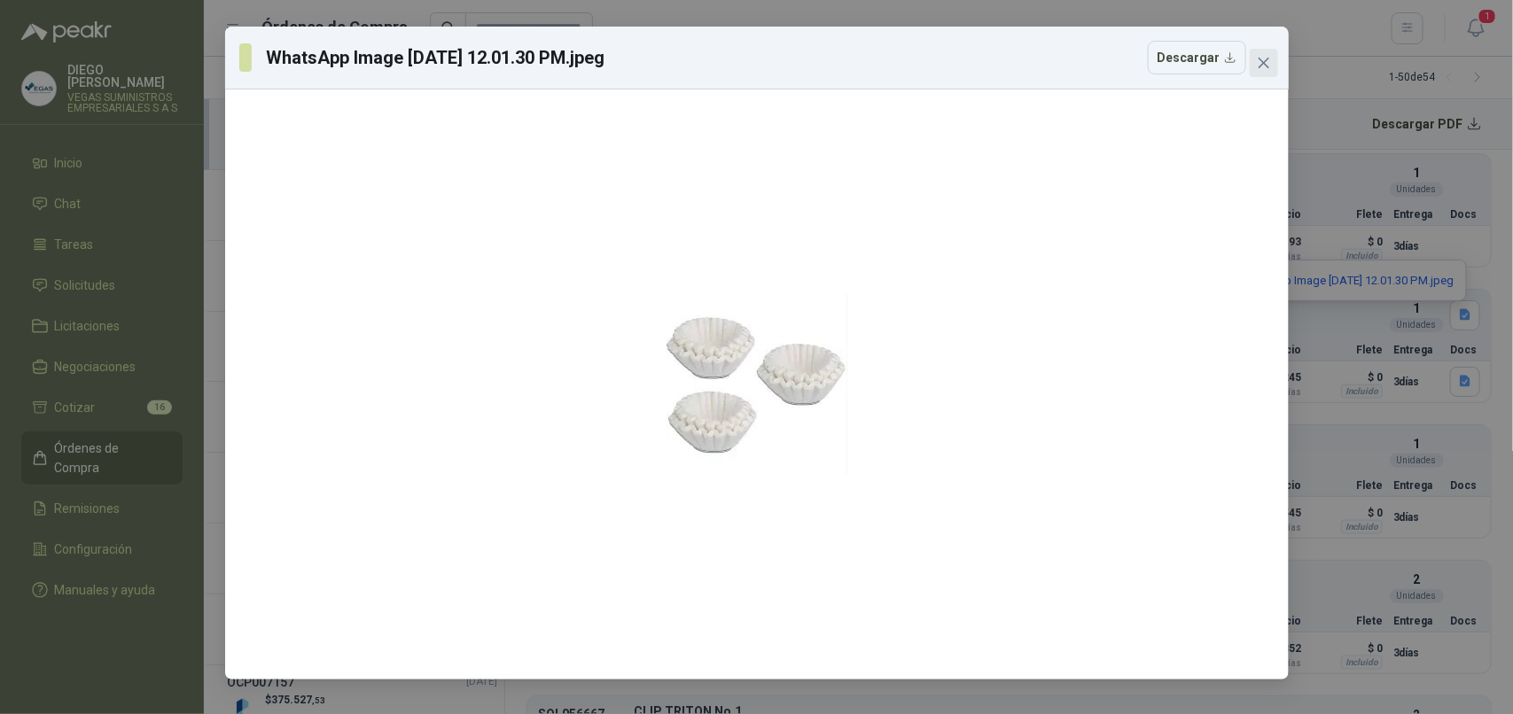
click at [1258, 69] on icon "close" at bounding box center [1264, 63] width 14 height 14
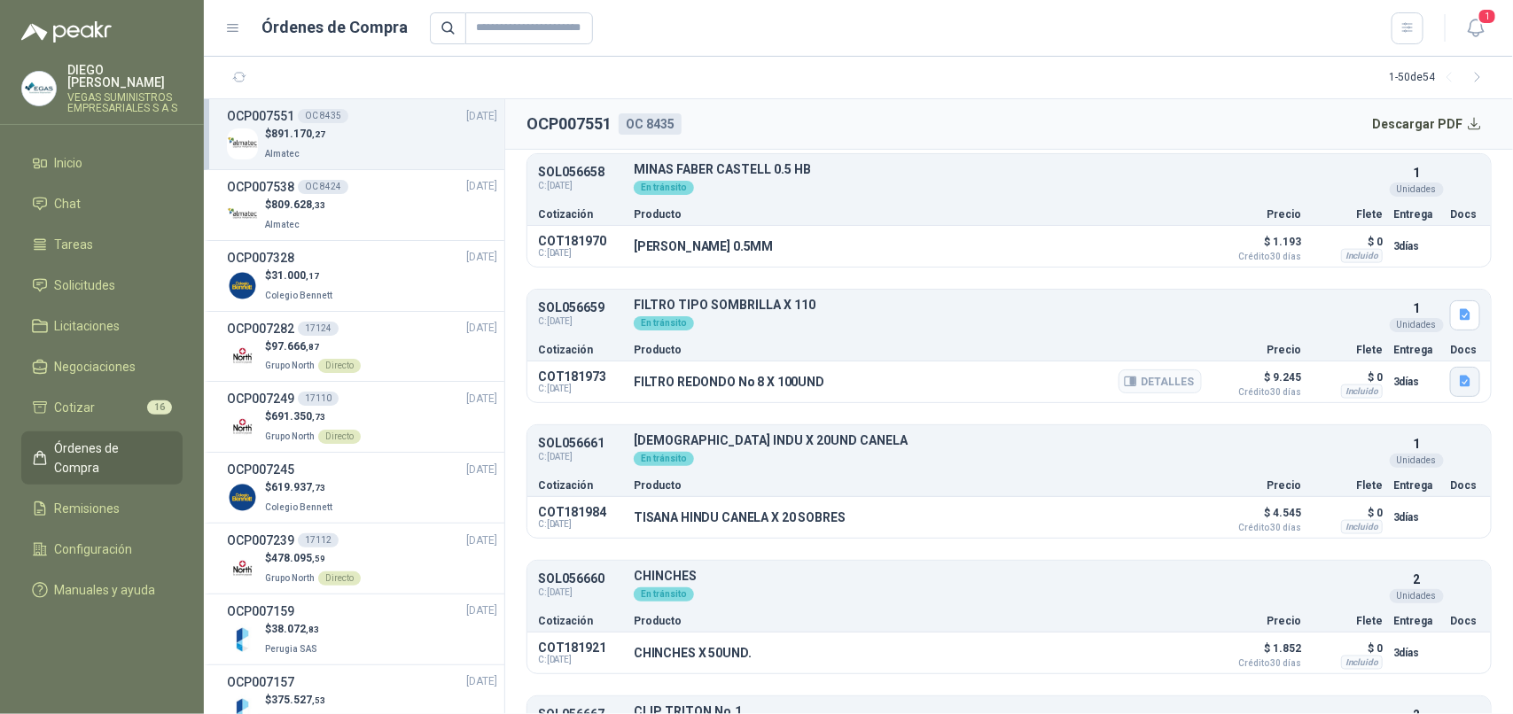
click at [1460, 384] on icon "button" at bounding box center [1465, 382] width 11 height 12
click at [1410, 339] on button "WhatsApp Image [DATE] 12.01.30 PM.jpeg" at bounding box center [1335, 348] width 240 height 19
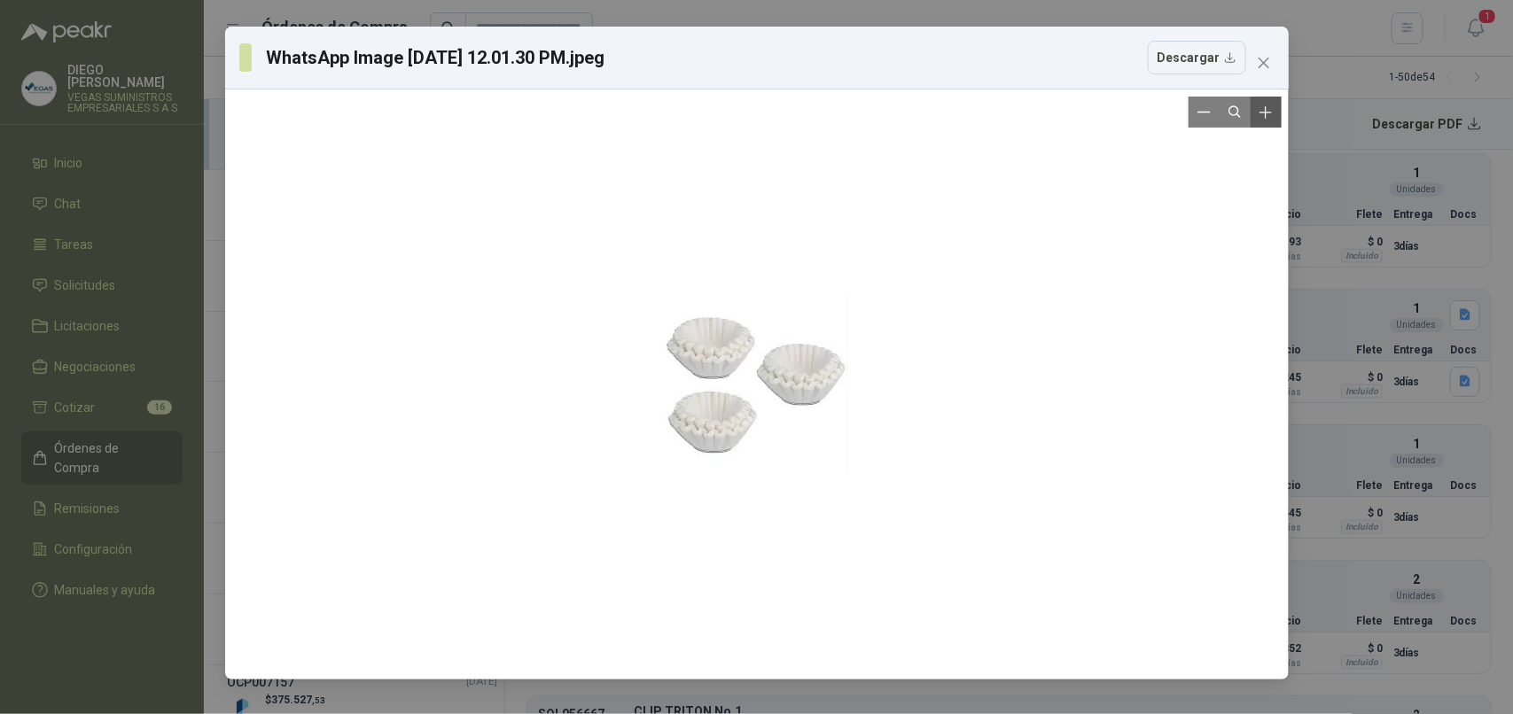
click at [1258, 116] on icon "Zoom in" at bounding box center [1266, 113] width 18 height 18
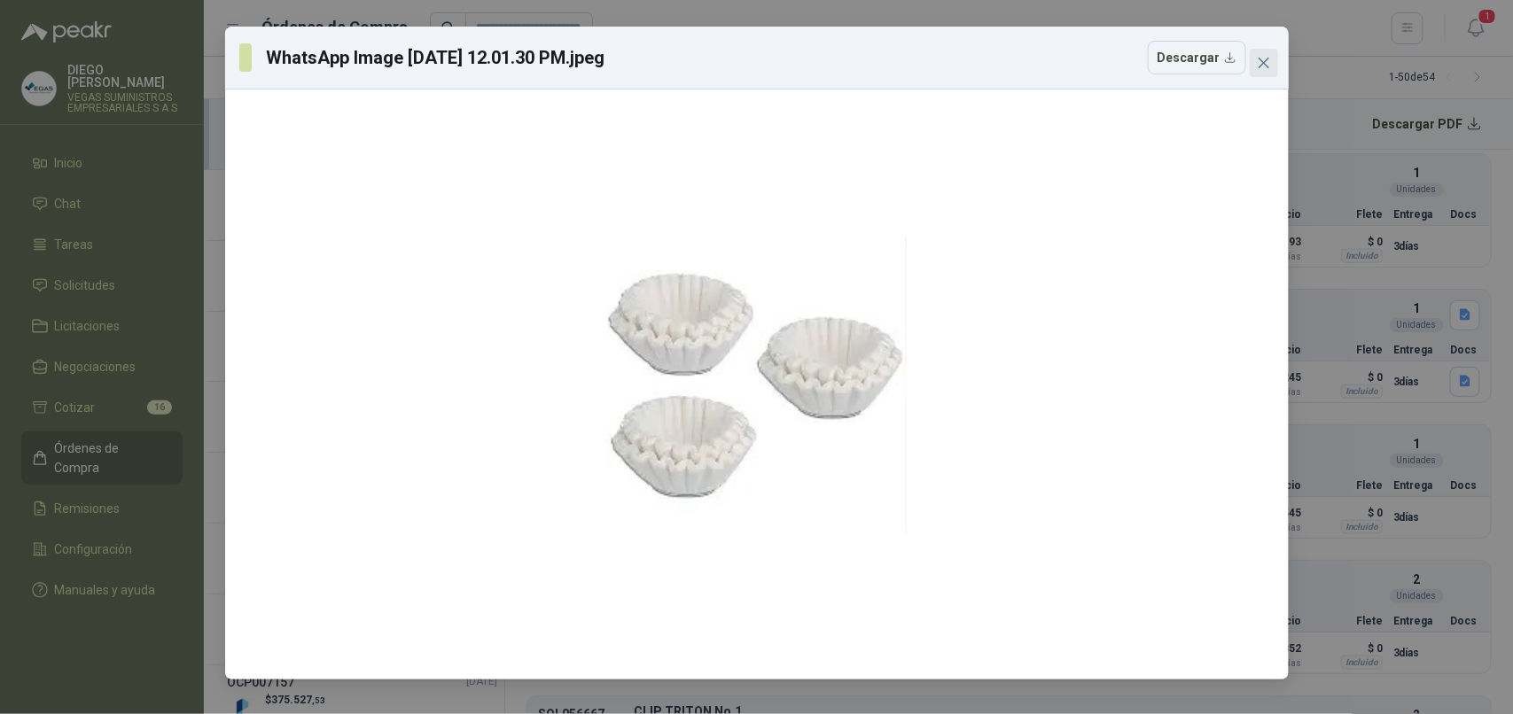
click at [1269, 63] on icon "close" at bounding box center [1264, 63] width 14 height 14
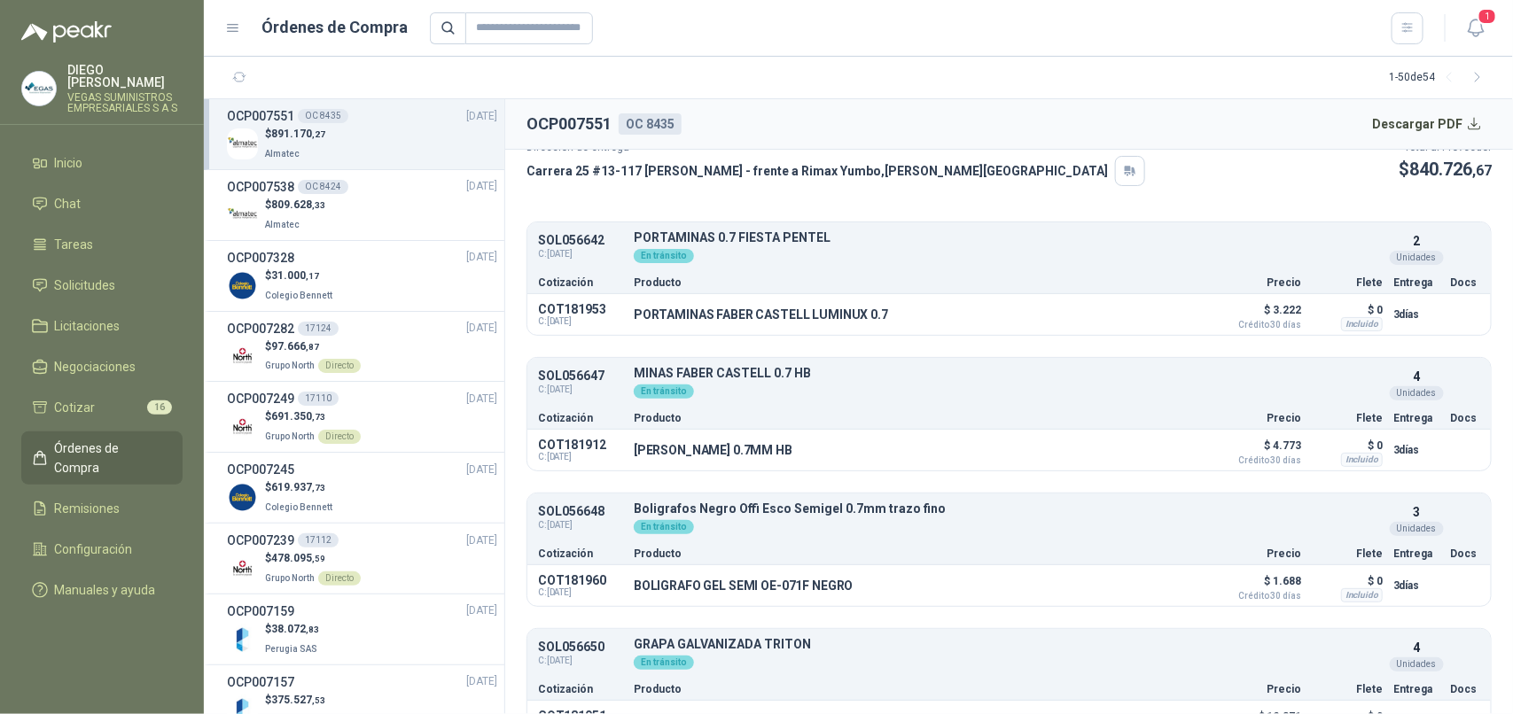
scroll to position [0, 0]
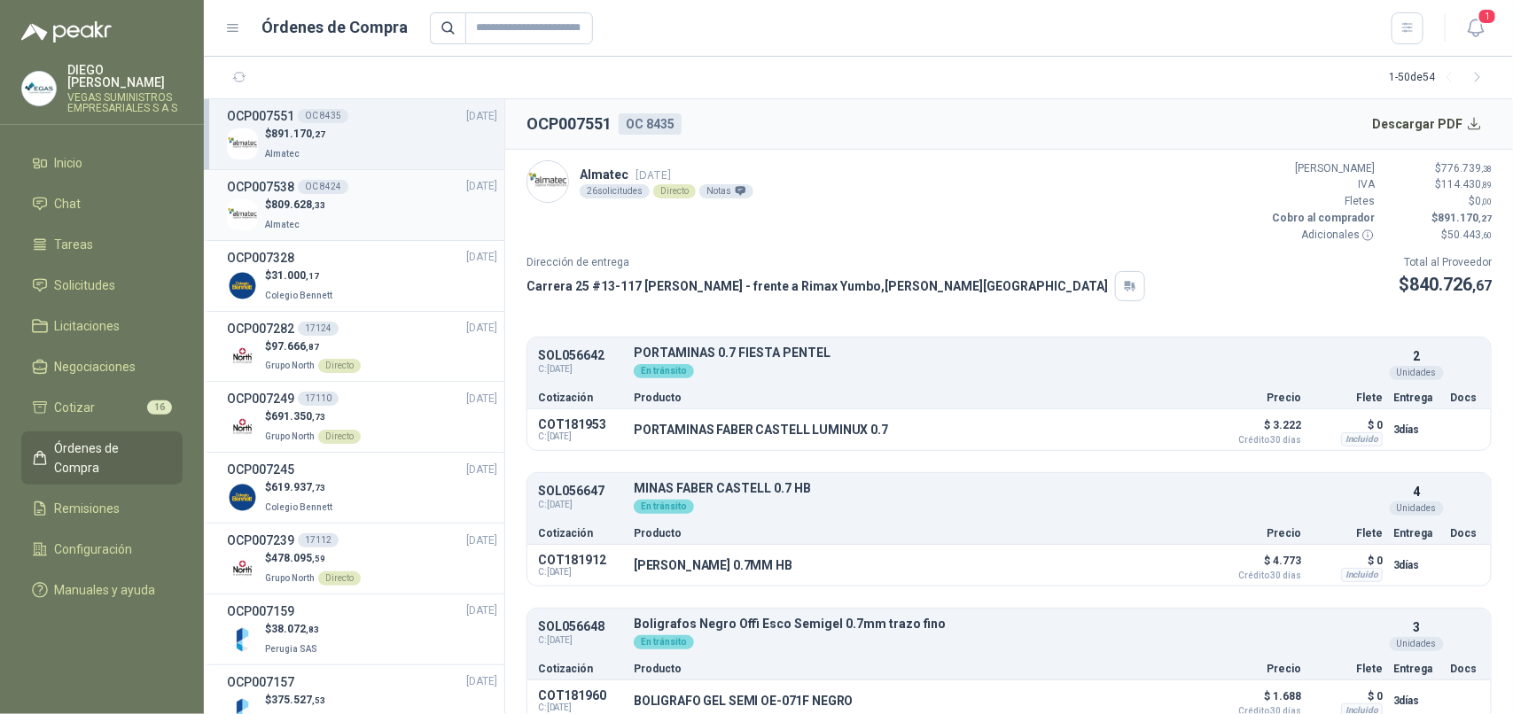
click at [365, 219] on div "$ 809.628 ,33 Almatec" at bounding box center [362, 215] width 270 height 36
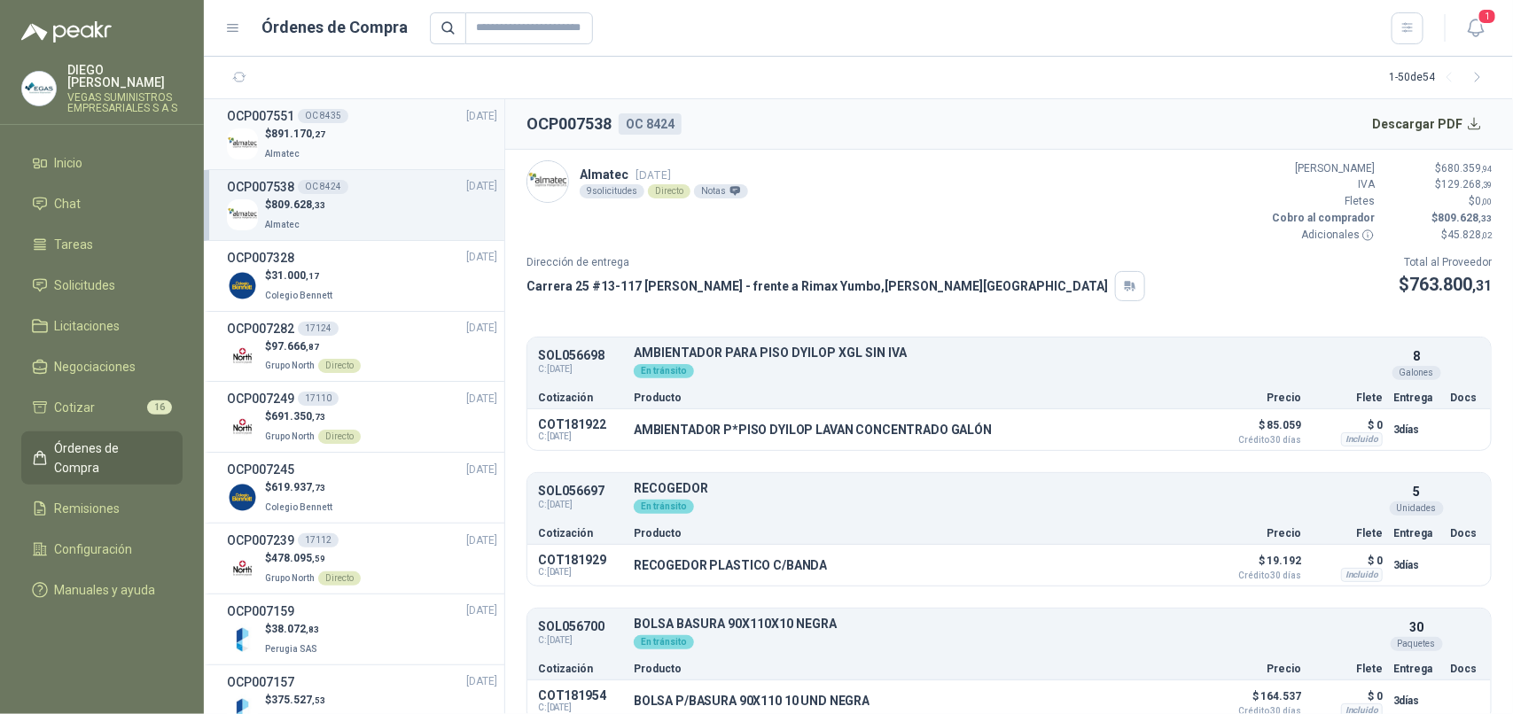
click at [394, 143] on div "$ 891.170 ,27 Almatec" at bounding box center [362, 144] width 270 height 36
